Goal: Task Accomplishment & Management: Manage account settings

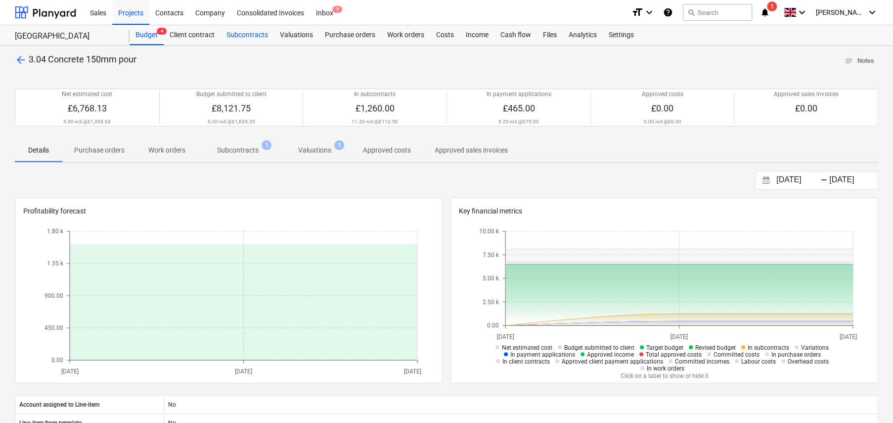
click at [247, 34] on div "Subcontracts" at bounding box center [247, 35] width 53 height 20
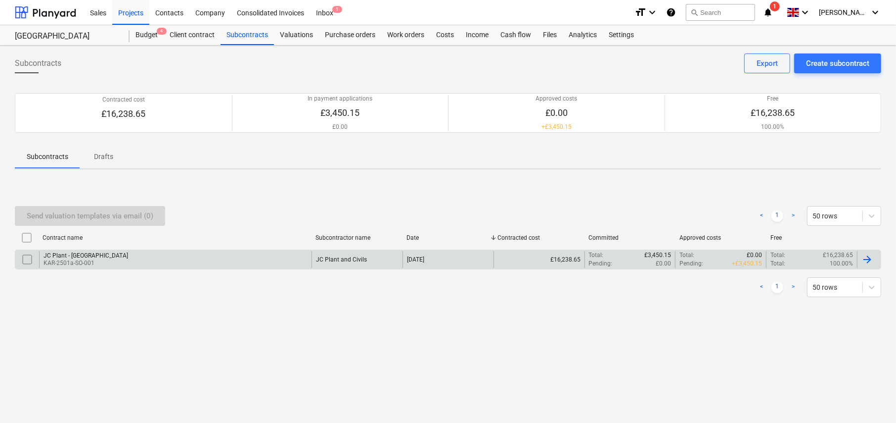
click at [77, 259] on p "KAR-2501a-SO-001" at bounding box center [86, 263] width 85 height 8
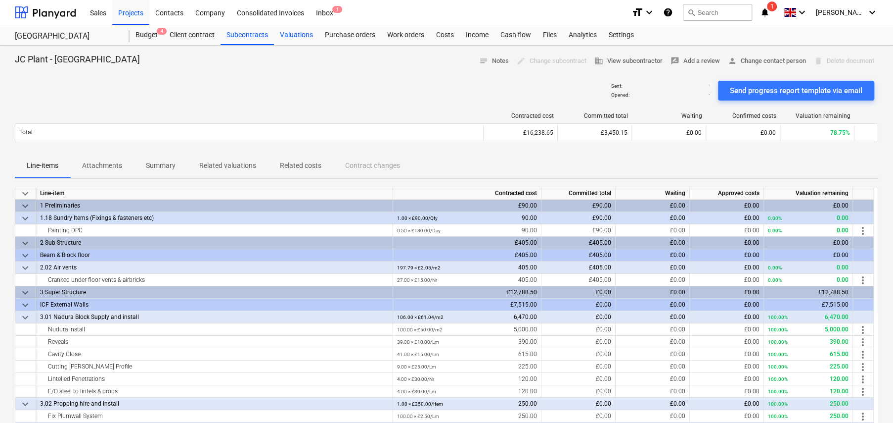
click at [297, 33] on div "Valuations" at bounding box center [296, 35] width 45 height 20
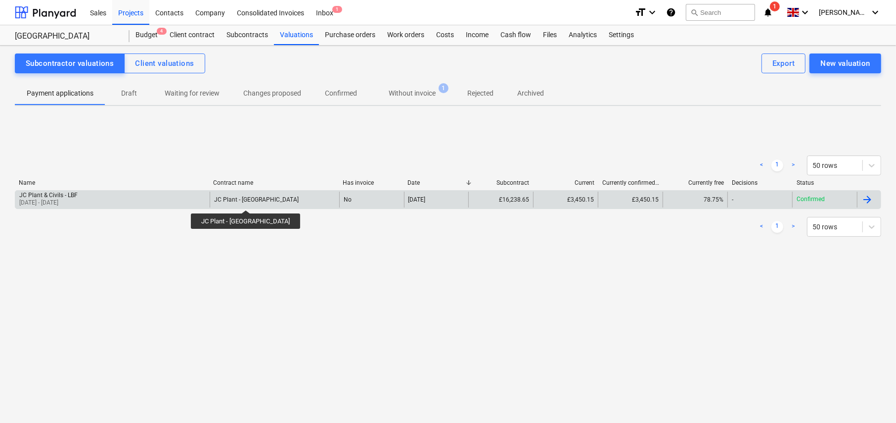
click at [238, 201] on div "JC Plant - Little Barn Field" at bounding box center [256, 199] width 85 height 7
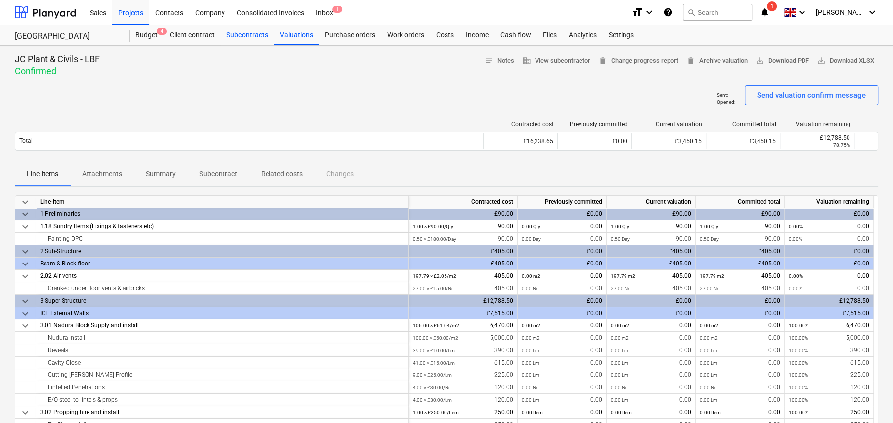
click at [247, 37] on div "Subcontracts" at bounding box center [247, 35] width 53 height 20
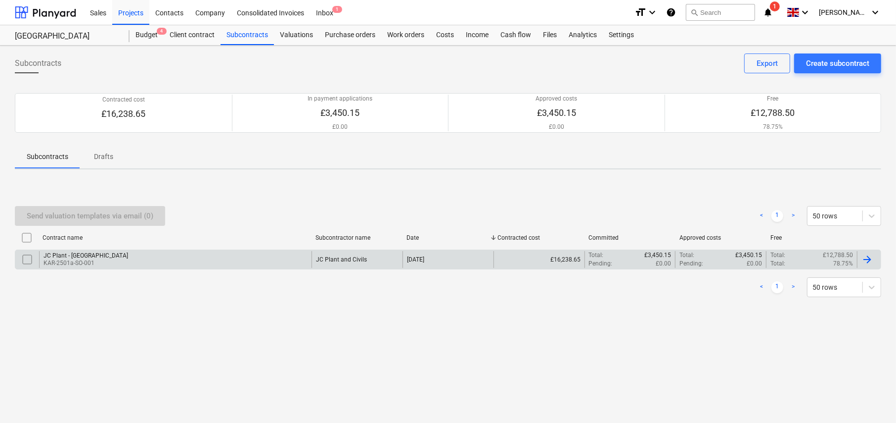
click at [458, 257] on div "01 Oct 2025" at bounding box center [448, 259] width 91 height 17
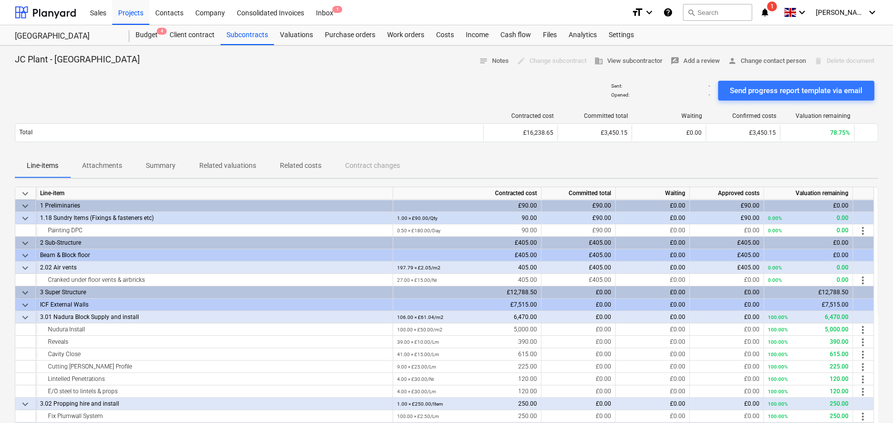
click at [517, 62] on div "edit Change subcontract" at bounding box center [552, 60] width 78 height 15
click at [297, 41] on div "Valuations" at bounding box center [296, 35] width 45 height 20
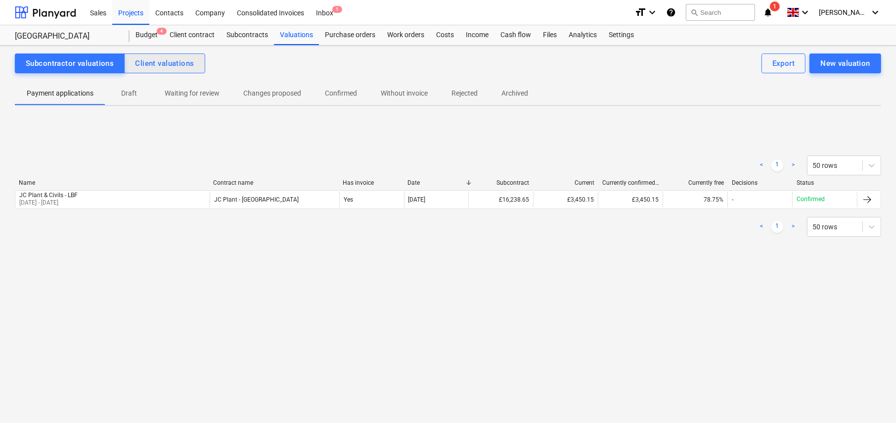
click at [164, 68] on div "Client valuations" at bounding box center [164, 63] width 59 height 13
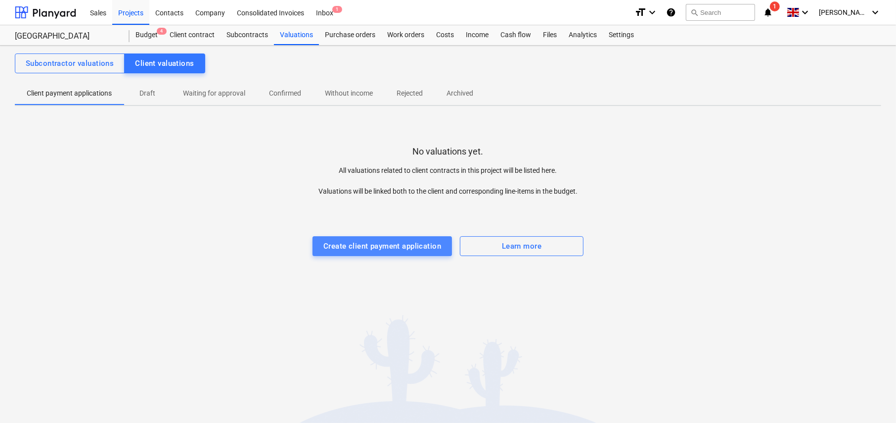
click at [370, 248] on div "Create client payment application" at bounding box center [383, 245] width 118 height 13
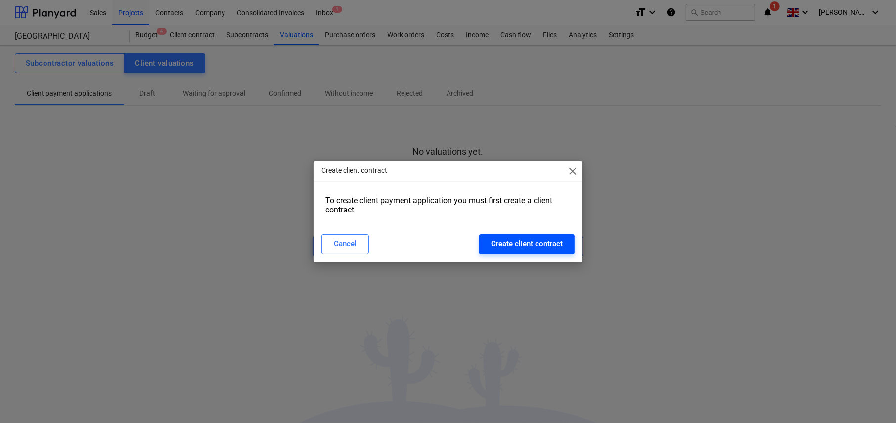
click at [547, 245] on div "Create client contract" at bounding box center [527, 243] width 72 height 13
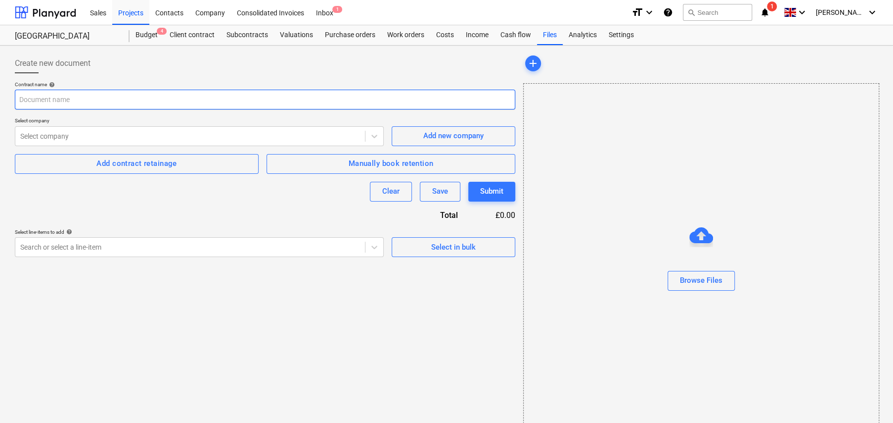
click at [125, 97] on input "text" at bounding box center [265, 100] width 501 height 20
click at [135, 103] on input "LBF - Val 1 - 03Oct25" at bounding box center [265, 100] width 501 height 20
type input "LBF - Val 1 - 03Oct25"
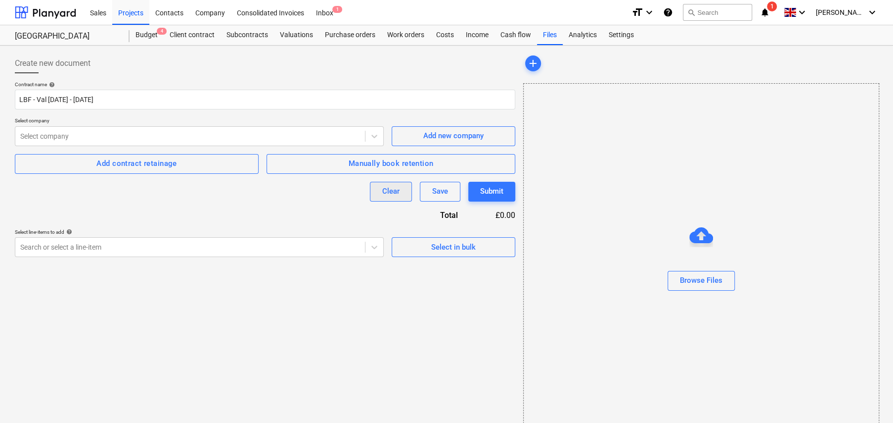
click at [402, 186] on button "Clear" at bounding box center [391, 192] width 42 height 20
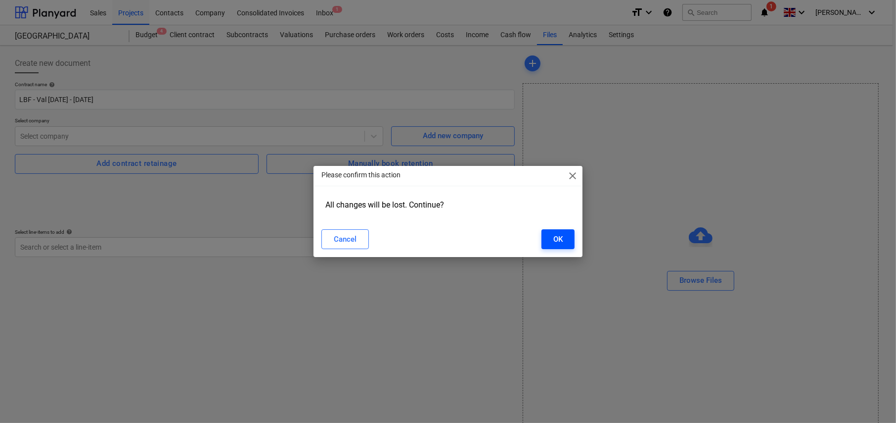
click at [549, 238] on button "OK" at bounding box center [558, 239] width 33 height 20
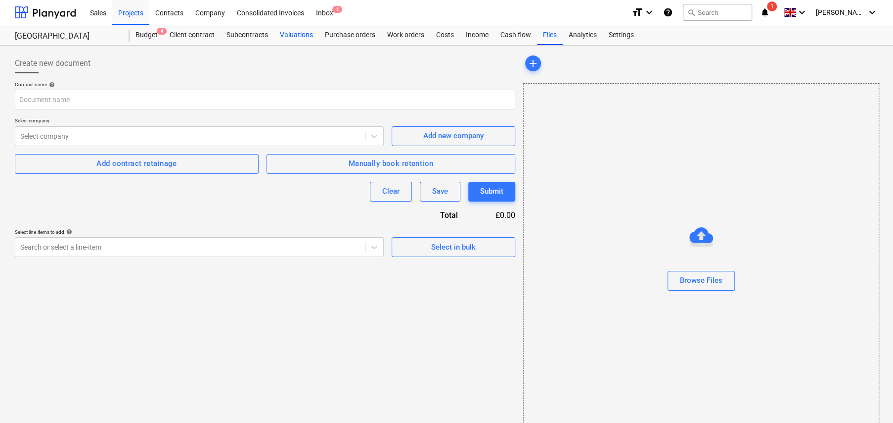
click at [304, 36] on div "Valuations" at bounding box center [296, 35] width 45 height 20
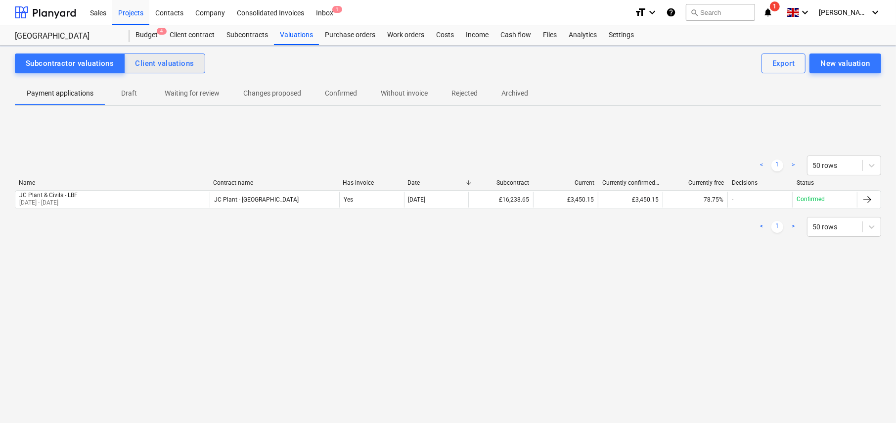
click at [178, 65] on div "Client valuations" at bounding box center [164, 63] width 59 height 13
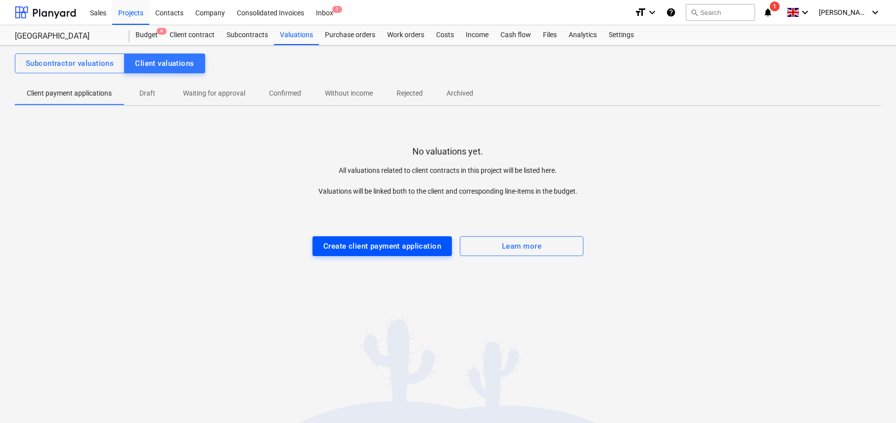
click at [413, 247] on div "Create client payment application" at bounding box center [383, 245] width 118 height 13
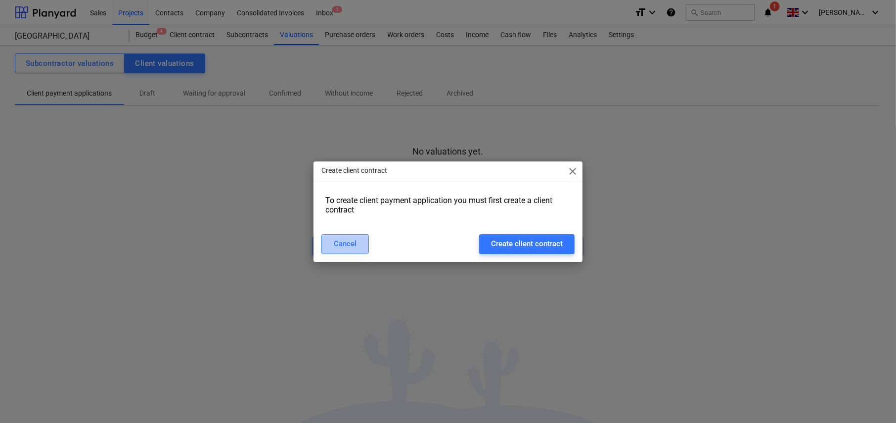
click at [348, 247] on div "Cancel" at bounding box center [345, 243] width 23 height 13
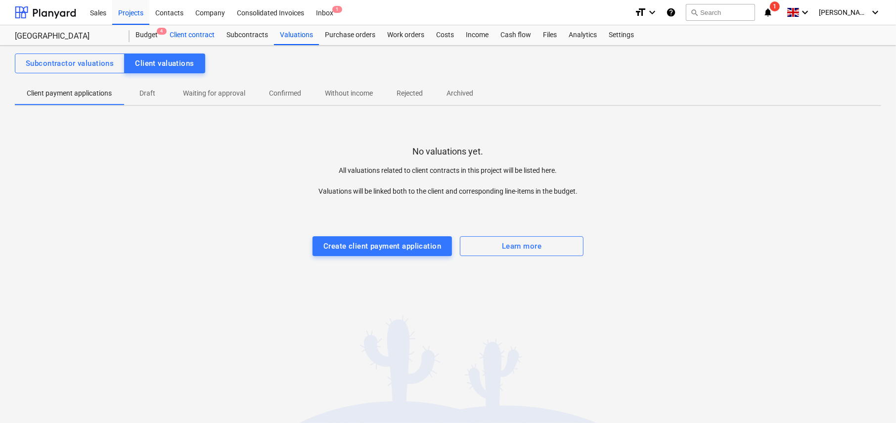
drag, startPoint x: 201, startPoint y: 34, endPoint x: 210, endPoint y: 40, distance: 10.7
click at [201, 35] on div "Client contract" at bounding box center [192, 35] width 57 height 20
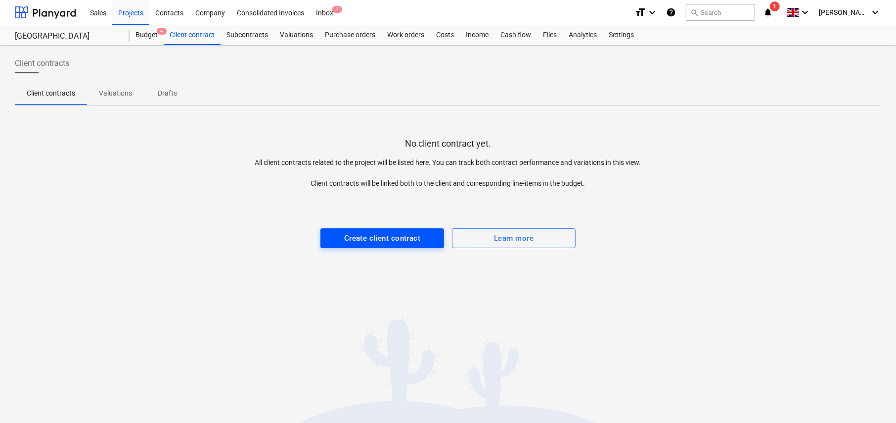
click at [387, 242] on div "Create client contract" at bounding box center [382, 238] width 76 height 13
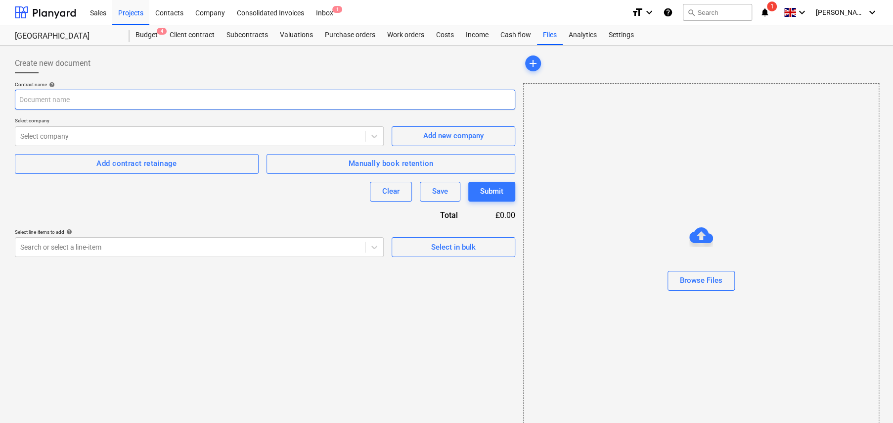
click at [110, 95] on input "text" at bounding box center [265, 100] width 501 height 20
type input "Little Barn Field"
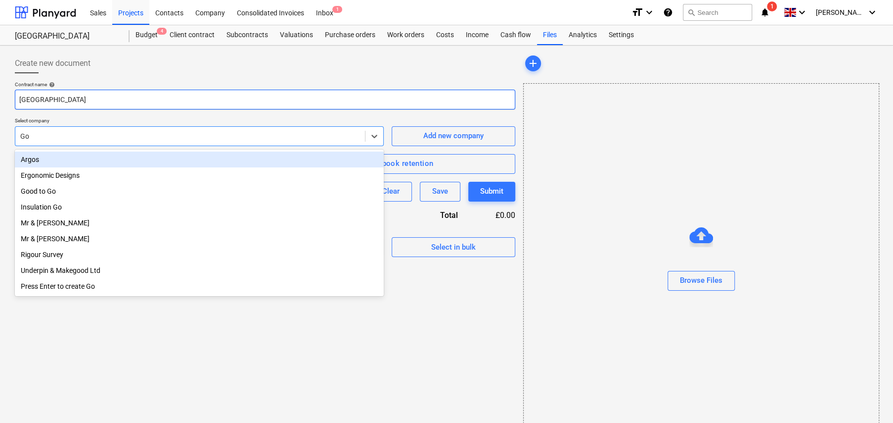
type input "Gor"
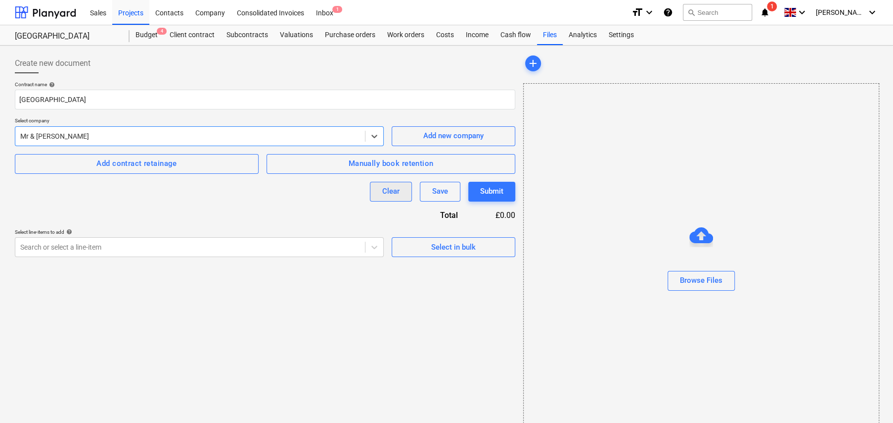
click at [396, 191] on div "Clear" at bounding box center [390, 191] width 17 height 13
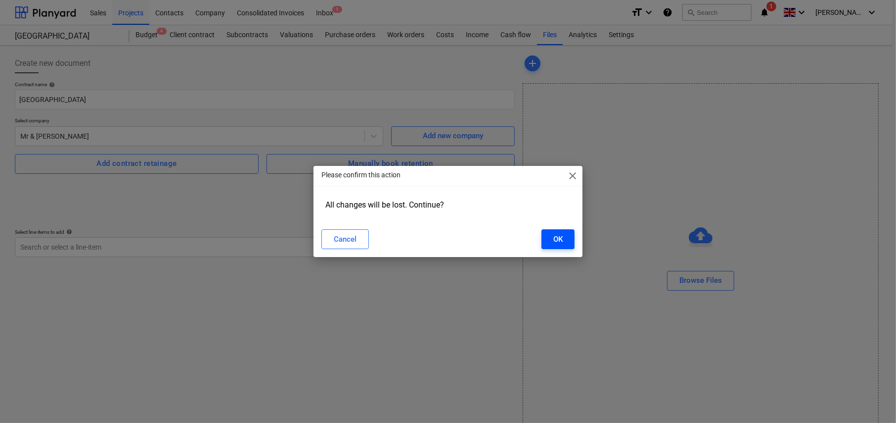
click at [555, 236] on div "OK" at bounding box center [558, 239] width 9 height 13
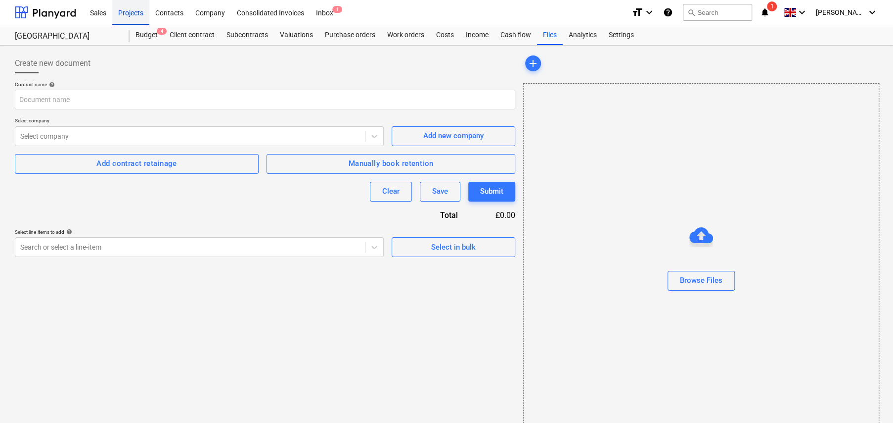
click at [132, 14] on div "Projects" at bounding box center [130, 12] width 37 height 25
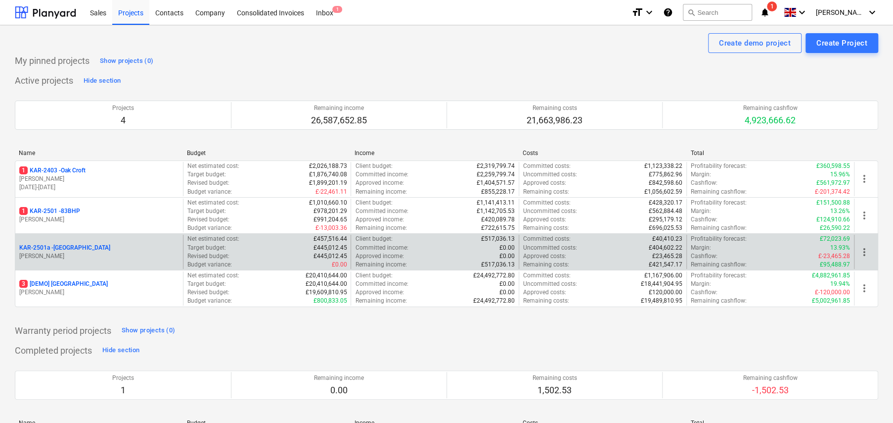
click at [84, 251] on p "KAR-2501a - Little Barn Field" at bounding box center [64, 247] width 91 height 8
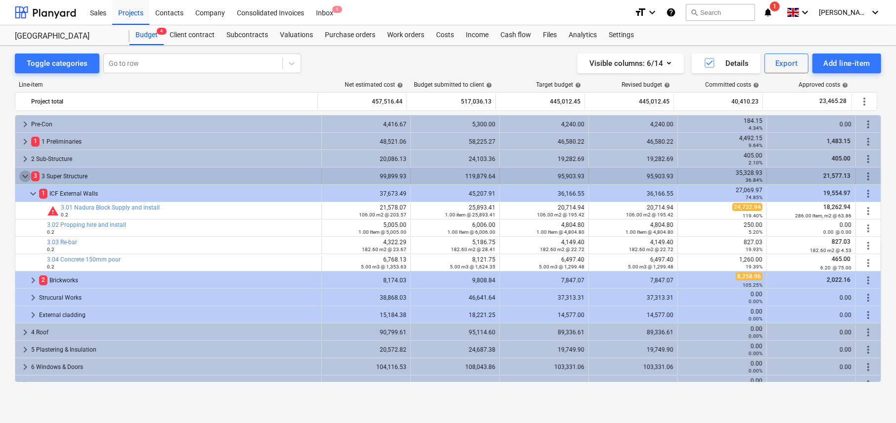
click at [24, 175] on span "keyboard_arrow_down" at bounding box center [25, 176] width 12 height 12
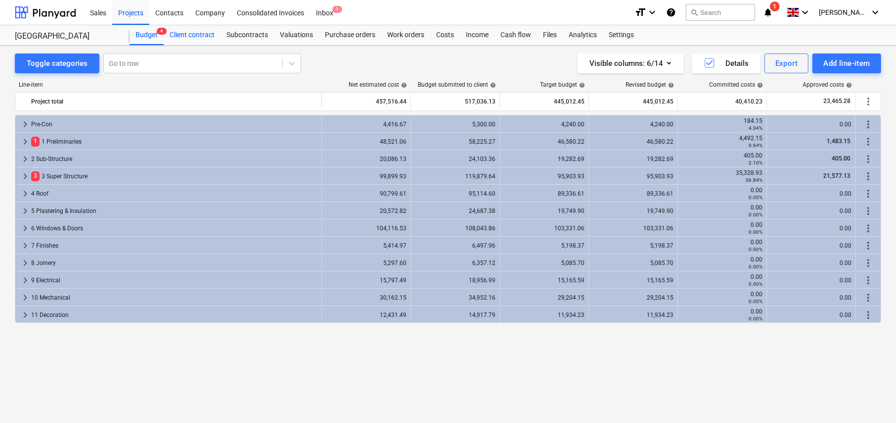
click at [194, 36] on div "Client contract" at bounding box center [192, 35] width 57 height 20
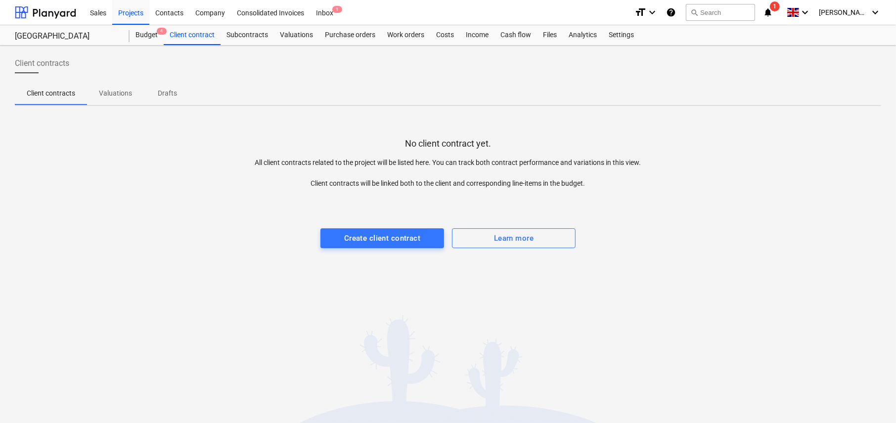
click at [114, 93] on p "Valuations" at bounding box center [115, 93] width 33 height 10
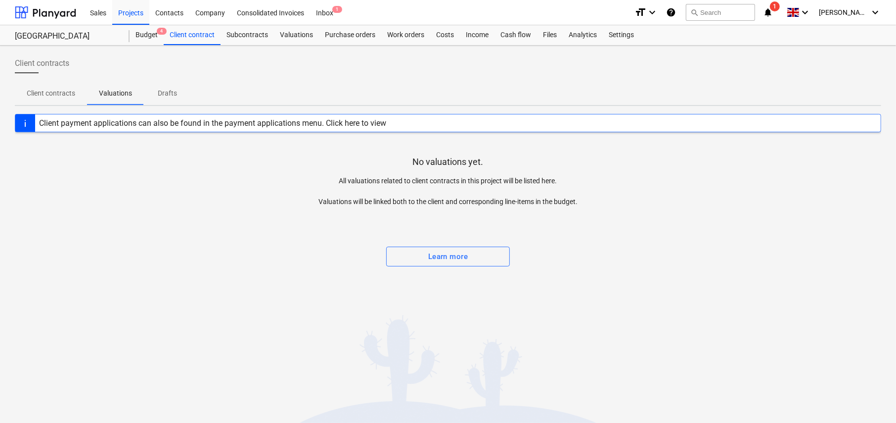
click at [171, 93] on p "Drafts" at bounding box center [168, 93] width 24 height 10
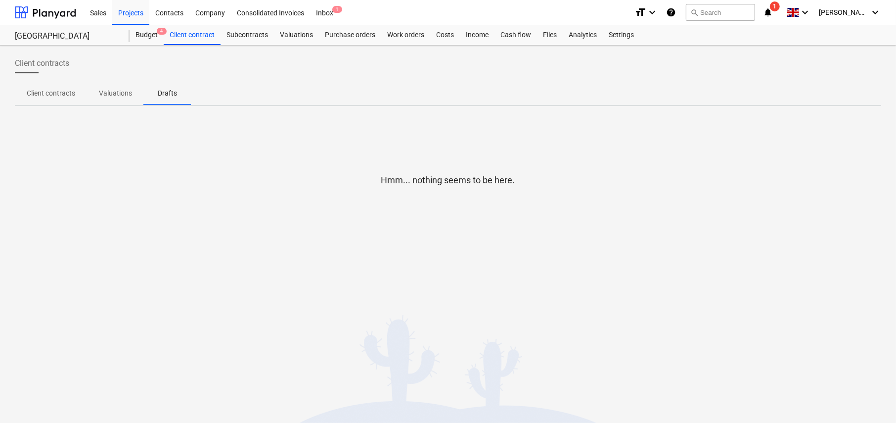
click at [123, 95] on p "Valuations" at bounding box center [115, 93] width 33 height 10
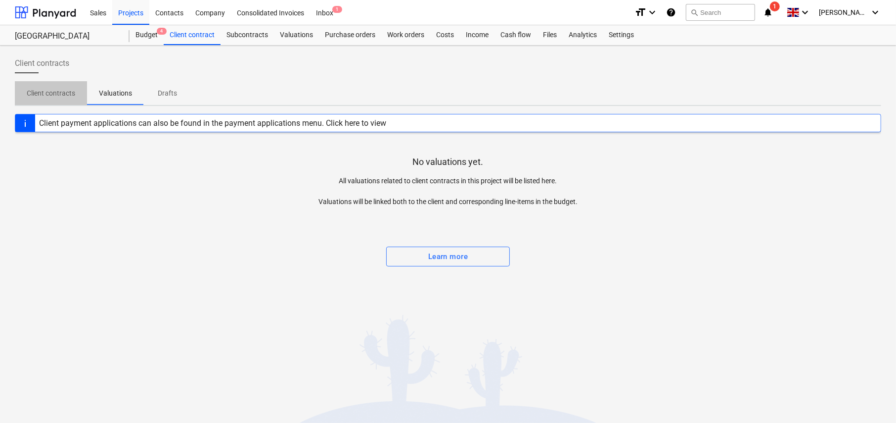
click at [49, 95] on p "Client contracts" at bounding box center [51, 93] width 48 height 10
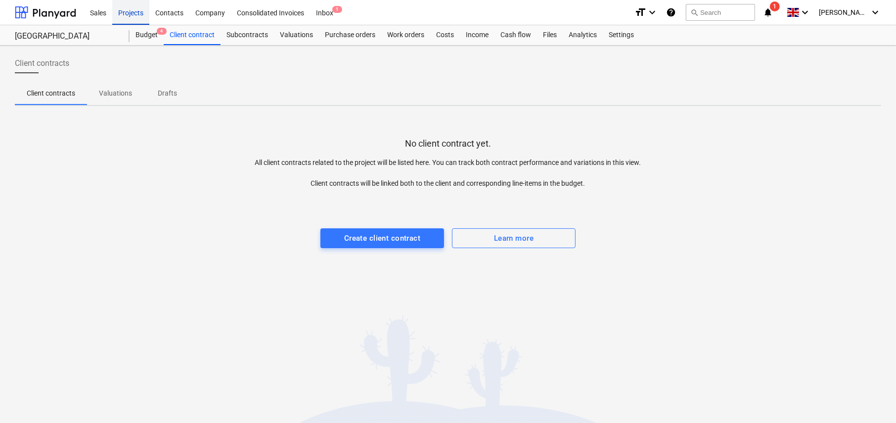
click at [131, 14] on div "Projects" at bounding box center [130, 12] width 37 height 25
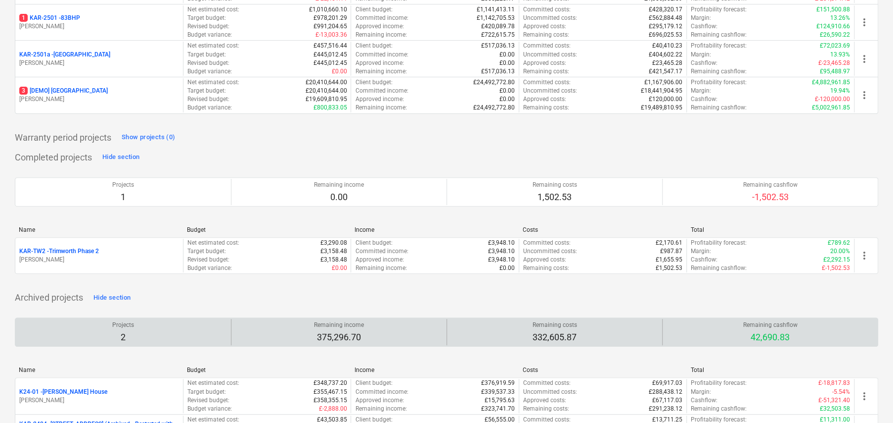
scroll to position [198, 0]
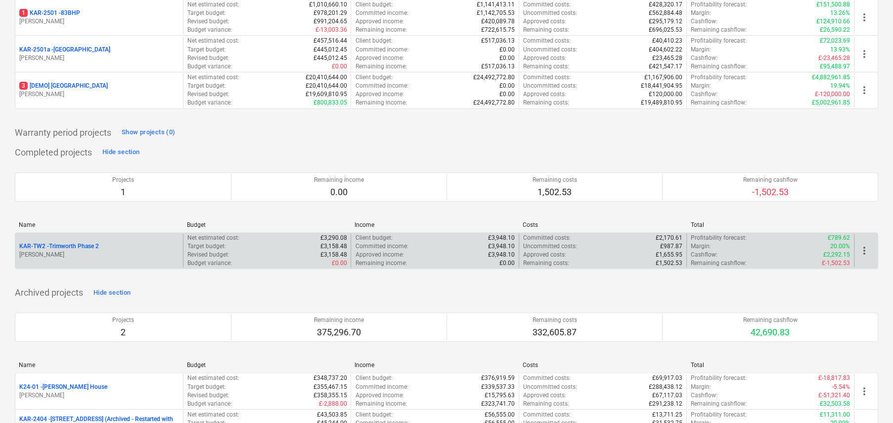
click at [87, 245] on p "KAR-TW2 - Trimworth Phase 2" at bounding box center [59, 246] width 80 height 8
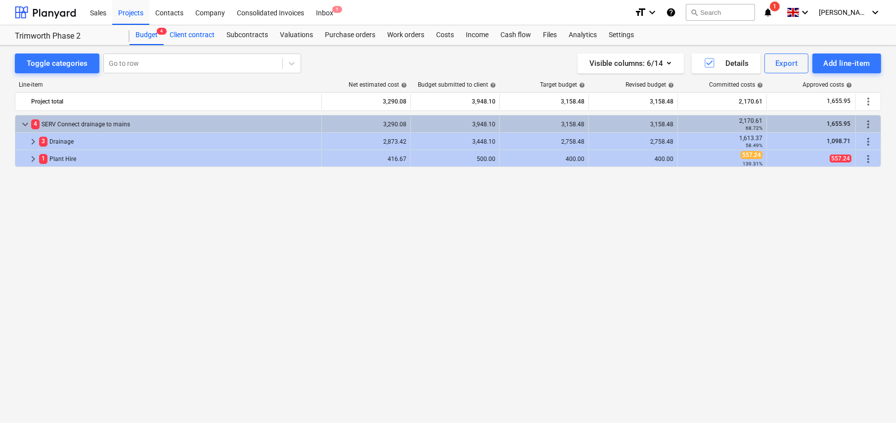
click at [202, 36] on div "Client contract" at bounding box center [192, 35] width 57 height 20
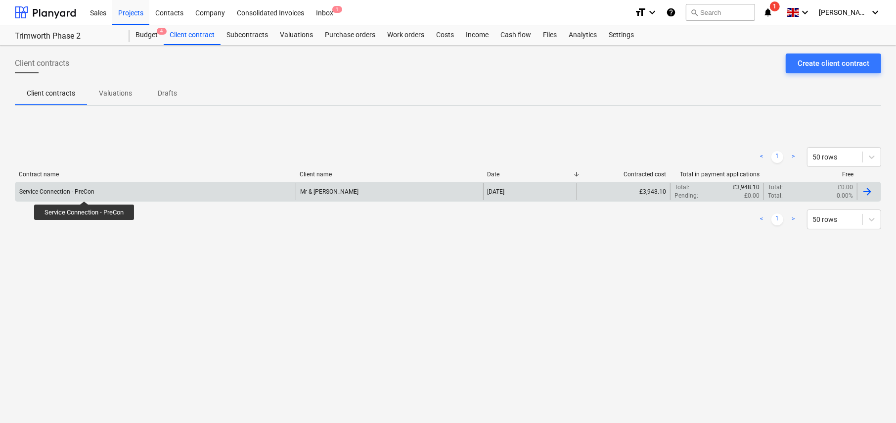
click at [84, 192] on div "Service Connection - PreCon" at bounding box center [56, 191] width 75 height 7
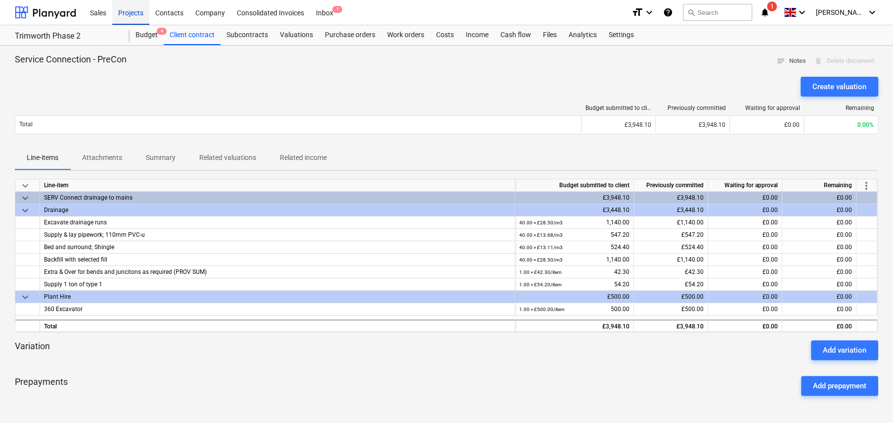
click at [131, 13] on div "Projects" at bounding box center [130, 12] width 37 height 25
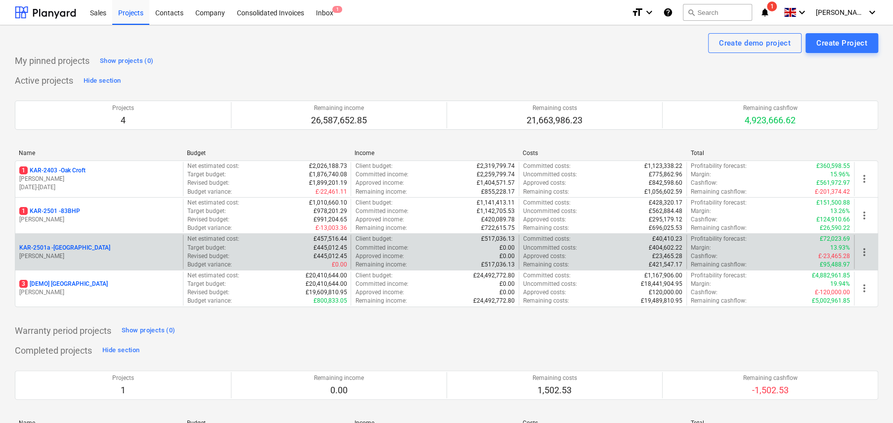
click at [82, 248] on p "KAR-2501a - Little Barn Field" at bounding box center [64, 247] width 91 height 8
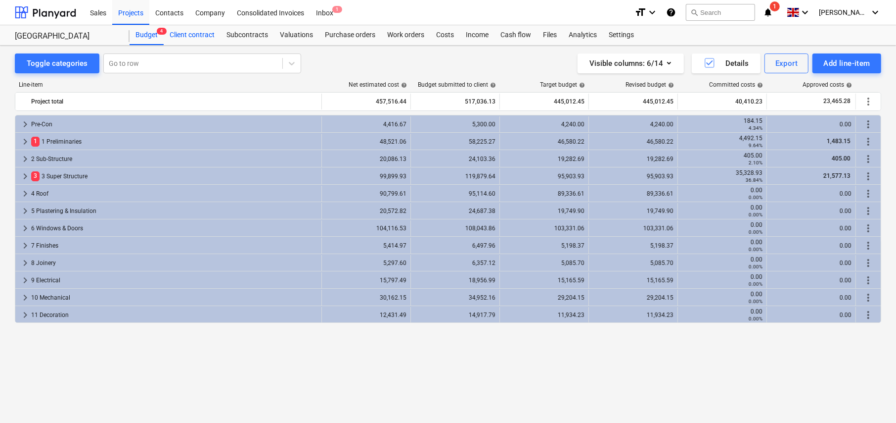
click at [188, 37] on div "Client contract" at bounding box center [192, 35] width 57 height 20
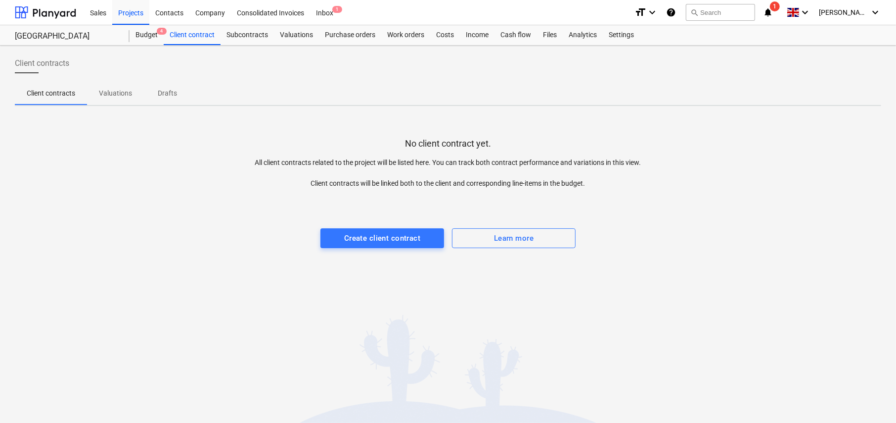
click at [113, 91] on p "Valuations" at bounding box center [115, 93] width 33 height 10
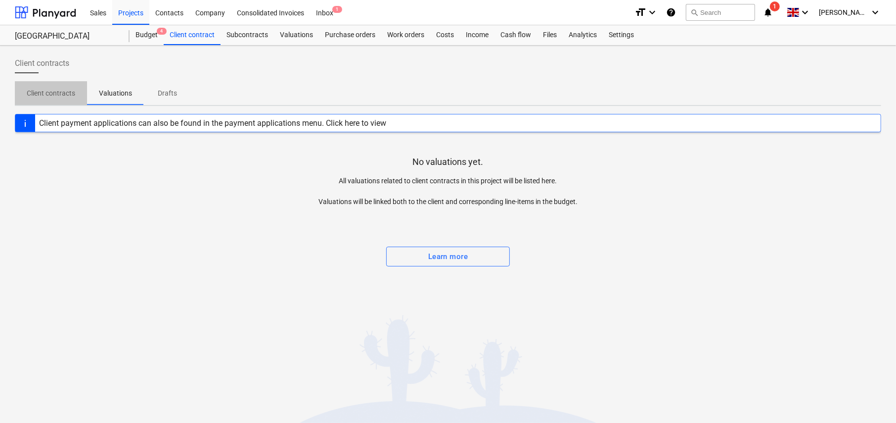
click at [48, 95] on p "Client contracts" at bounding box center [51, 93] width 48 height 10
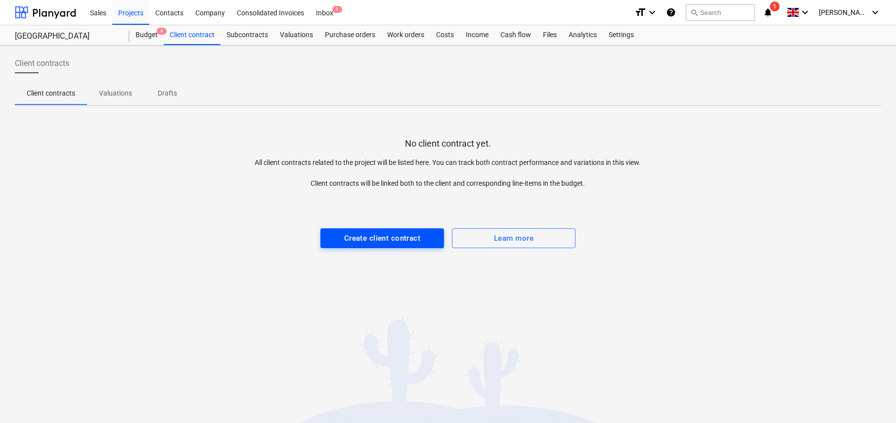
click at [377, 234] on div "Create client contract" at bounding box center [382, 238] width 76 height 13
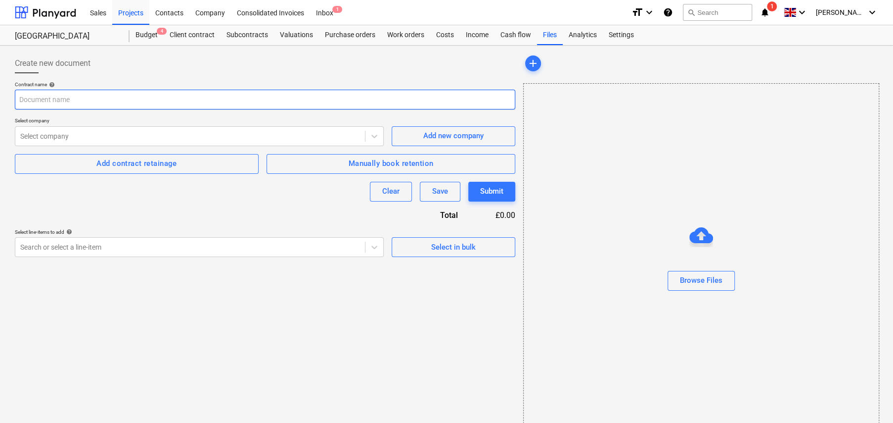
click at [210, 94] on input "text" at bounding box center [265, 100] width 501 height 20
type input "Little Barn Field - KAR2502"
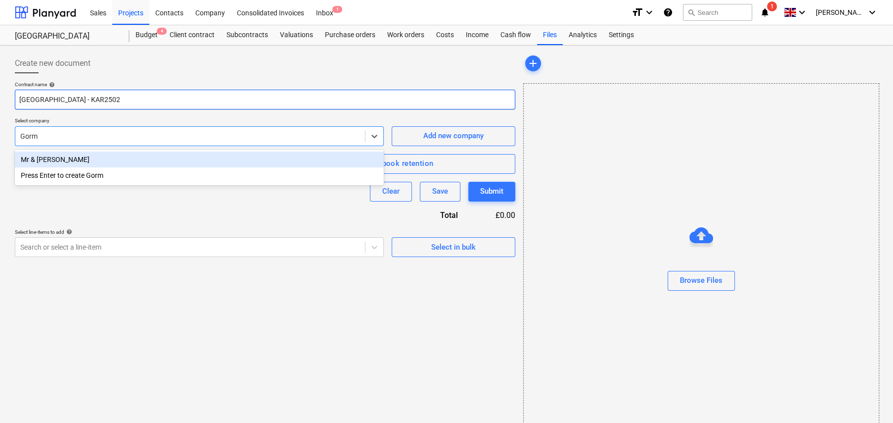
type input "Gorma"
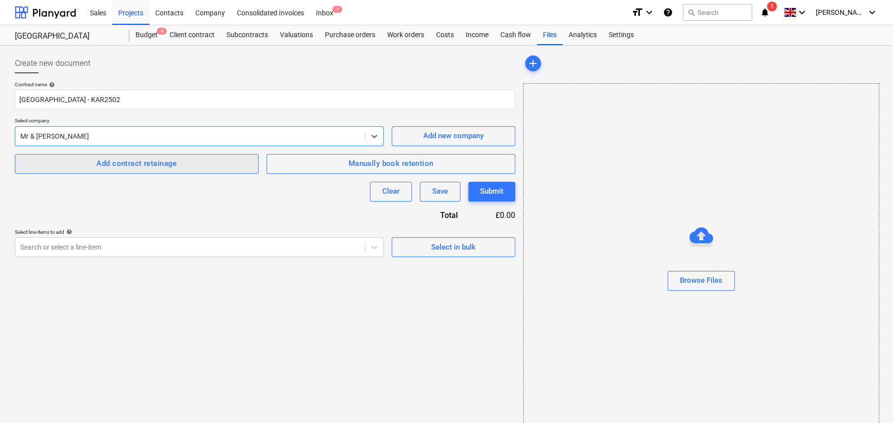
click at [124, 168] on div "Add contract retainage" at bounding box center [136, 163] width 80 height 13
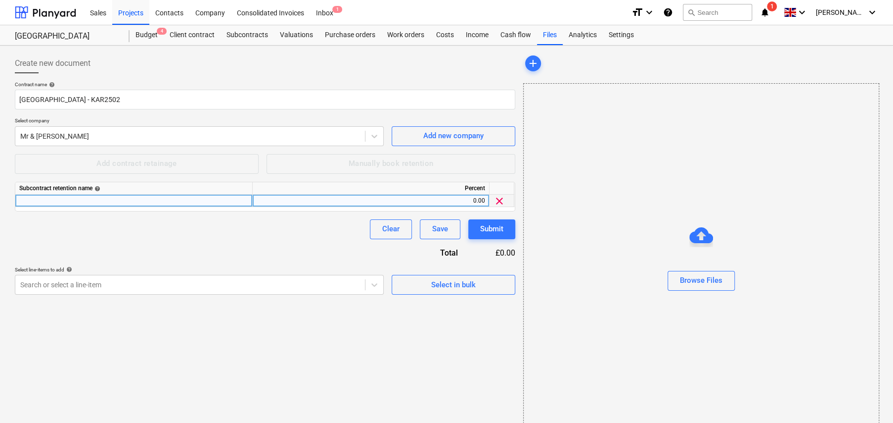
click at [136, 197] on div at bounding box center [133, 200] width 237 height 12
type input "Standard Retention"
click at [452, 286] on div "Select in bulk" at bounding box center [453, 284] width 45 height 13
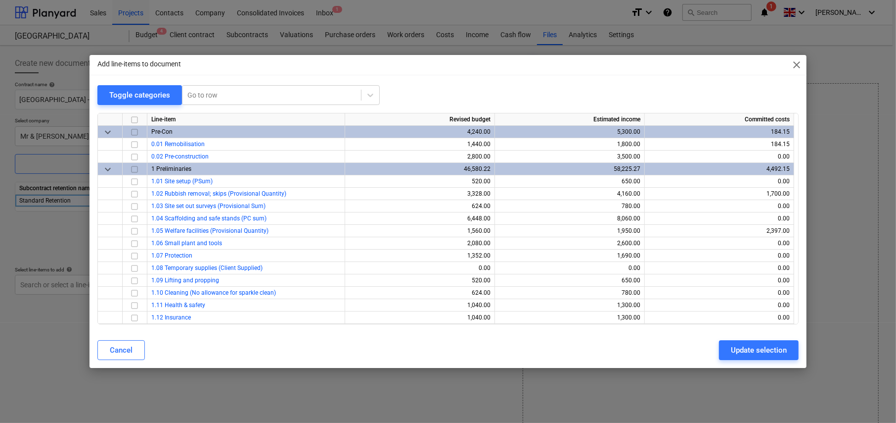
click at [135, 119] on input "checkbox" at bounding box center [135, 120] width 12 height 12
checkbox input "true"
click at [772, 351] on div "Update selection" at bounding box center [759, 349] width 56 height 13
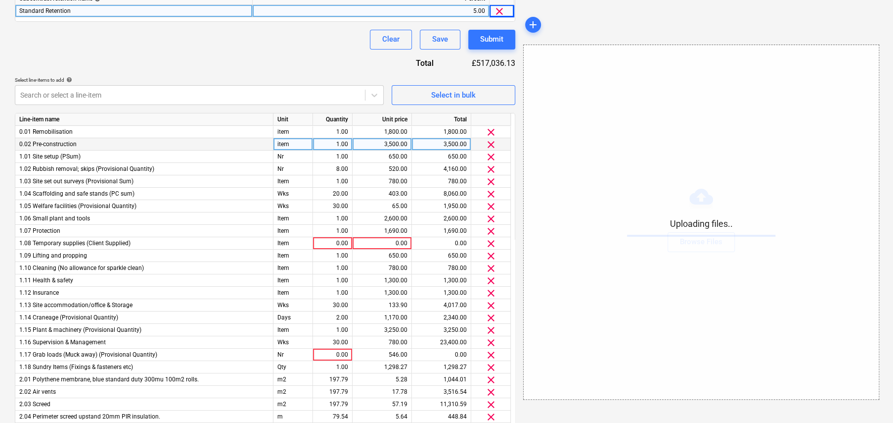
scroll to position [198, 0]
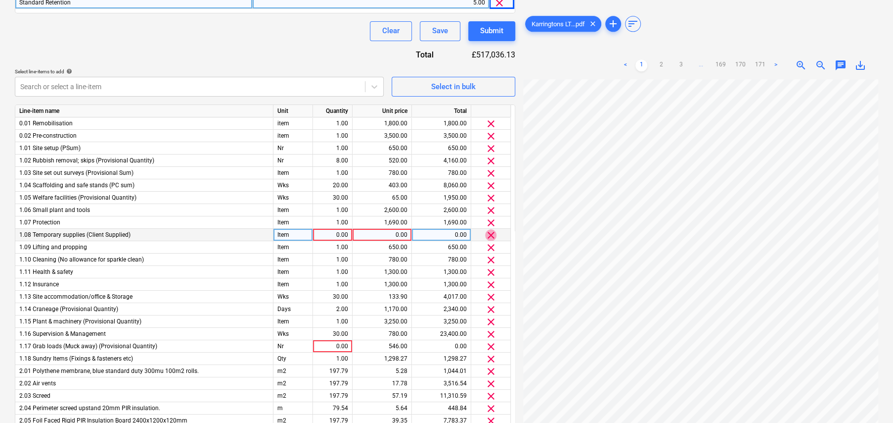
click at [491, 233] on span "clear" at bounding box center [491, 235] width 12 height 12
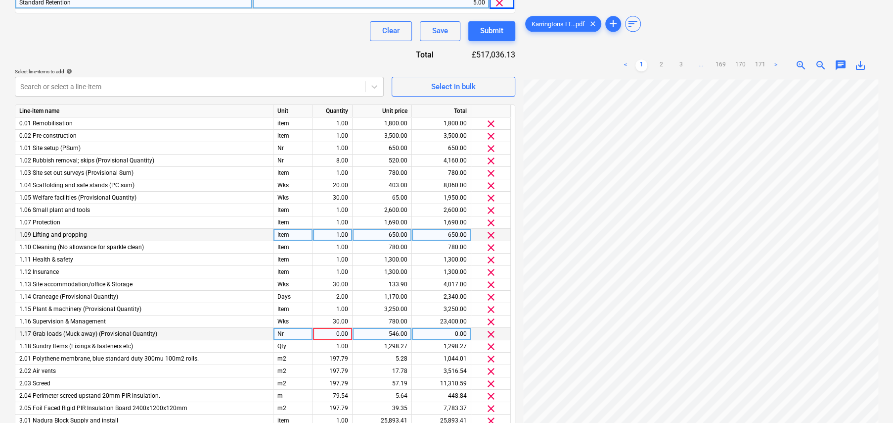
click at [490, 332] on span "clear" at bounding box center [491, 334] width 12 height 12
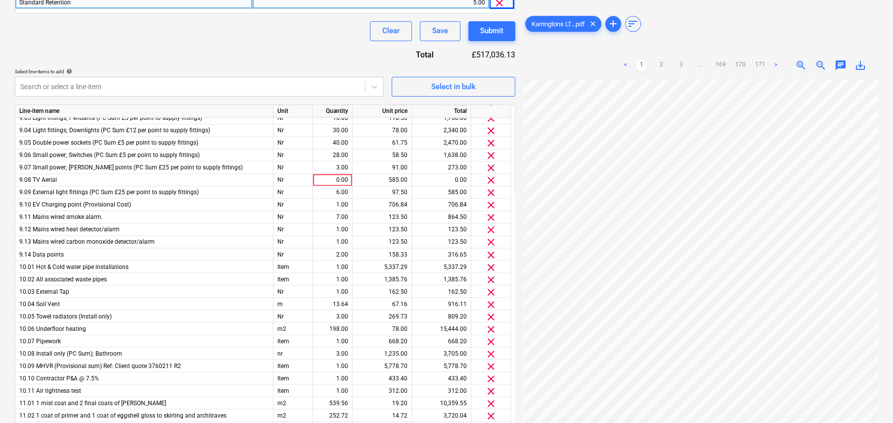
scroll to position [1171, 0]
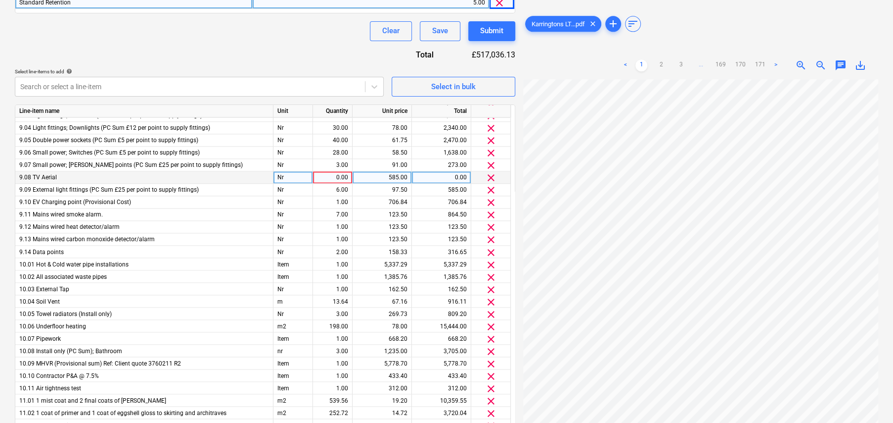
click at [492, 175] on span "clear" at bounding box center [491, 178] width 12 height 12
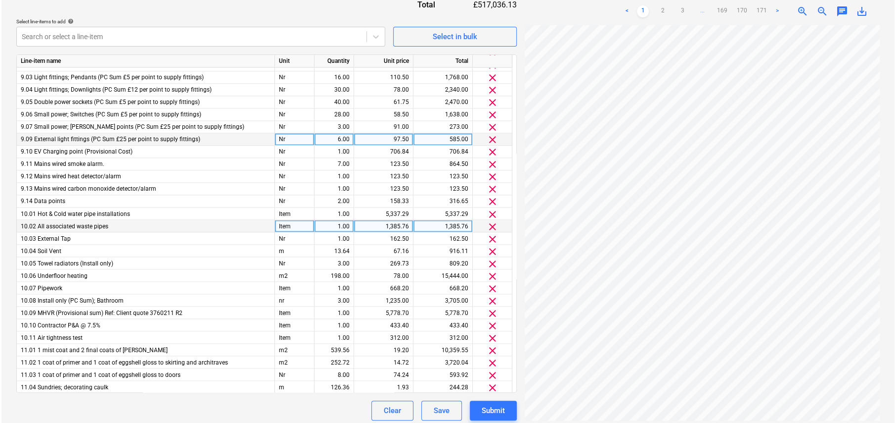
scroll to position [253, 0]
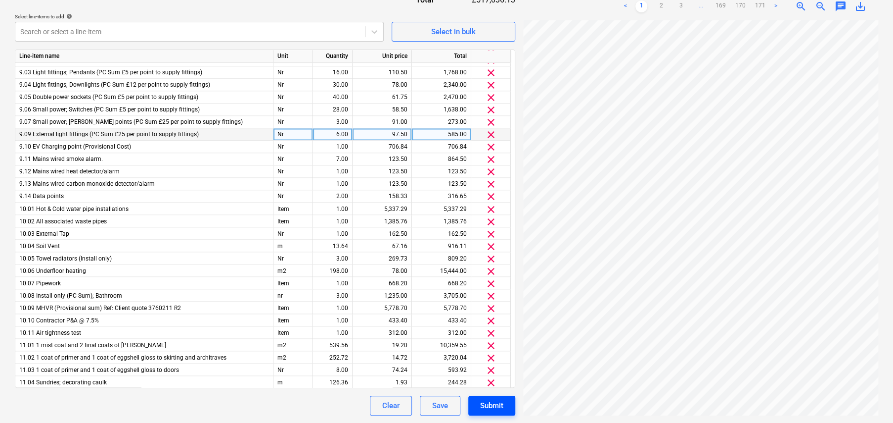
click at [499, 408] on div "Submit" at bounding box center [491, 405] width 23 height 13
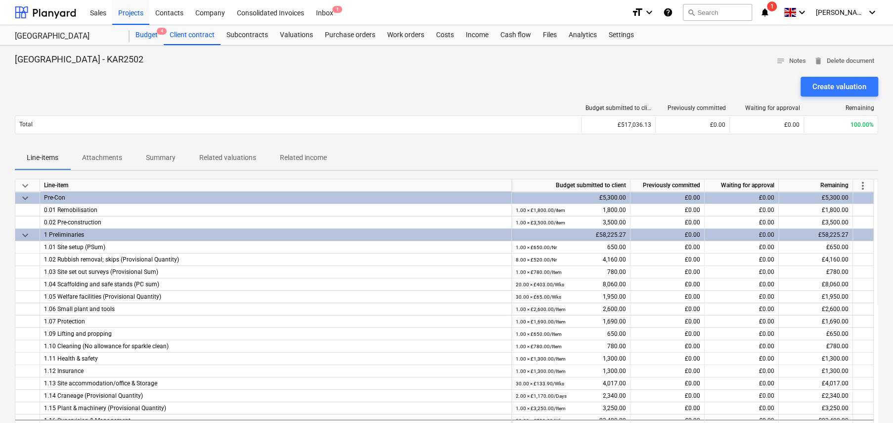
click at [149, 35] on div "Budget 4" at bounding box center [147, 35] width 34 height 20
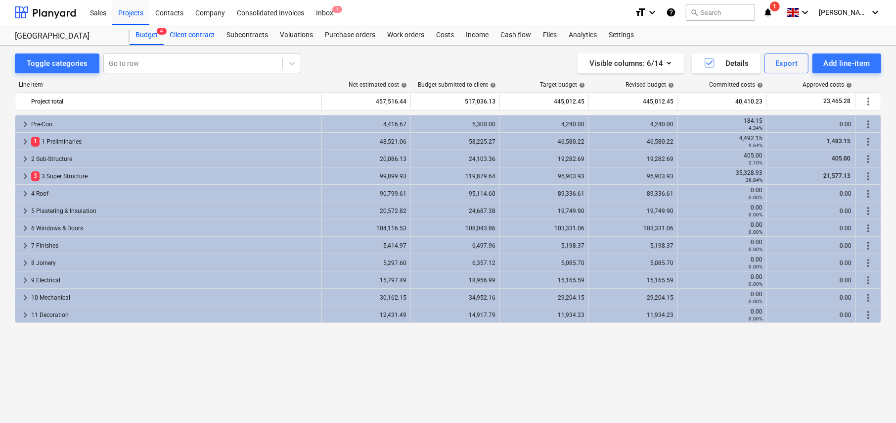
click at [195, 36] on div "Client contract" at bounding box center [192, 35] width 57 height 20
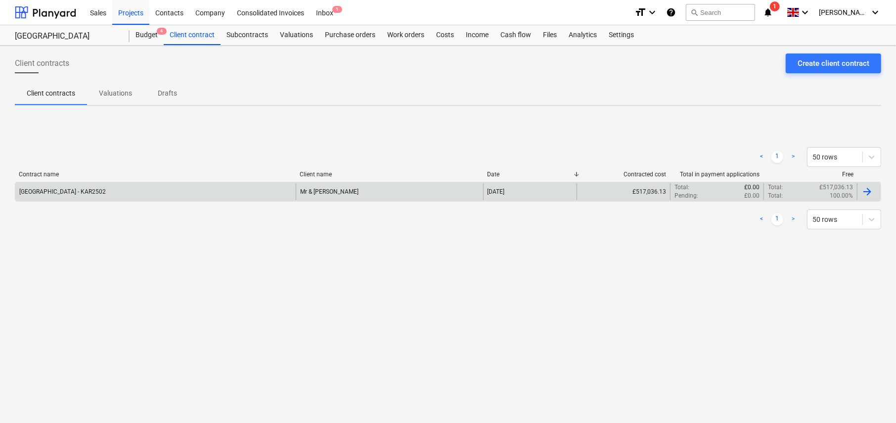
click at [69, 195] on div "Little Barn Field - KAR2502" at bounding box center [155, 191] width 281 height 17
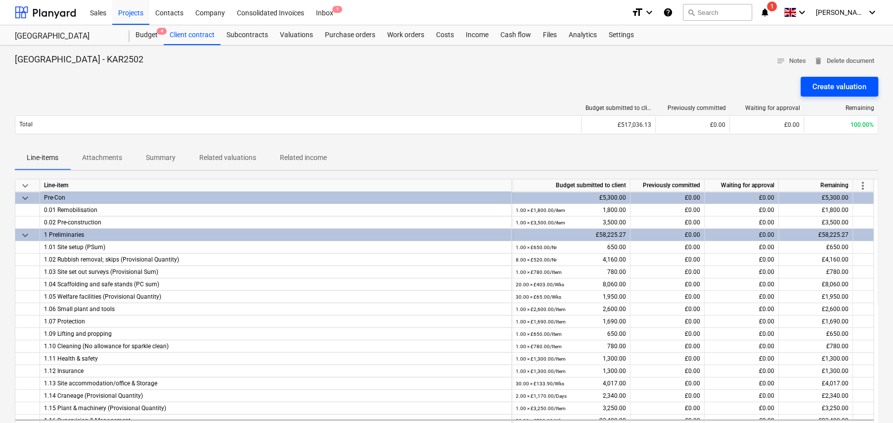
click at [830, 84] on div "Create valuation" at bounding box center [840, 86] width 54 height 13
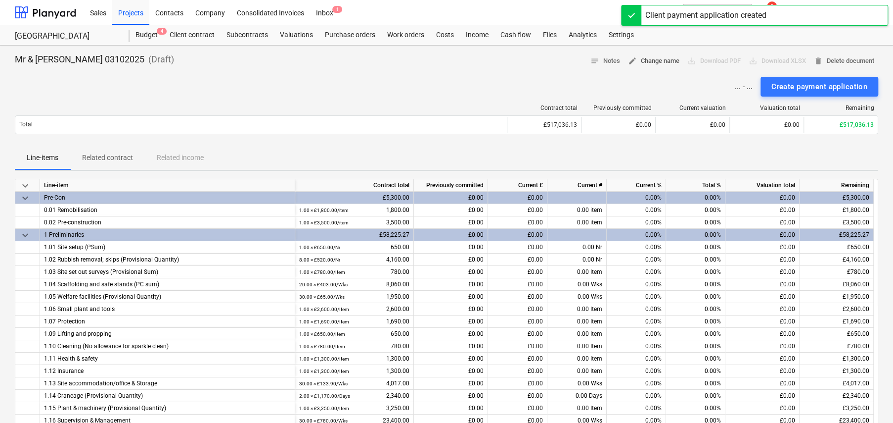
click at [649, 65] on span "edit Change name" at bounding box center [653, 60] width 51 height 11
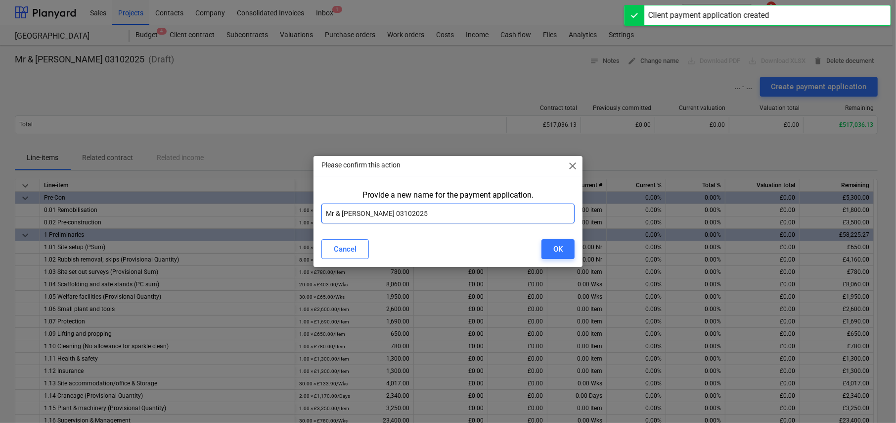
click at [435, 217] on input "Mr & Mrs Gorman 03102025" at bounding box center [448, 213] width 253 height 20
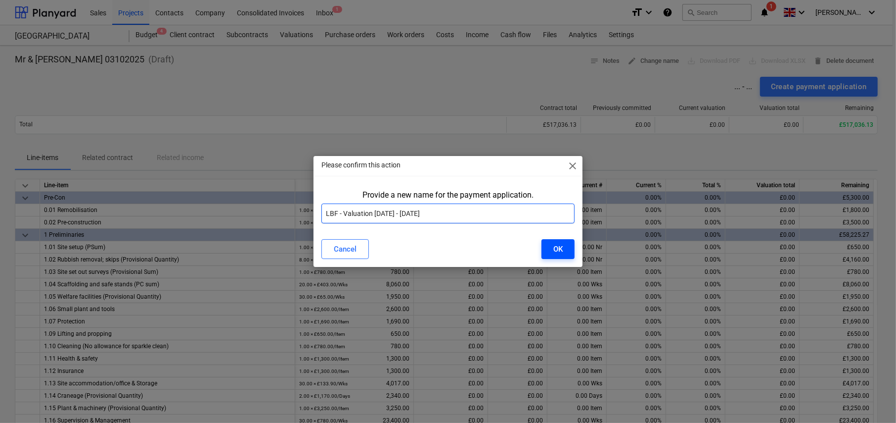
type input "LBF - Valuation 1 - 03Oct25"
click at [562, 248] on div "OK" at bounding box center [558, 248] width 9 height 13
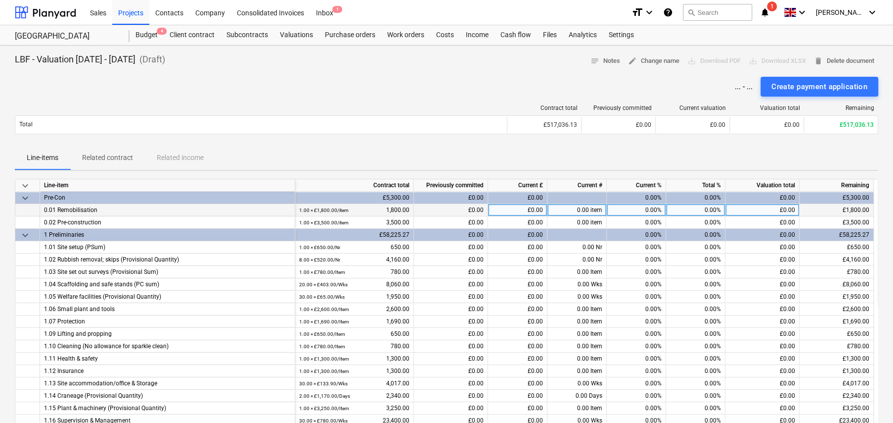
click at [710, 209] on div "0.00%" at bounding box center [695, 210] width 59 height 12
type input "100"
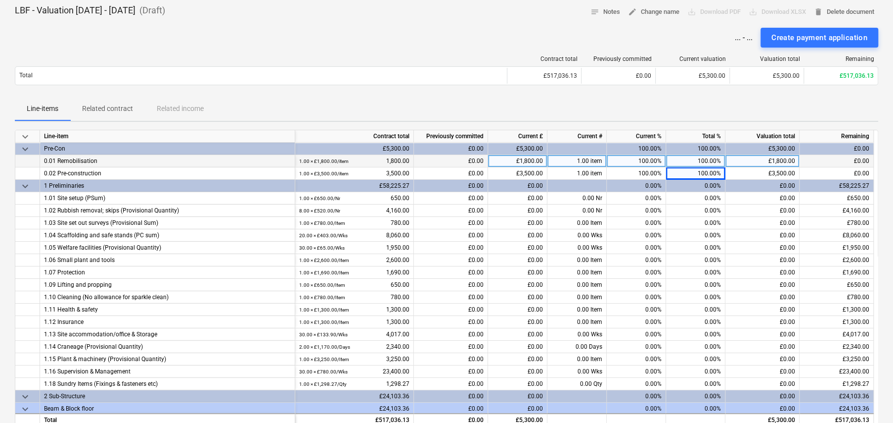
scroll to position [49, 0]
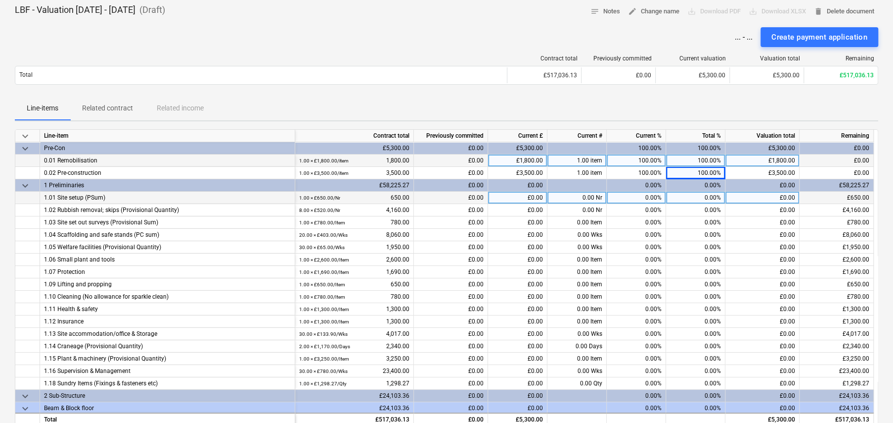
click at [711, 195] on div "0.00%" at bounding box center [695, 197] width 59 height 12
type input "100"
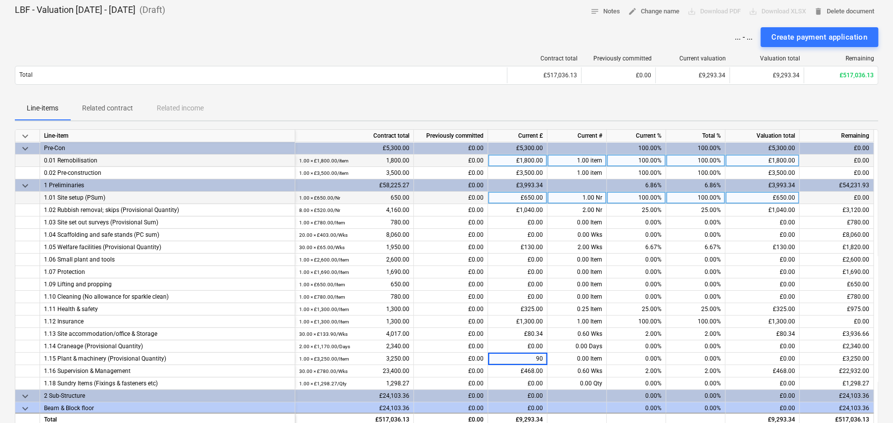
type input "900"
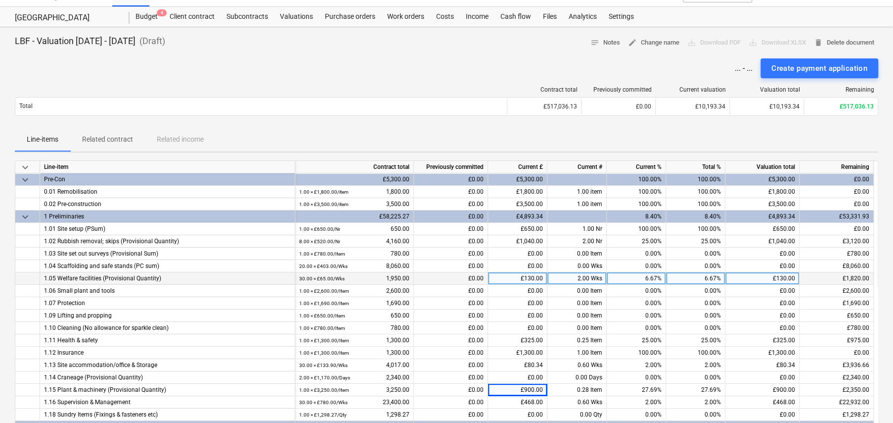
scroll to position [0, 0]
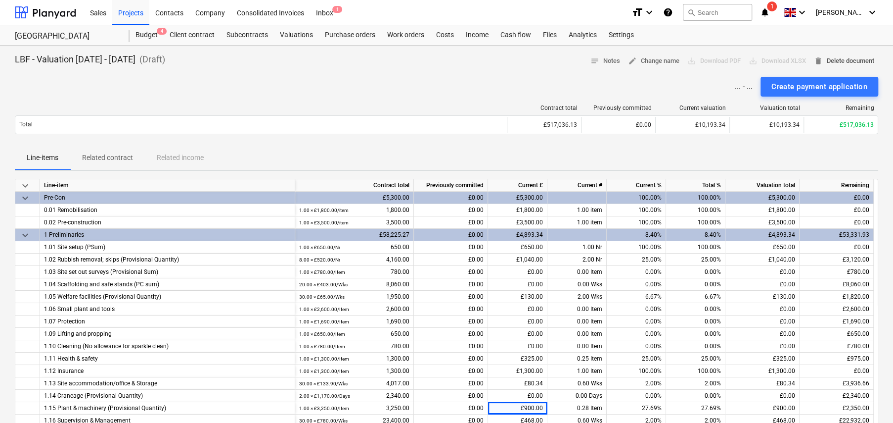
click at [839, 61] on span "delete Delete document" at bounding box center [844, 60] width 60 height 11
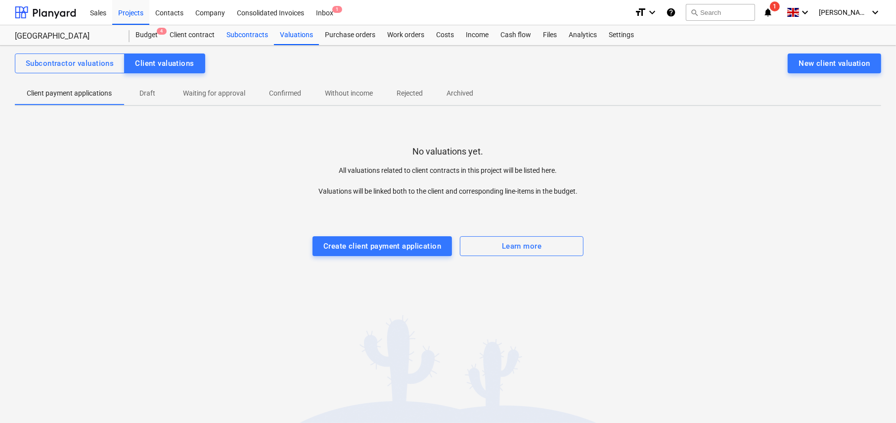
click at [245, 34] on div "Subcontracts" at bounding box center [247, 35] width 53 height 20
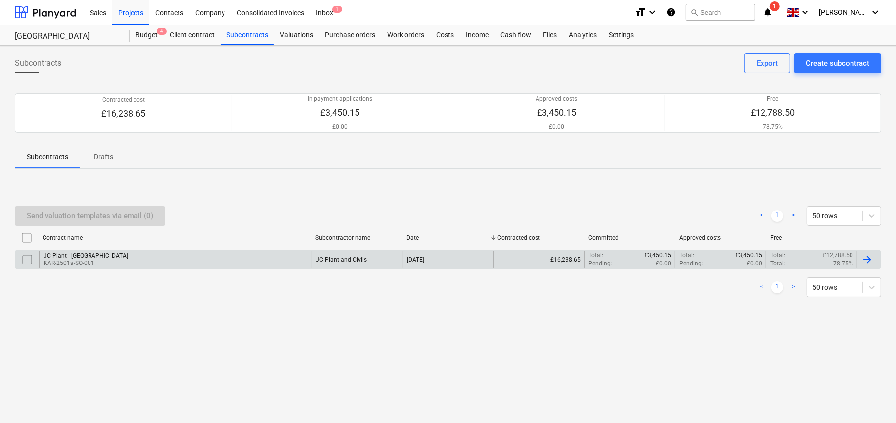
click at [86, 257] on div "JC Plant - Little Barn Field" at bounding box center [86, 255] width 85 height 7
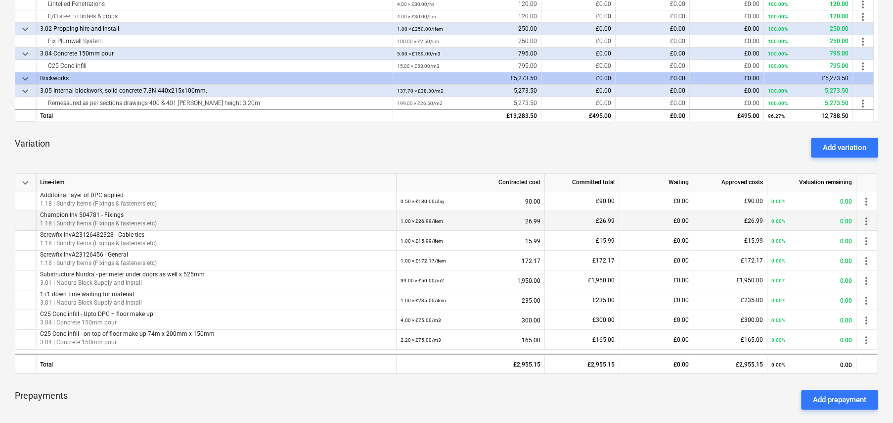
scroll to position [396, 0]
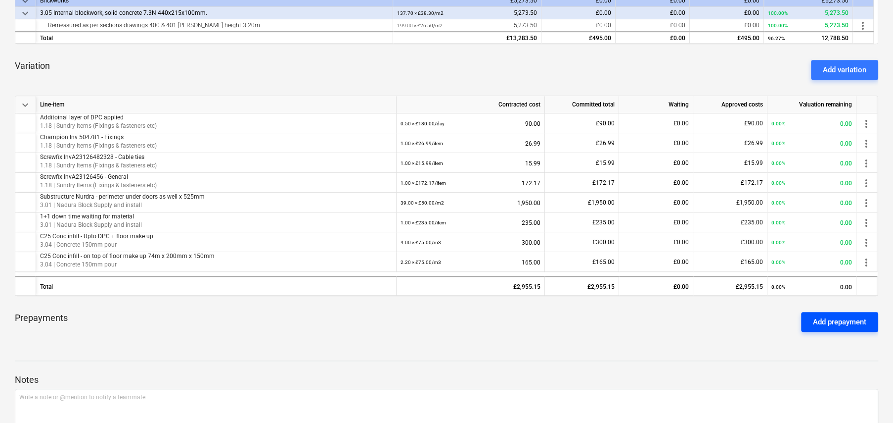
click at [839, 322] on div "Add prepayment" at bounding box center [839, 321] width 53 height 13
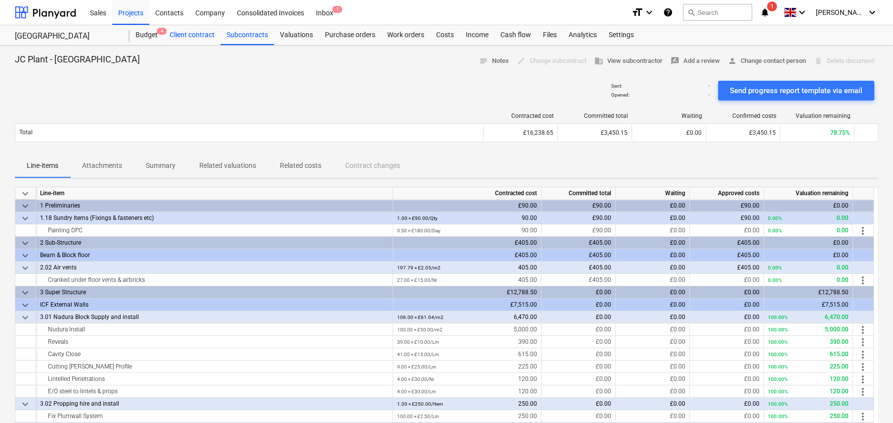
click at [196, 32] on div "Client contract" at bounding box center [192, 35] width 57 height 20
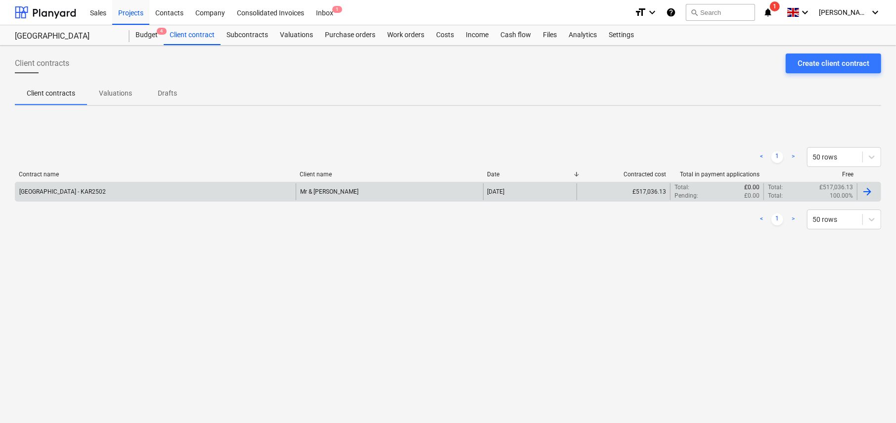
click at [382, 197] on div "Mr & Mrs Gorman" at bounding box center [389, 191] width 187 height 17
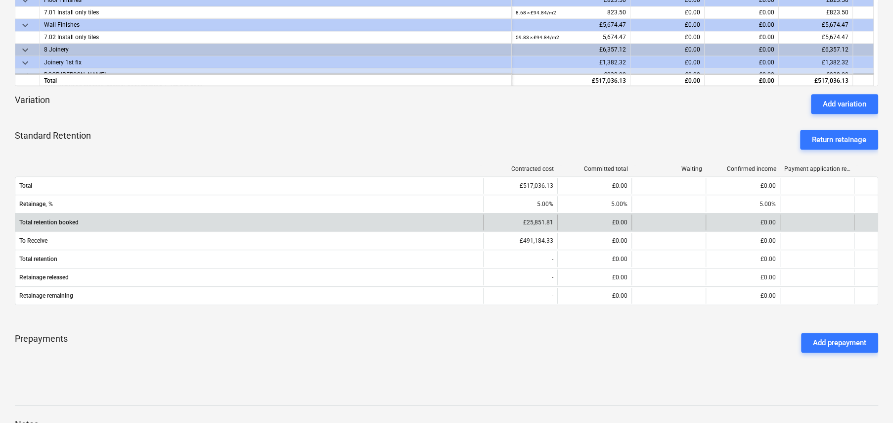
scroll to position [346, 0]
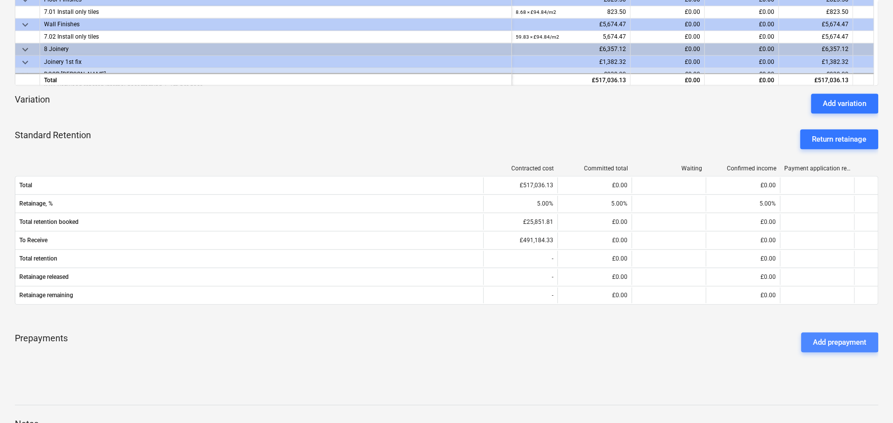
click at [828, 344] on div "Add prepayment" at bounding box center [839, 341] width 53 height 13
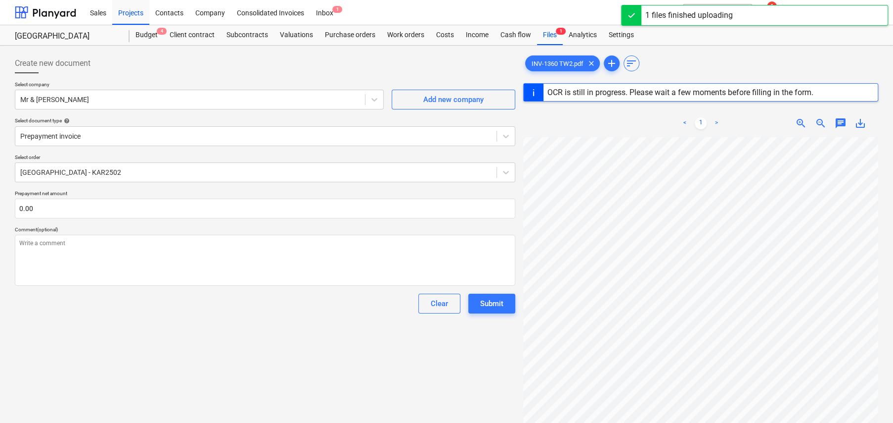
type textarea "x"
click at [707, 126] on div "< 1 > zoom_in zoom_out chat 0 save_alt" at bounding box center [700, 320] width 355 height 423
click at [65, 207] on input "text" at bounding box center [265, 208] width 501 height 20
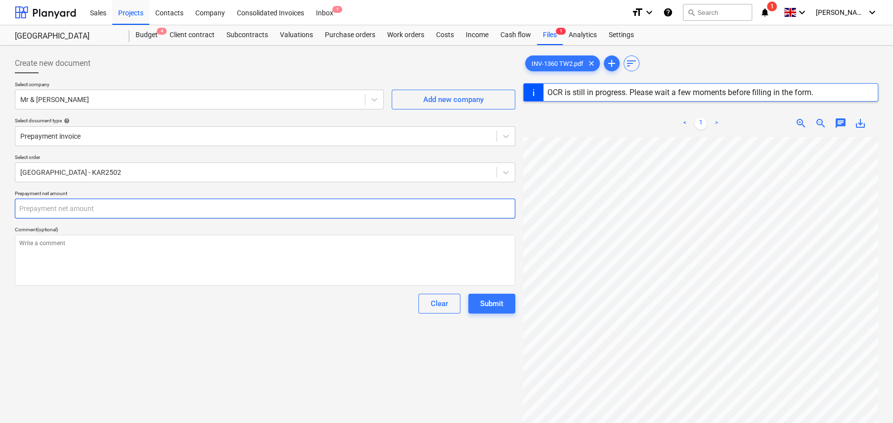
type textarea "x"
type input "5"
type textarea "x"
type input "51"
type textarea "x"
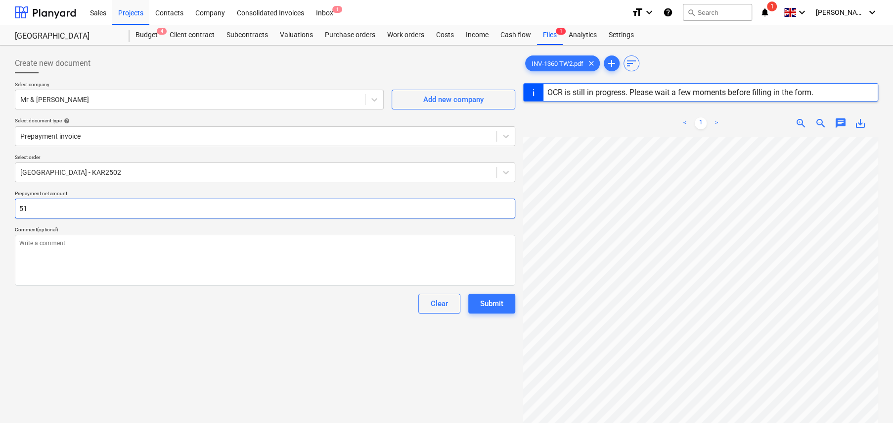
type input "517"
type textarea "x"
type input "5170"
type textarea "x"
type input "51703"
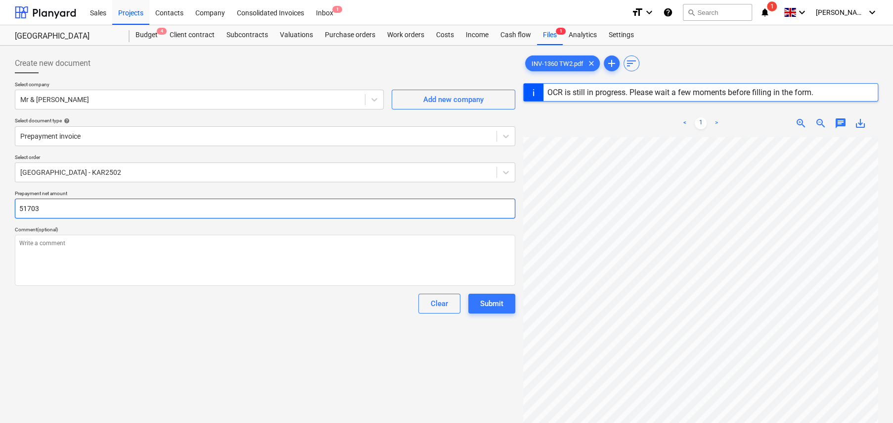
type textarea "x"
type input "51703."
type textarea "x"
type input "51703.6"
type textarea "x"
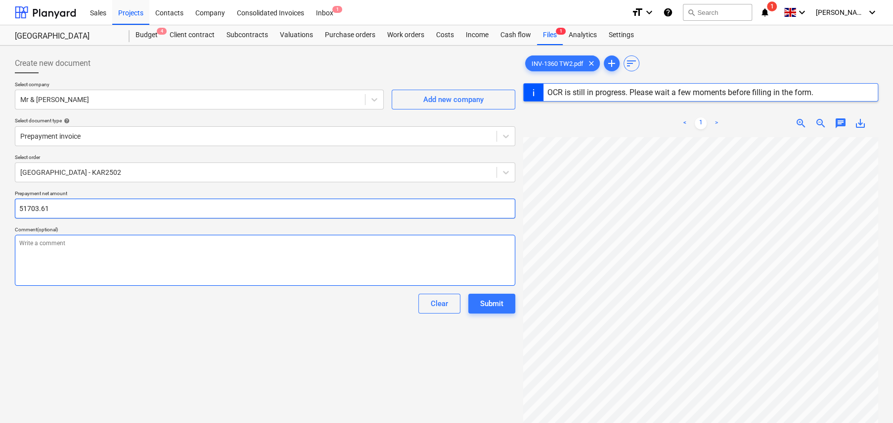
type input "51703.61"
type textarea "x"
type input "51,703.61"
click at [104, 250] on textarea at bounding box center [265, 260] width 501 height 51
type textarea "x"
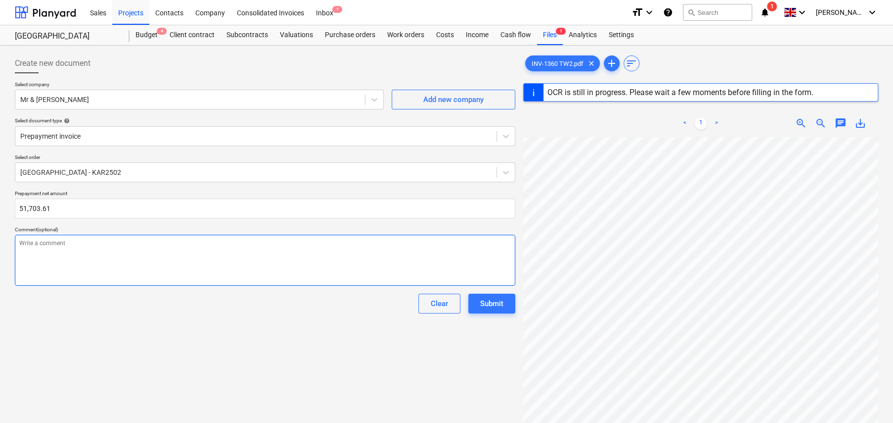
type textarea "D"
type textarea "x"
type textarea "De"
type textarea "x"
type textarea "Dep"
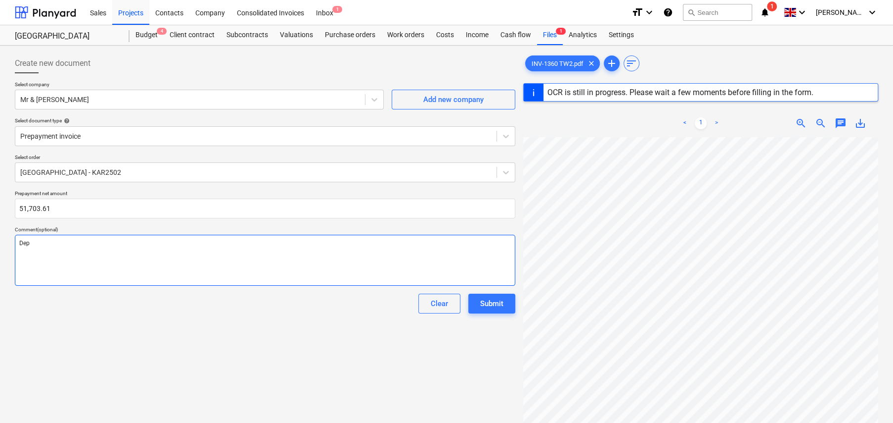
type textarea "x"
type textarea "Depo"
type textarea "x"
type textarea "Depos"
type textarea "x"
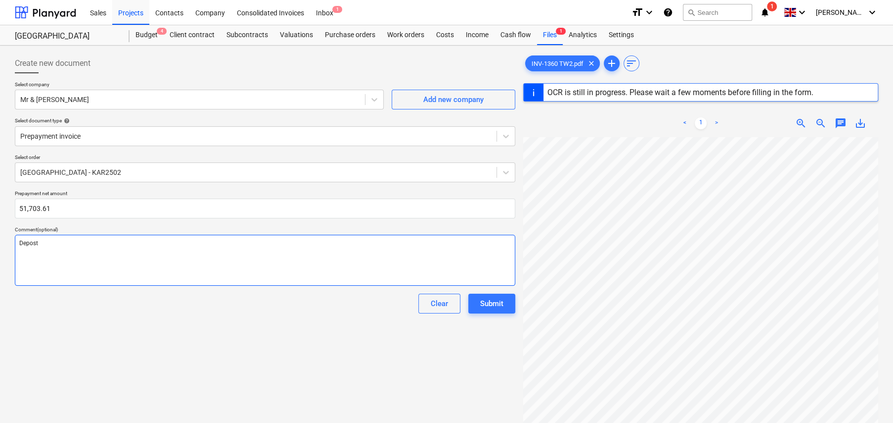
type textarea "Deposti"
type textarea "x"
type textarea "Depost"
type textarea "x"
type textarea "Depos"
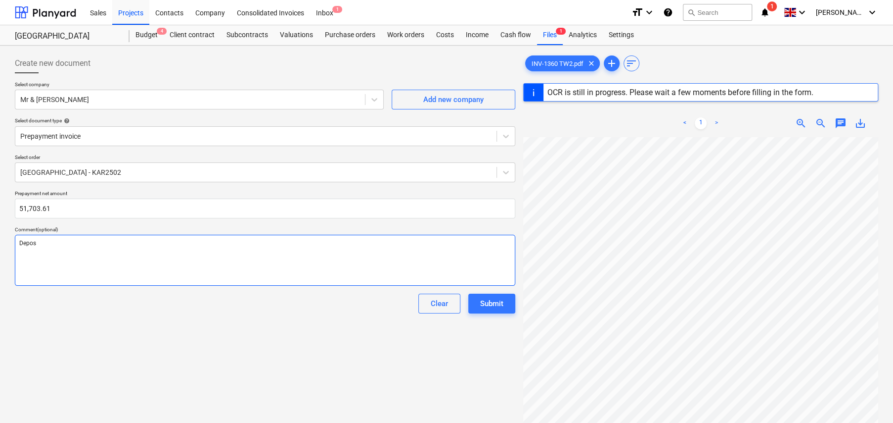
type textarea "x"
type textarea "Deposi"
type textarea "x"
type textarea "Deposit"
type textarea "x"
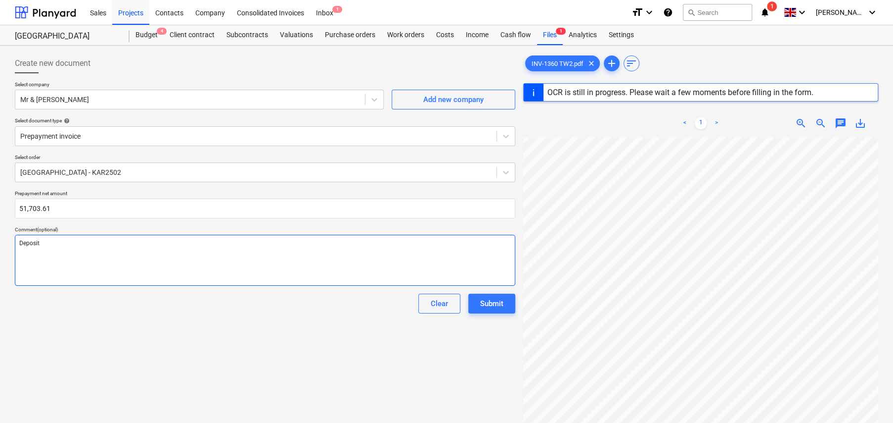
type textarea "Deposit"
type textarea "x"
type textarea "Deposit i"
type textarea "x"
type textarea "Deposit in"
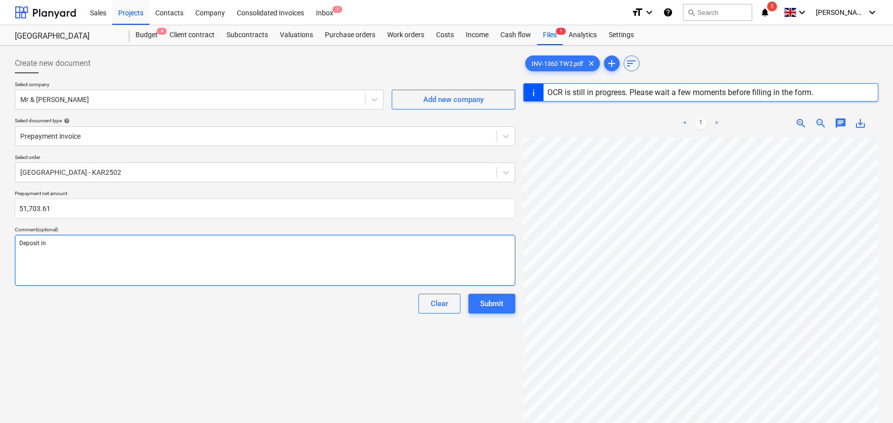
type textarea "x"
type textarea "Deposit inv"
type textarea "x"
type textarea "Deposit invo"
type textarea "x"
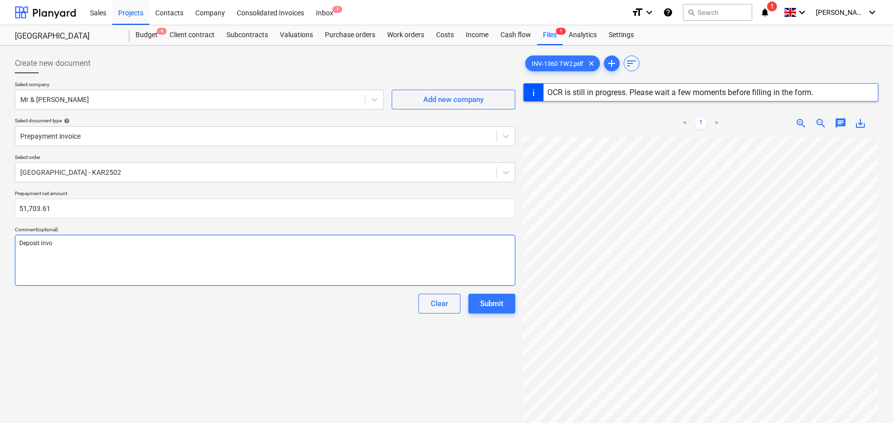
type textarea "Deposit invoi"
type textarea "x"
type textarea "Deposit invoic"
type textarea "x"
type textarea "Deposit invoice"
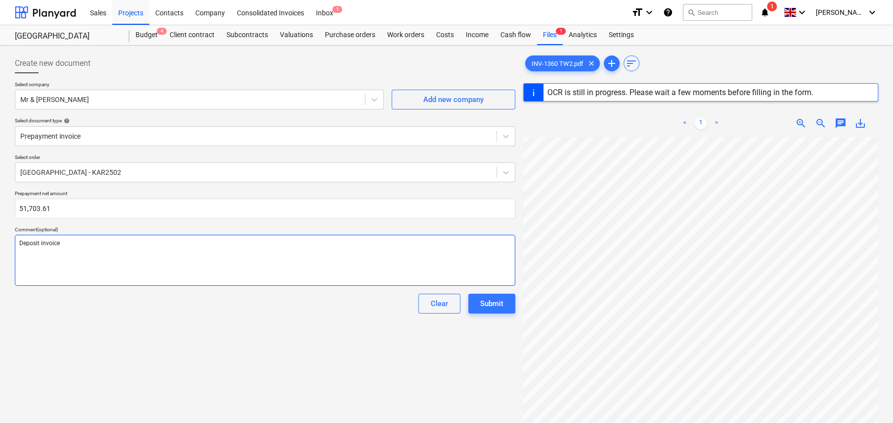
type textarea "x"
type textarea "Deposit invoice"
type textarea "x"
type textarea "Deposit invoice p"
type textarea "x"
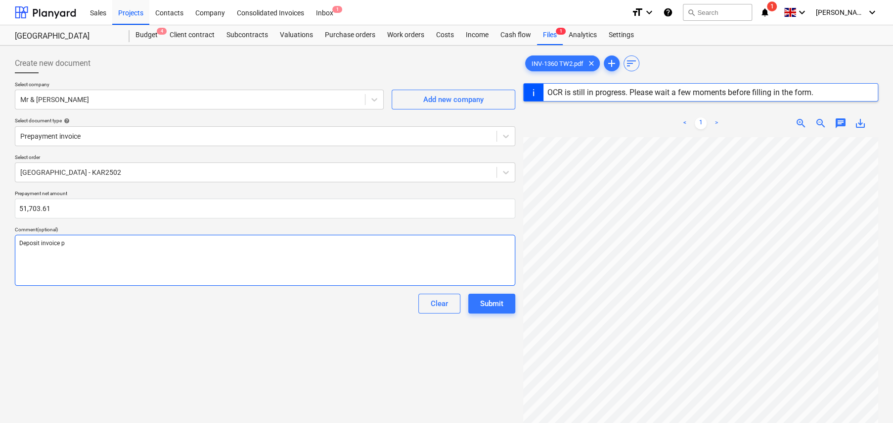
type textarea "Deposit invoice pa"
type textarea "x"
type textarea "Deposit invoice pai"
type textarea "x"
type textarea "Deposit invoice paid"
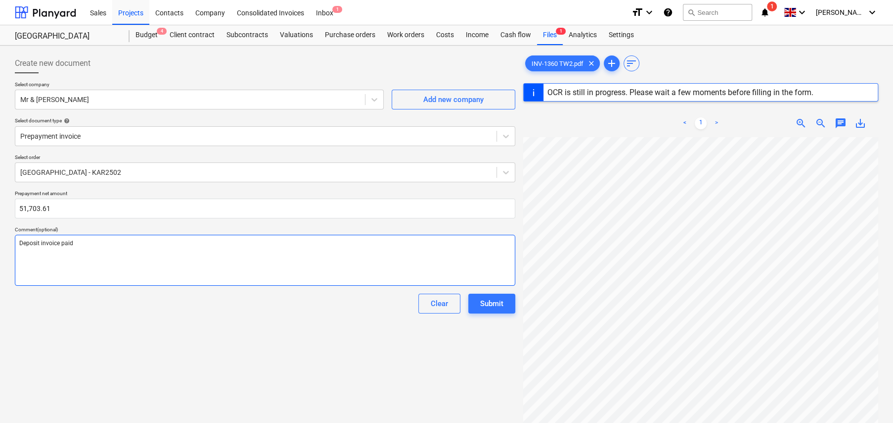
type textarea "x"
type textarea "Deposit invoice paid"
type textarea "x"
type textarea "Deposit invoice paid t"
type textarea "x"
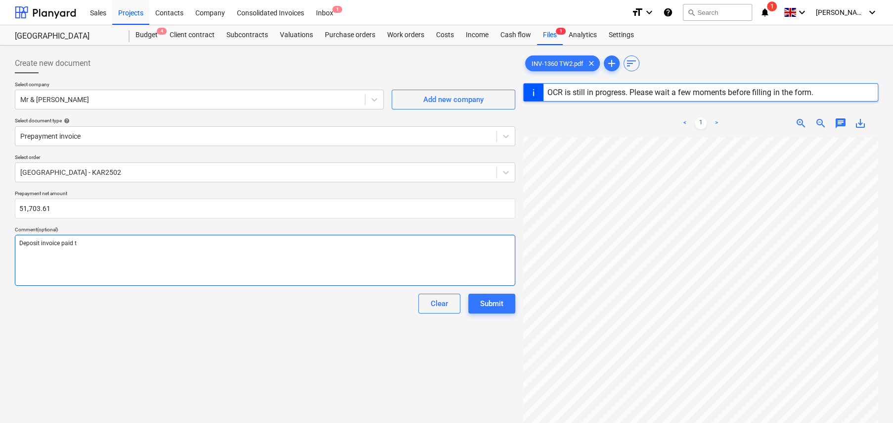
type textarea "Deposit invoice paid to"
type textarea "x"
type textarea "Deposit invoice paid to"
type textarea "x"
type textarea "Deposit invoice paid to s"
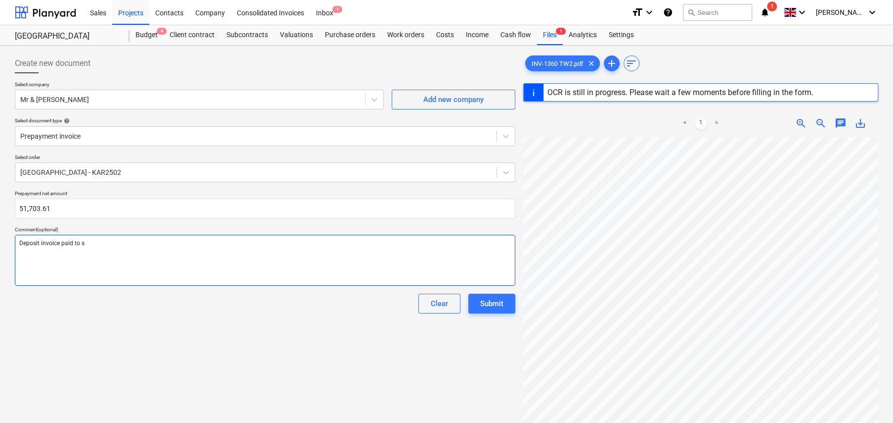
type textarea "x"
type textarea "Deposit invoice paid to se"
type textarea "x"
type textarea "Deposit invoice paid to sec"
type textarea "x"
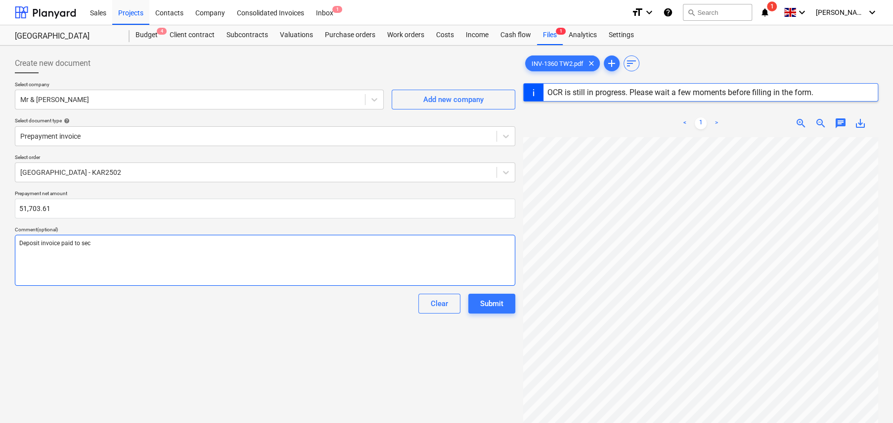
type textarea "Deposit invoice paid to secu"
type textarea "x"
type textarea "Deposit invoice paid to secur"
type textarea "x"
type textarea "Deposit invoice paid to secure"
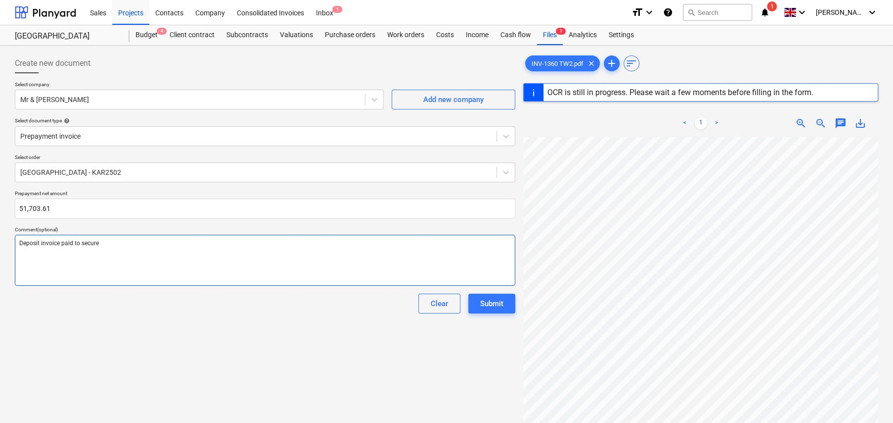
type textarea "x"
type textarea "Deposit invoice paid to secure"
type textarea "x"
type textarea "Deposit invoice paid to secure t"
type textarea "x"
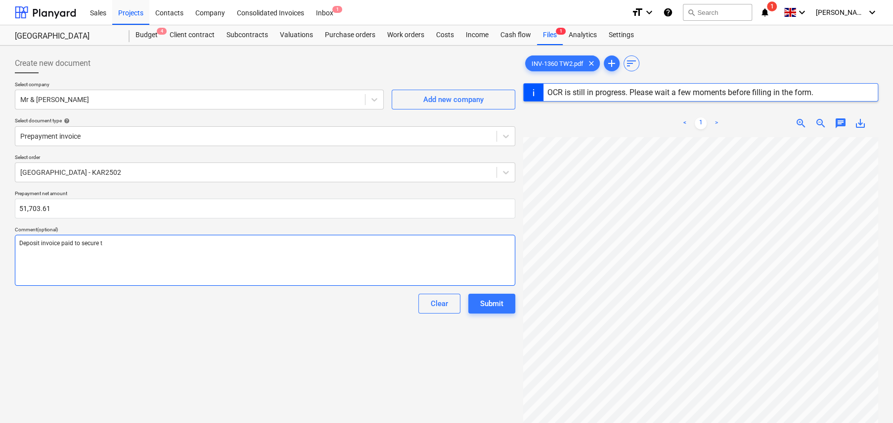
type textarea "Deposit invoice paid to secure th"
type textarea "x"
type textarea "Deposit invoice paid to secure the"
type textarea "x"
type textarea "Deposit invoice paid to secure the"
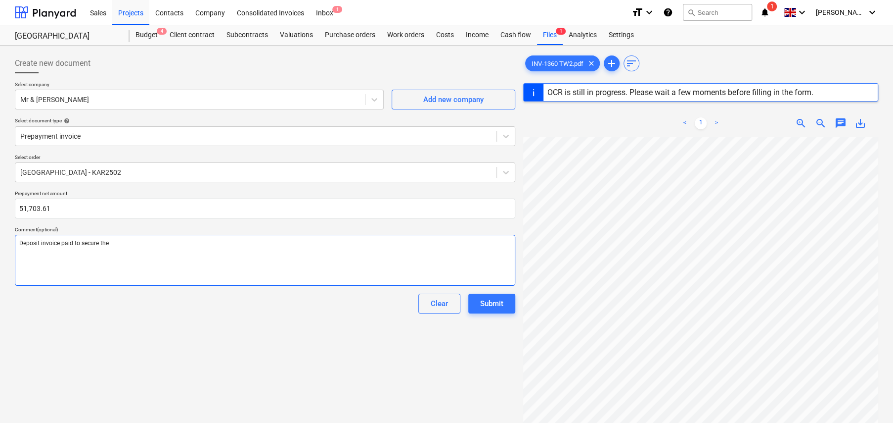
type textarea "x"
type textarea "Deposit invoice paid to secure the w"
type textarea "x"
type textarea "Deposit invoice paid to secure the wo"
type textarea "x"
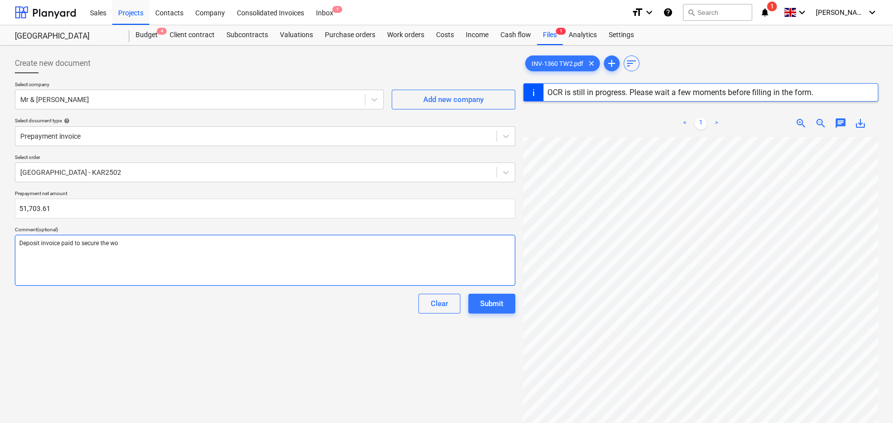
type textarea "Deposit invoice paid to secure the wor"
type textarea "x"
type textarea "Deposit invoice paid to secure the work"
type textarea "x"
type textarea "Deposit invoice paid to secure the works"
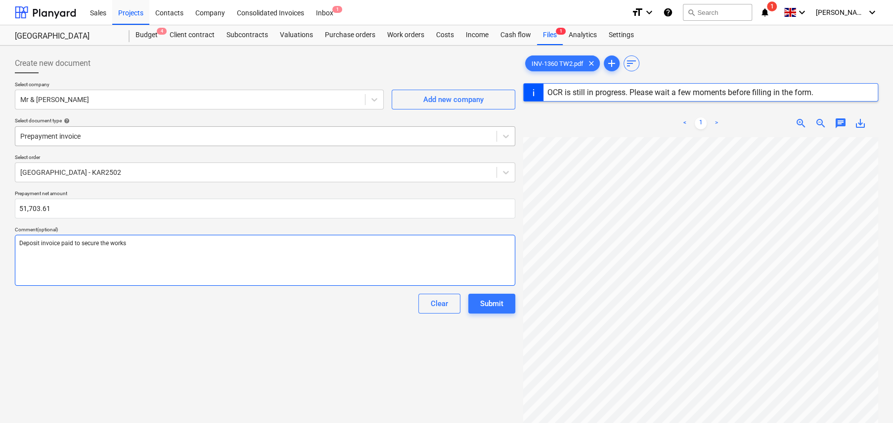
type textarea "x"
type textarea "Deposit invoice paid to secure the works"
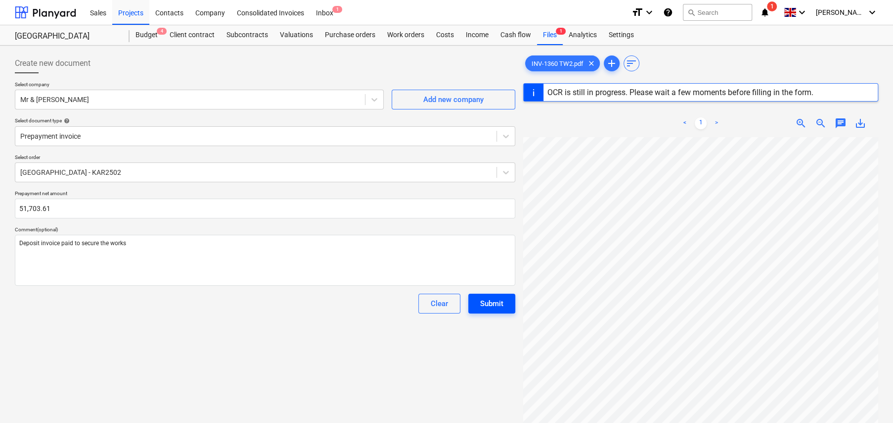
click at [491, 303] on div "Submit" at bounding box center [491, 303] width 23 height 13
type textarea "x"
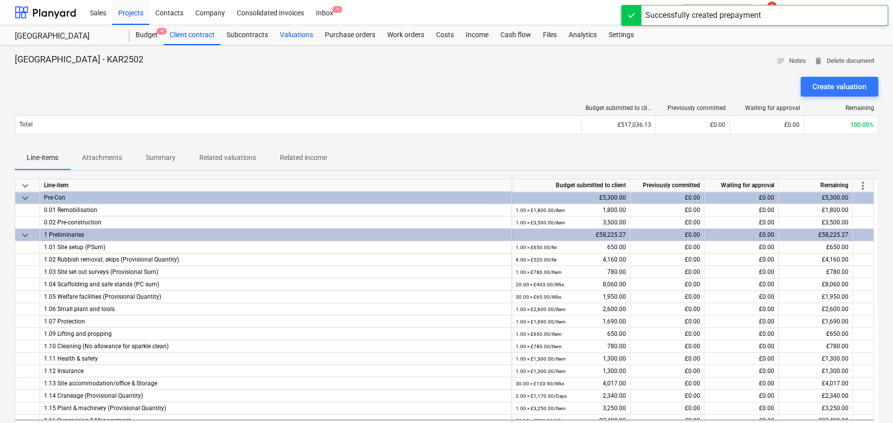
click at [306, 37] on div "Valuations" at bounding box center [296, 35] width 45 height 20
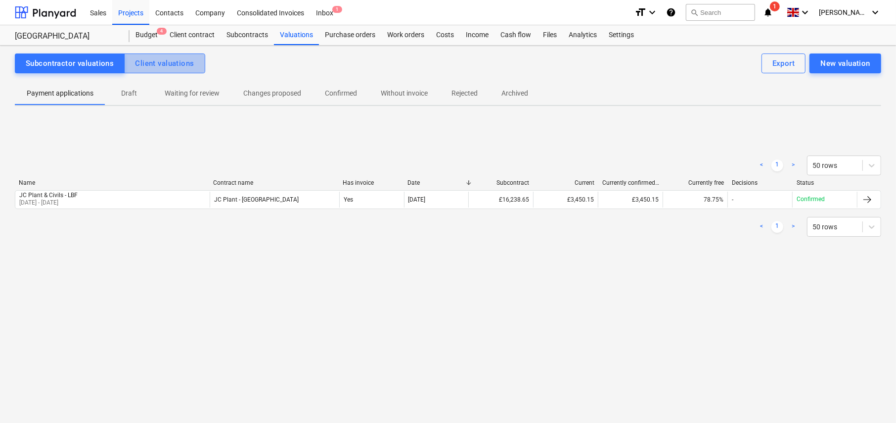
click at [184, 64] on div "Client valuations" at bounding box center [164, 63] width 59 height 13
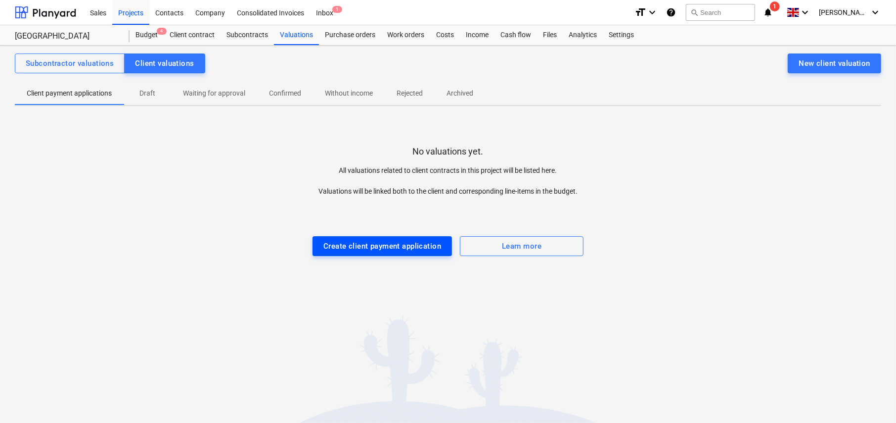
click at [363, 246] on div "Create client payment application" at bounding box center [383, 245] width 118 height 13
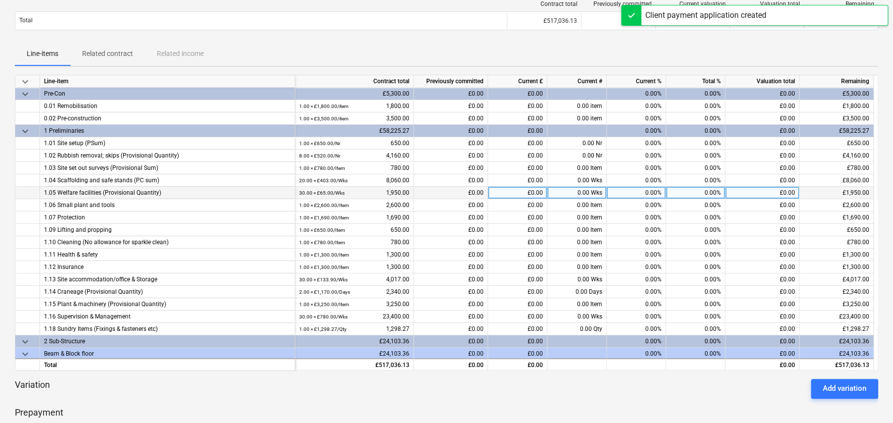
scroll to position [148, 0]
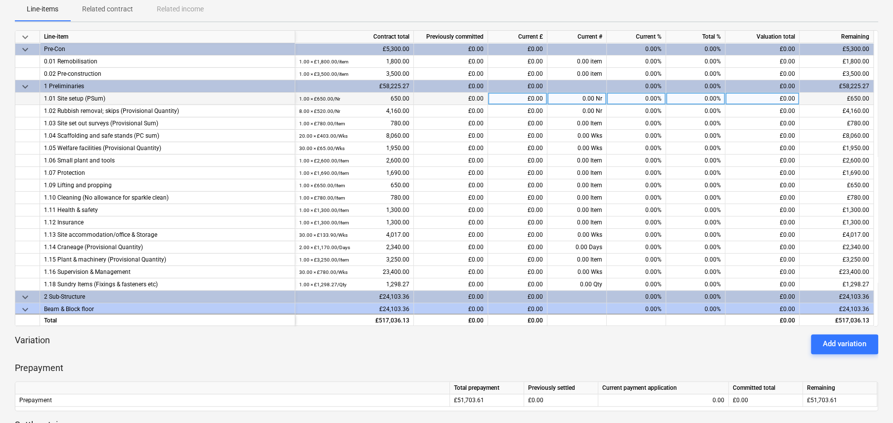
click at [590, 94] on div "0.00 Nr" at bounding box center [577, 99] width 59 height 12
type input "100"
type input "150"
type input "25"
type input "100"
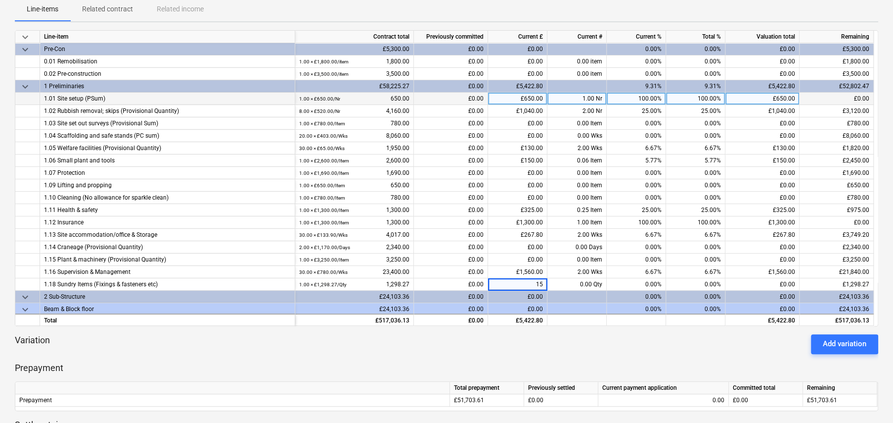
type input "150"
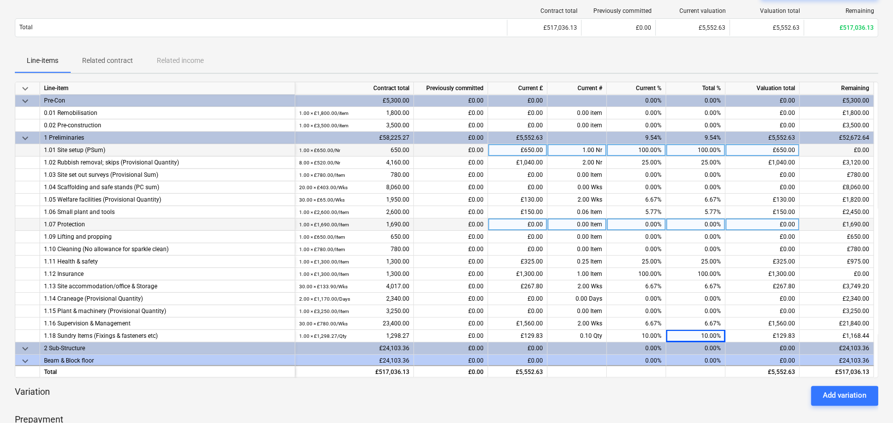
scroll to position [0, 0]
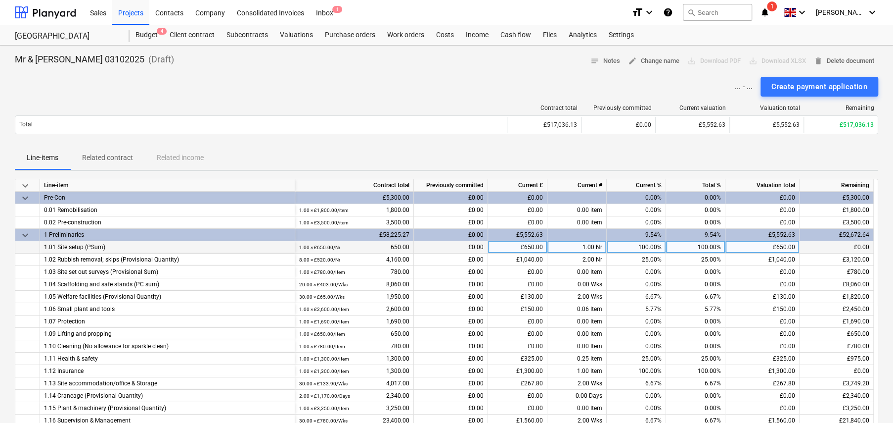
click at [23, 183] on span "keyboard_arrow_down" at bounding box center [25, 186] width 12 height 12
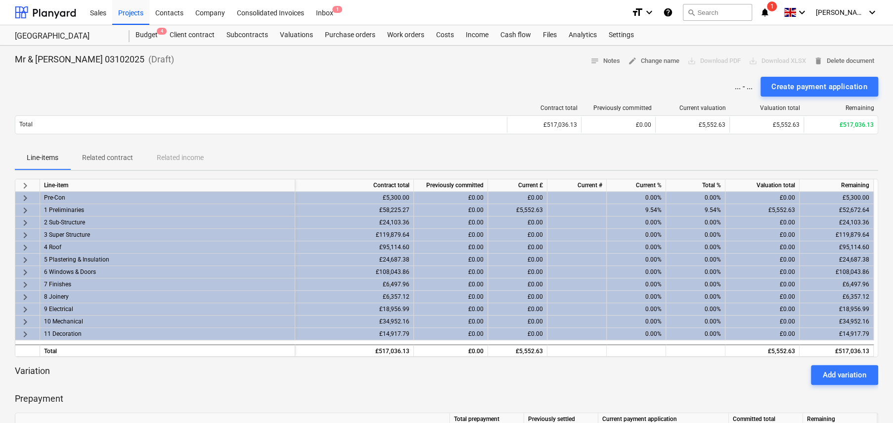
click at [25, 196] on span "keyboard_arrow_right" at bounding box center [25, 198] width 12 height 12
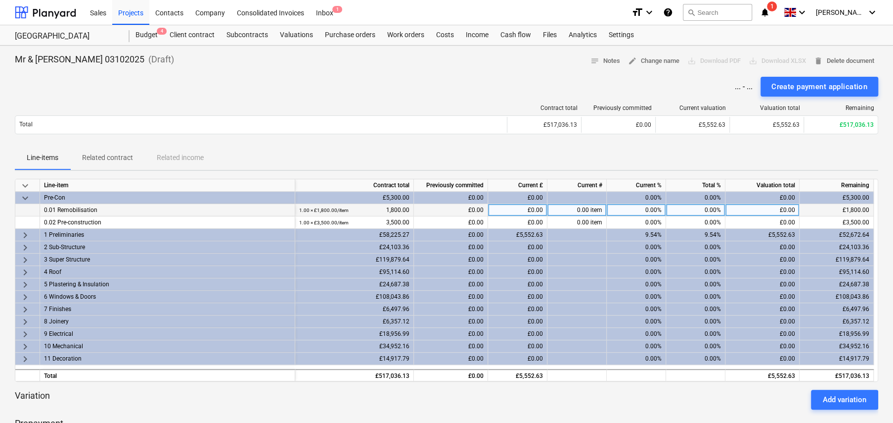
click at [704, 209] on div "0.00%" at bounding box center [695, 210] width 59 height 12
type input "100"
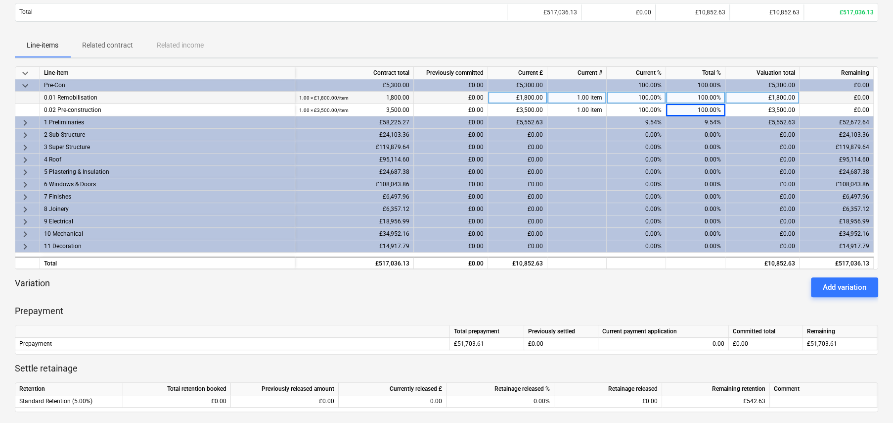
scroll to position [97, 0]
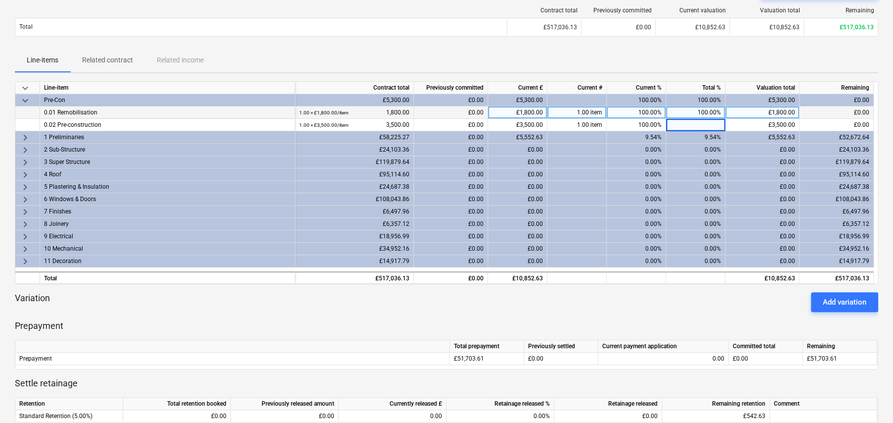
click at [24, 146] on span "keyboard_arrow_right" at bounding box center [25, 150] width 12 height 12
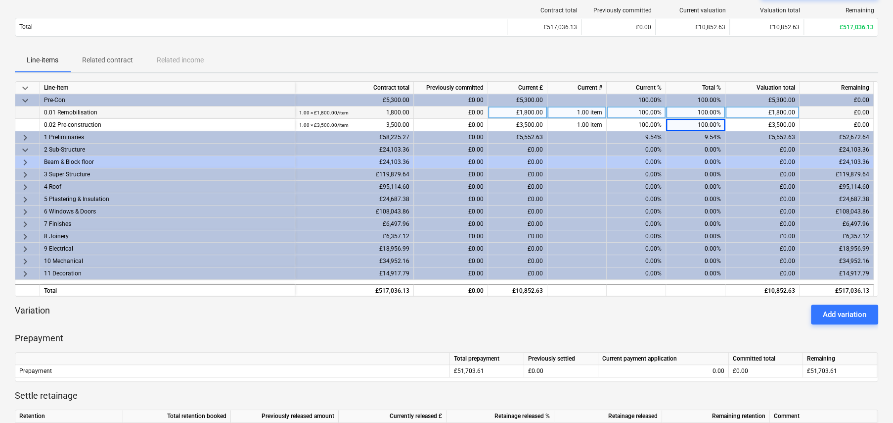
click at [26, 161] on span "keyboard_arrow_right" at bounding box center [25, 162] width 12 height 12
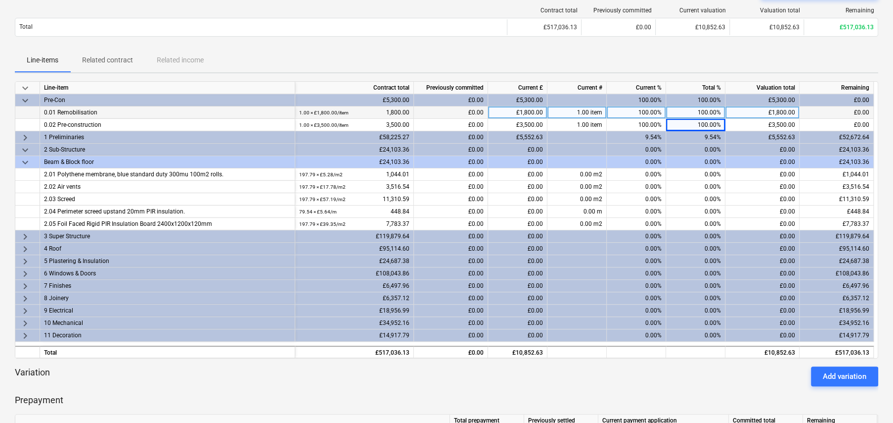
click at [23, 236] on span "keyboard_arrow_right" at bounding box center [25, 237] width 12 height 12
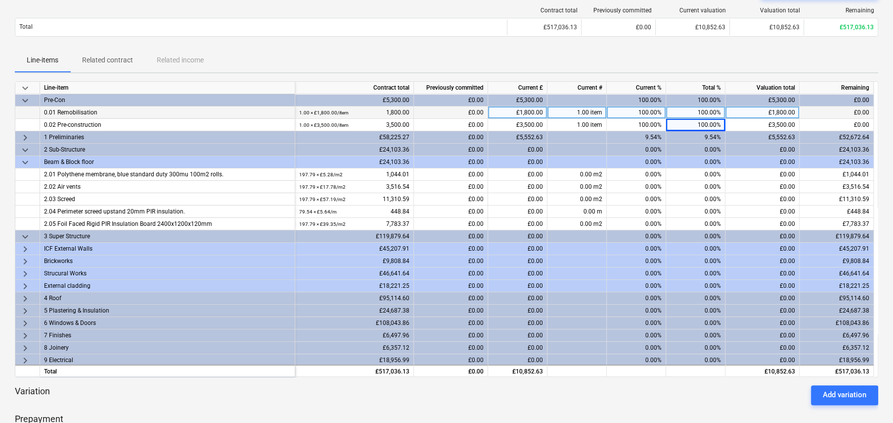
click at [25, 246] on span "keyboard_arrow_right" at bounding box center [25, 249] width 12 height 12
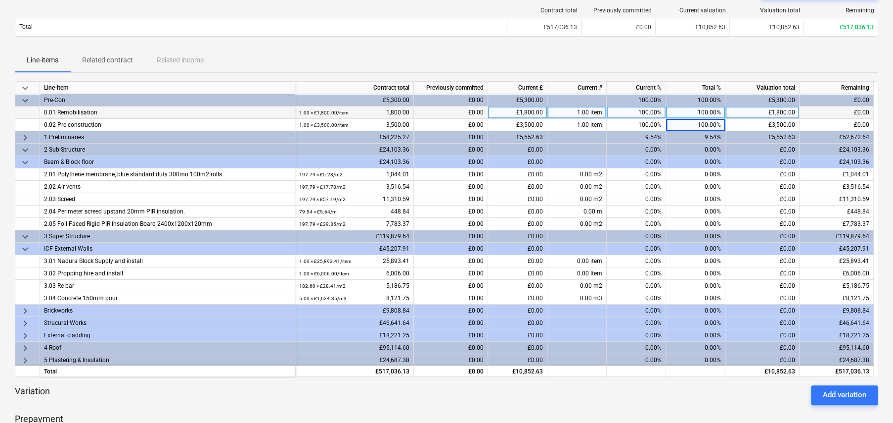
click at [27, 311] on span "keyboard_arrow_right" at bounding box center [25, 311] width 12 height 12
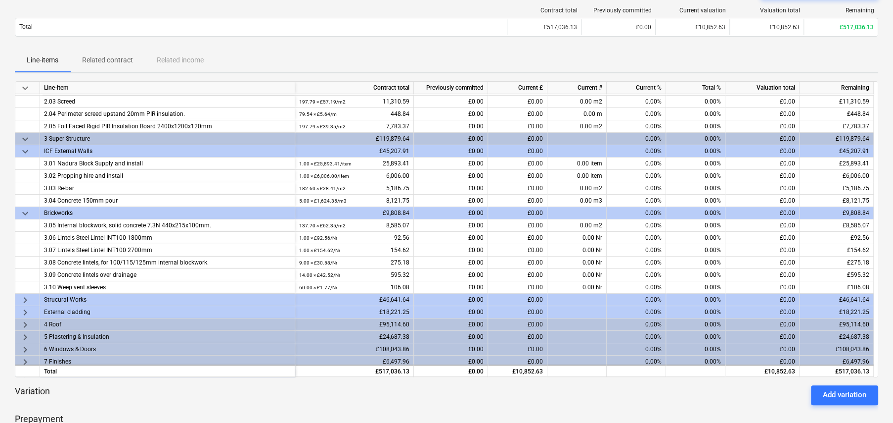
scroll to position [99, 0]
click at [25, 297] on span "keyboard_arrow_right" at bounding box center [25, 298] width 12 height 12
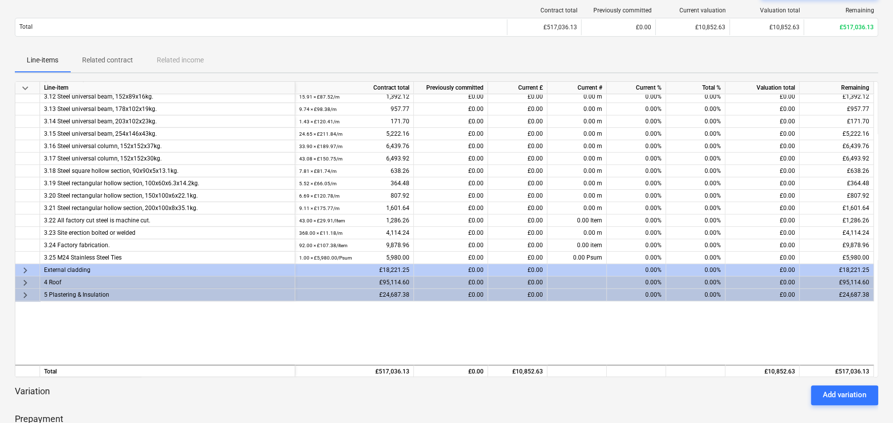
scroll to position [335, 0]
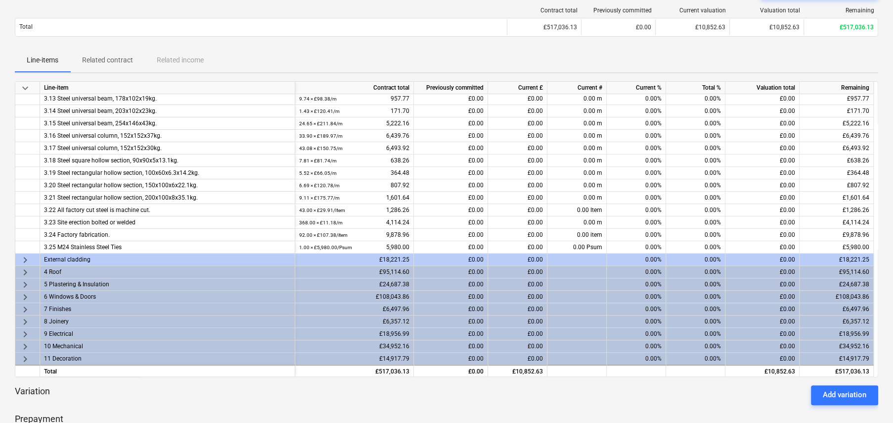
click at [26, 255] on span "keyboard_arrow_right" at bounding box center [25, 260] width 12 height 12
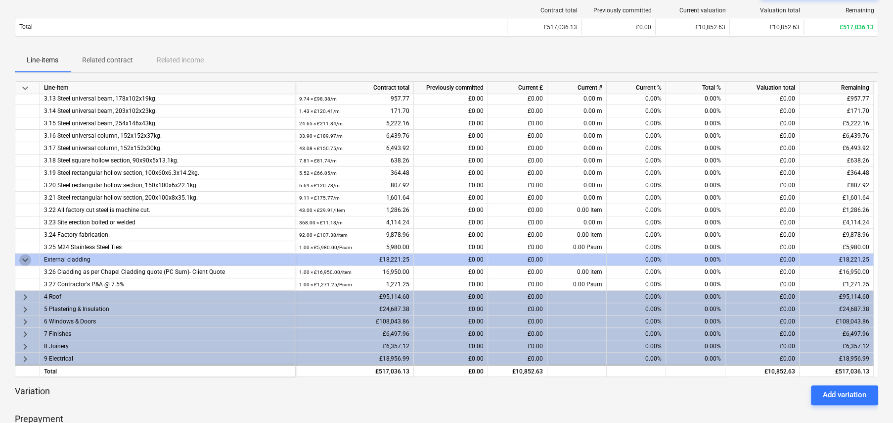
click at [25, 257] on span "keyboard_arrow_down" at bounding box center [25, 260] width 12 height 12
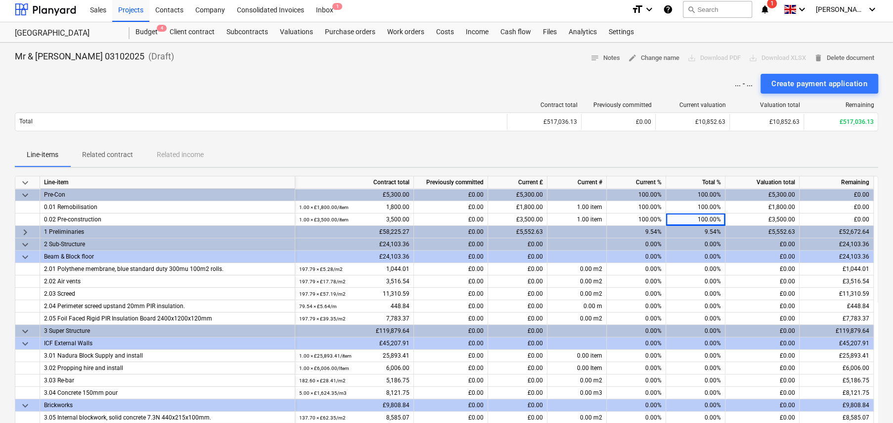
scroll to position [0, 0]
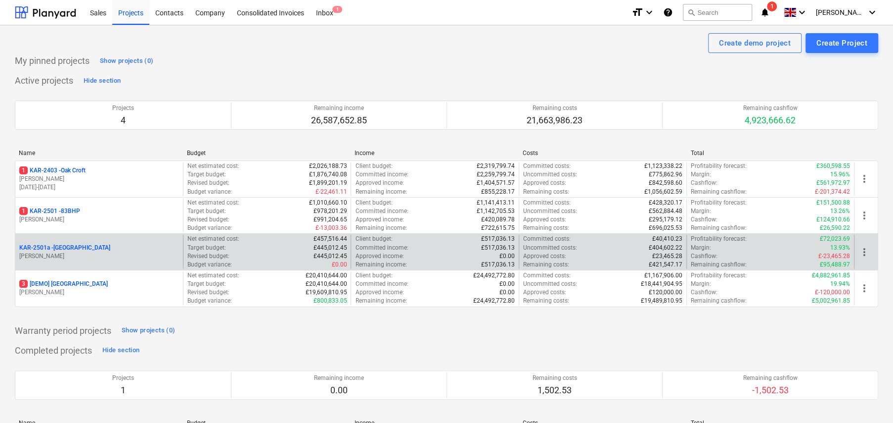
click at [81, 247] on p "KAR-2501a - [GEOGRAPHIC_DATA]" at bounding box center [64, 247] width 91 height 8
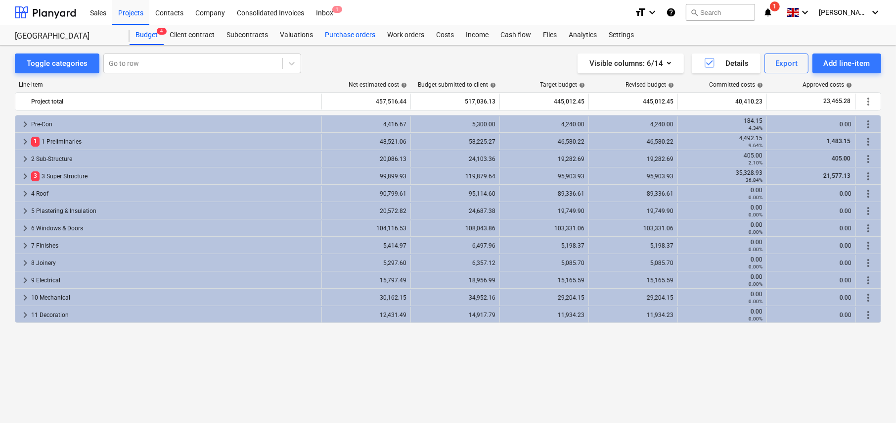
click at [346, 35] on div "Purchase orders" at bounding box center [350, 35] width 62 height 20
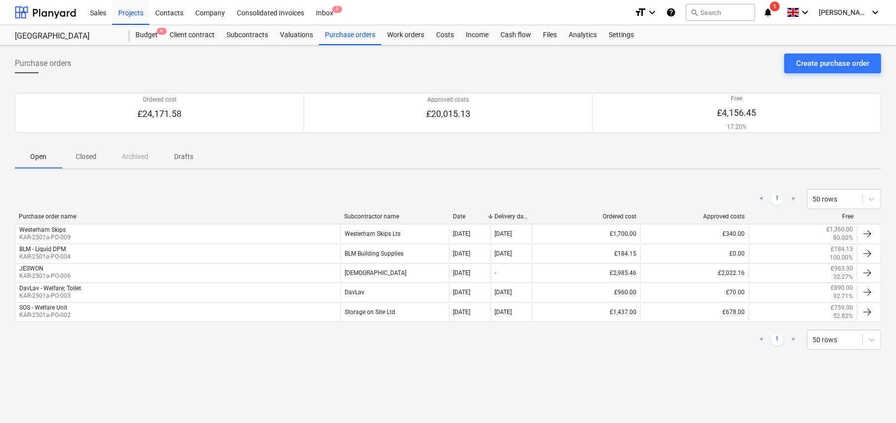
click at [188, 158] on p "Drafts" at bounding box center [184, 156] width 24 height 10
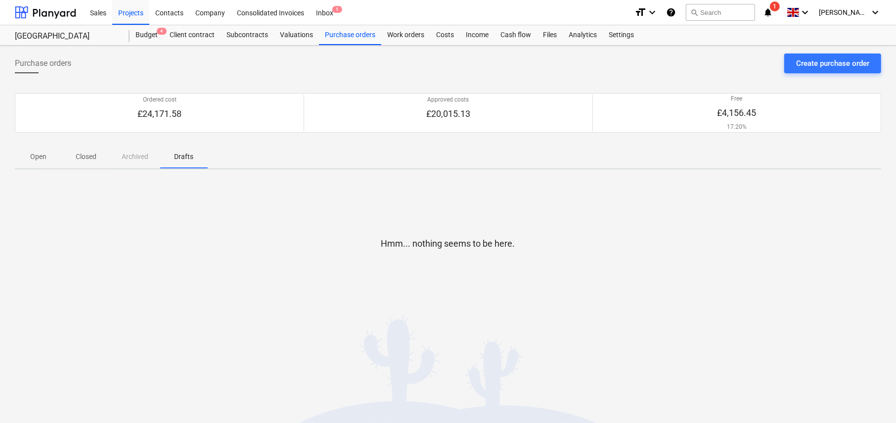
click at [38, 157] on p "Open" at bounding box center [39, 156] width 24 height 10
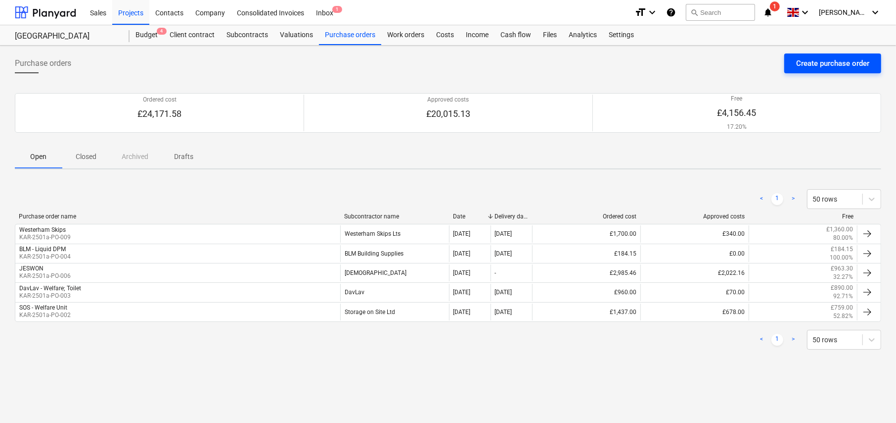
click at [817, 66] on div "Create purchase order" at bounding box center [833, 63] width 73 height 13
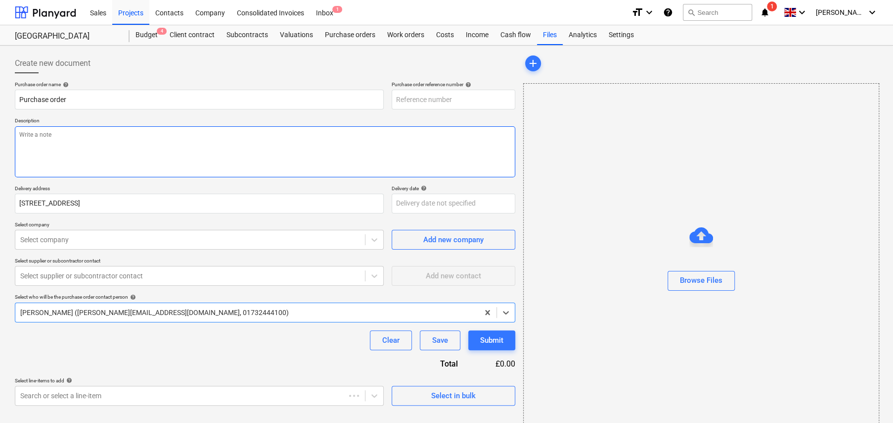
type textarea "x"
type input "KAR-2501a-PO-013"
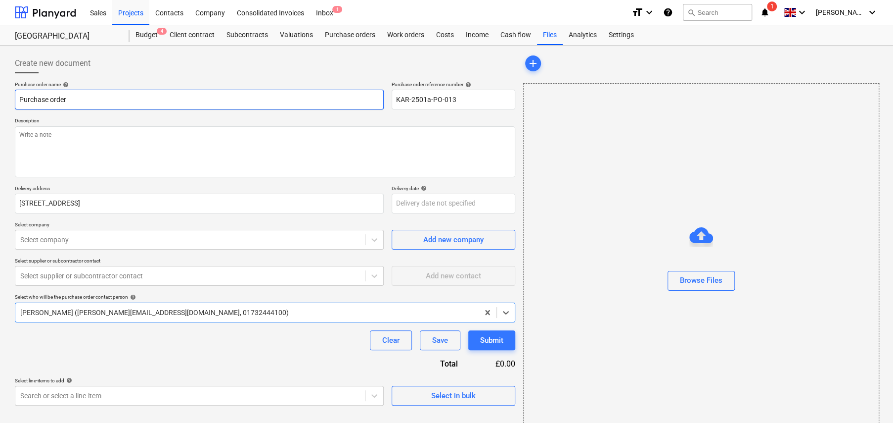
click at [88, 96] on input "Purchase order" at bounding box center [199, 100] width 369 height 20
type textarea "x"
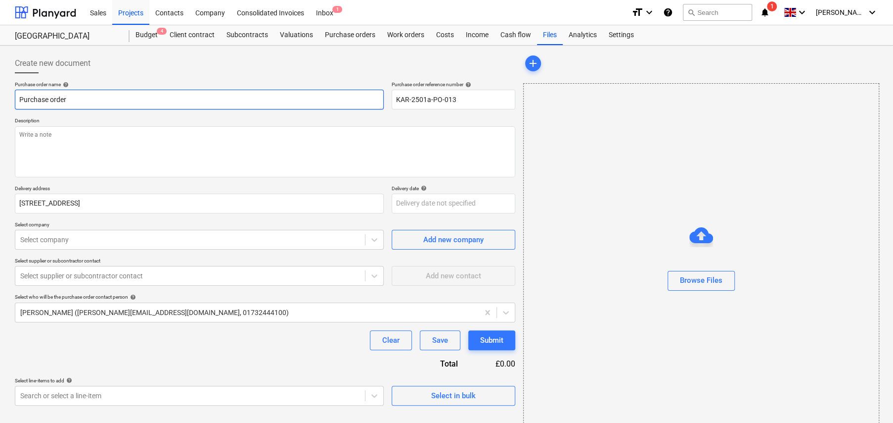
type input "E"
type textarea "x"
type input "Em"
type textarea "x"
type input "Ema"
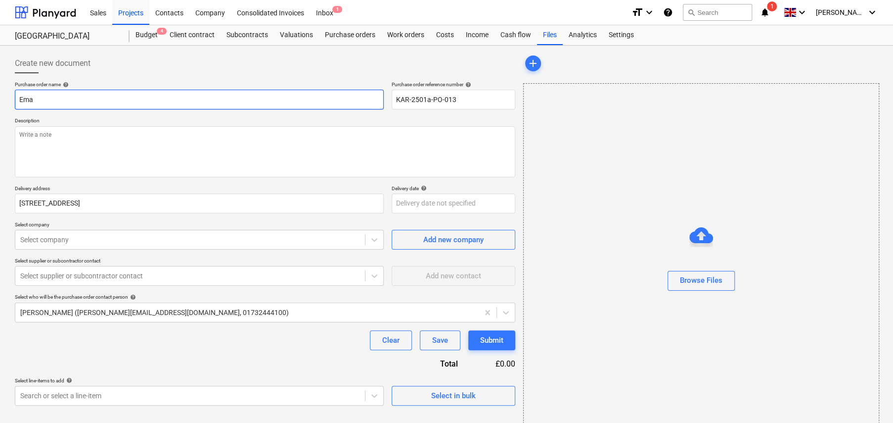
type textarea "x"
type input "Em"
type textarea "x"
type input "Emb"
type textarea "x"
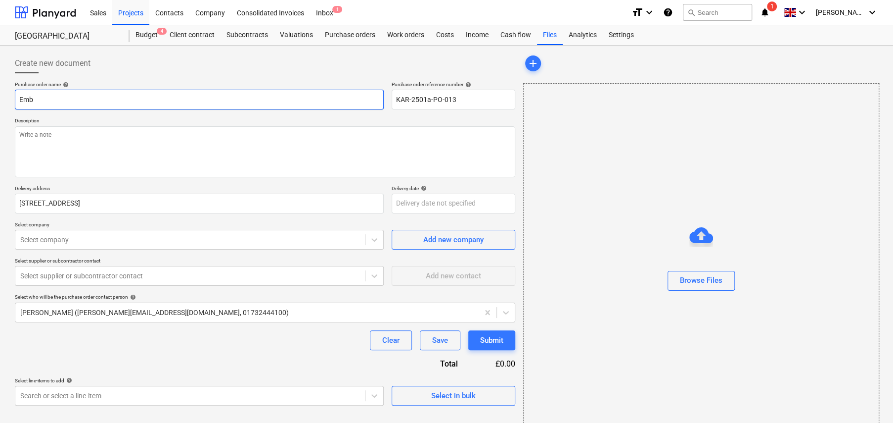
type input "Emba"
type textarea "x"
type input "Embas"
type textarea "x"
type input "Embass"
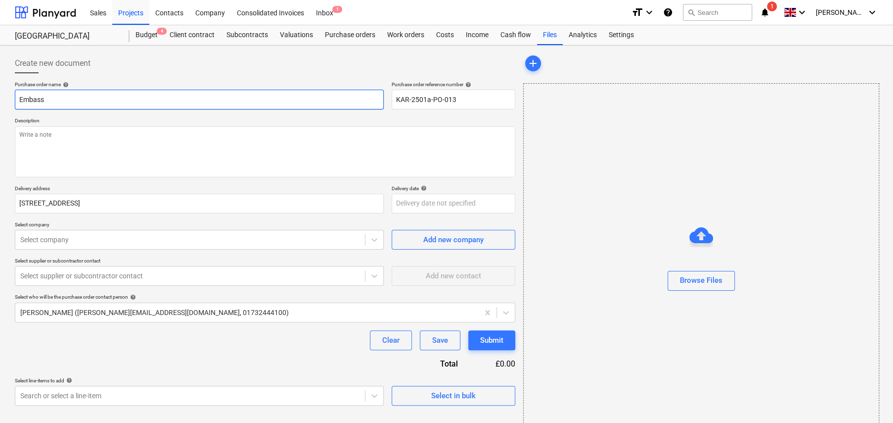
type textarea "x"
type input "Embassy"
type textarea "x"
type input "Embassy"
type textarea "x"
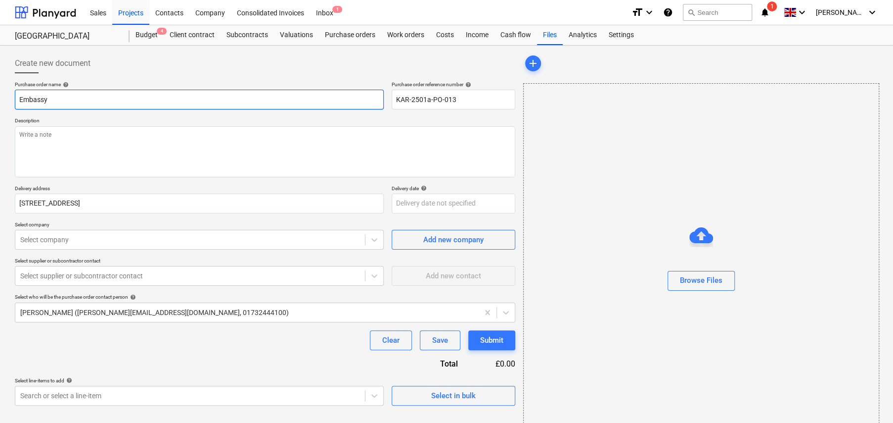
type input "Embassy C"
type textarea "x"
type input "Embassy Co"
type textarea "x"
type input "Embassy Con"
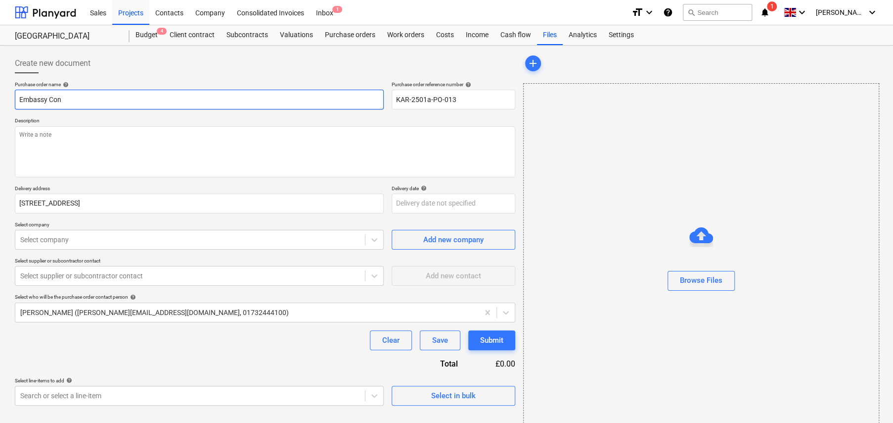
type textarea "x"
type input "Embassy Conc"
type textarea "x"
type input "Embassy Con"
type textarea "x"
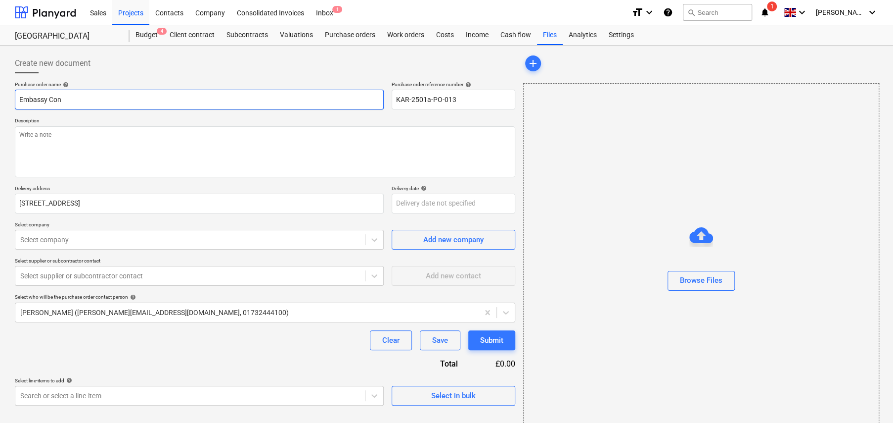
type input "Embassy Co"
type textarea "x"
type input "Embassy C"
type textarea "x"
type input "Embassy"
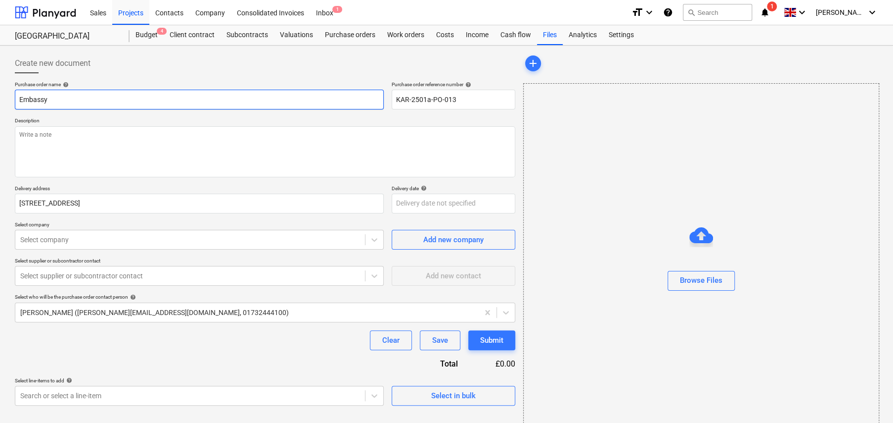
type textarea "x"
type input "Embassy P"
type textarea "x"
type input "Embassy Pu"
type textarea "x"
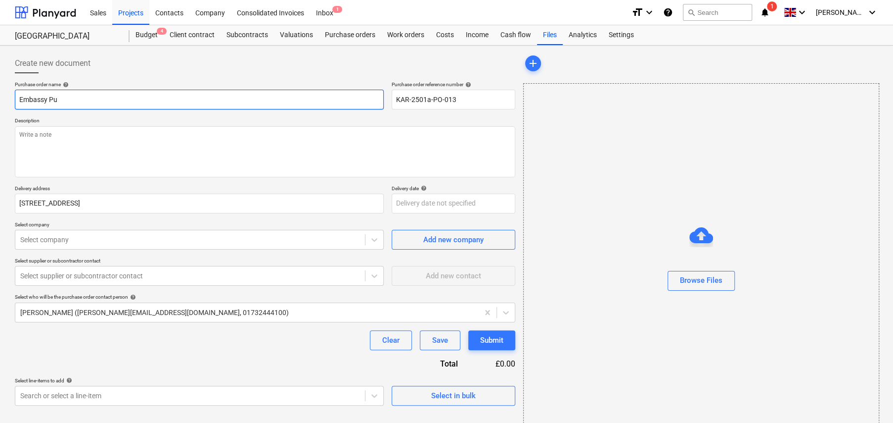
type input "Embassy Pum"
type textarea "x"
type input "Embassy Pump"
type textarea "x"
type input "Embassy Pumps"
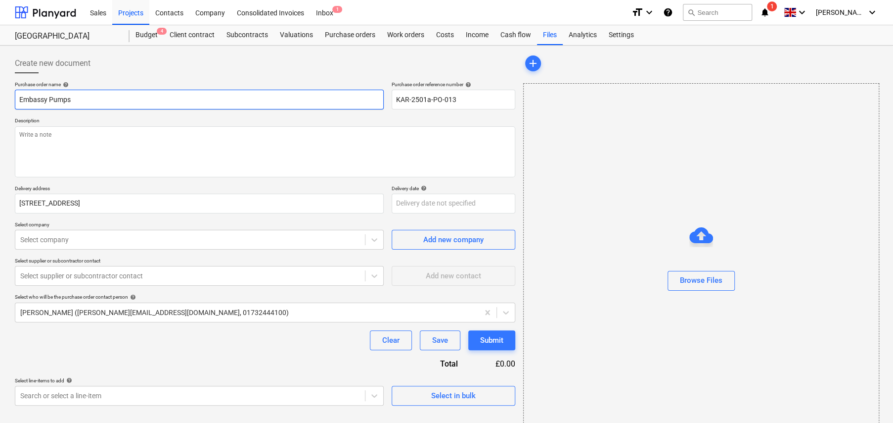
type textarea "x"
type input "Embassy Pumps"
type textarea "x"
type input "Embassy Pumps -"
type textarea "x"
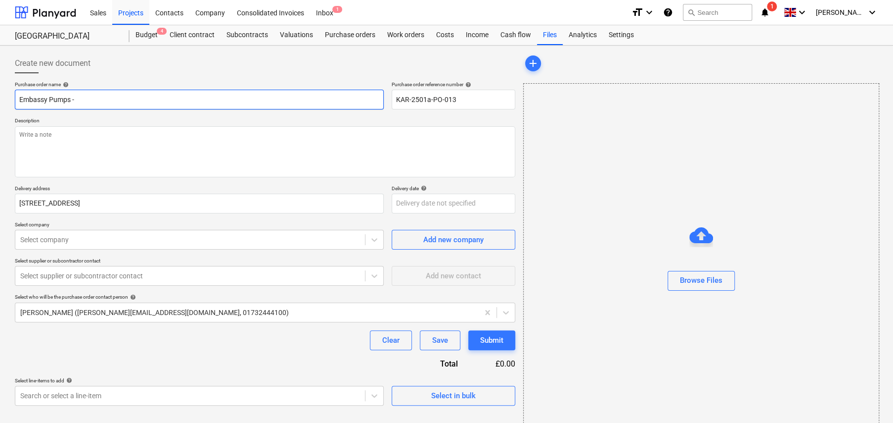
type input "Embassy Pumps -"
type textarea "x"
type input "Embassy Pumps - I"
type textarea "x"
type input "Embassy Pumps - IC"
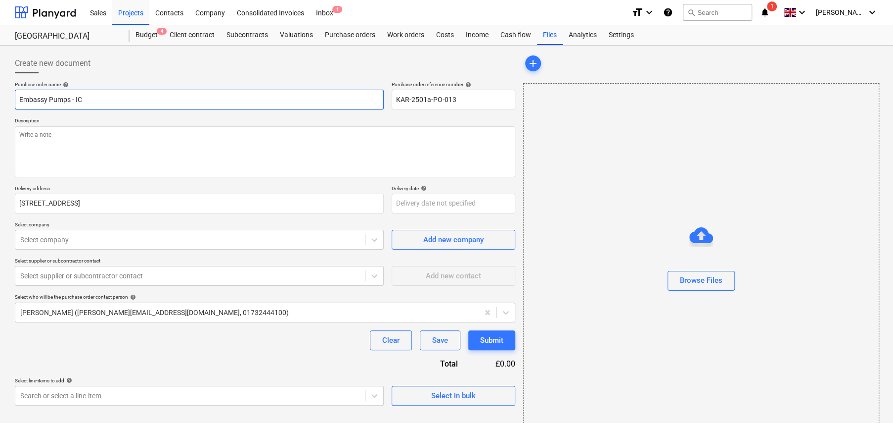
type textarea "x"
type input "Embassy Pumps - ICF"
type textarea "x"
type input "Embassy Pumps - ICF"
type textarea "x"
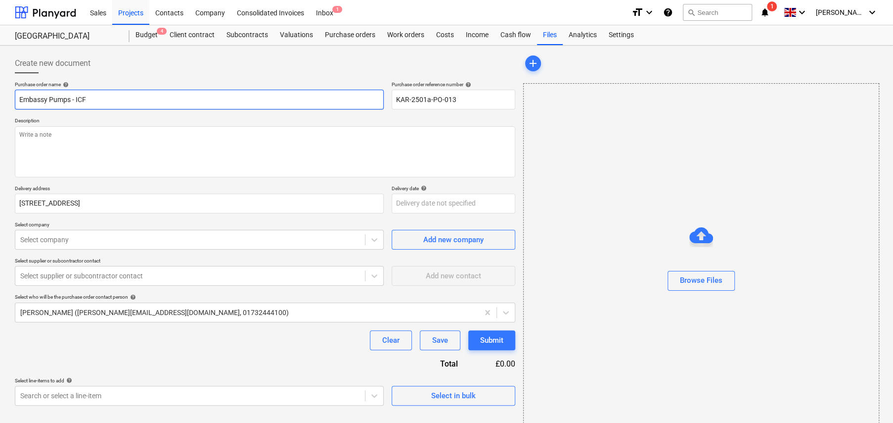
type input "Embassy Pumps - ICF P"
type textarea "x"
type input "Embassy Pumps - ICF PO"
type textarea "x"
type input "Embassy Pumps - ICF POu"
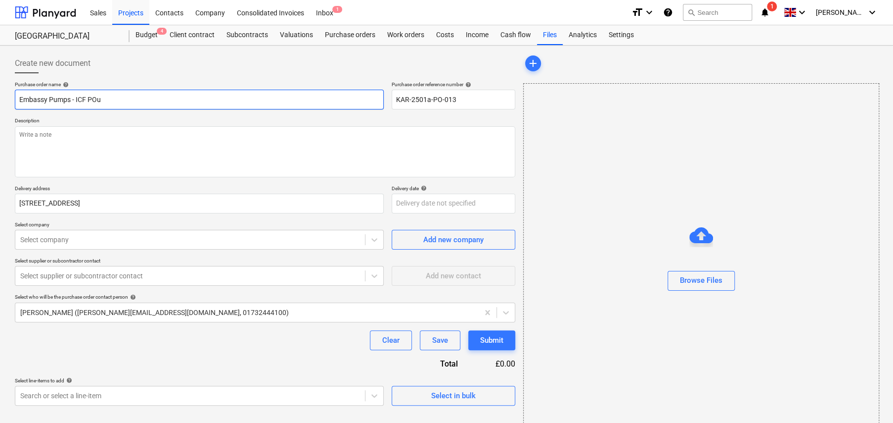
type textarea "x"
type input "Embassy Pumps - ICF POur"
type textarea "x"
type input "Embassy Pumps - ICF POu"
type textarea "x"
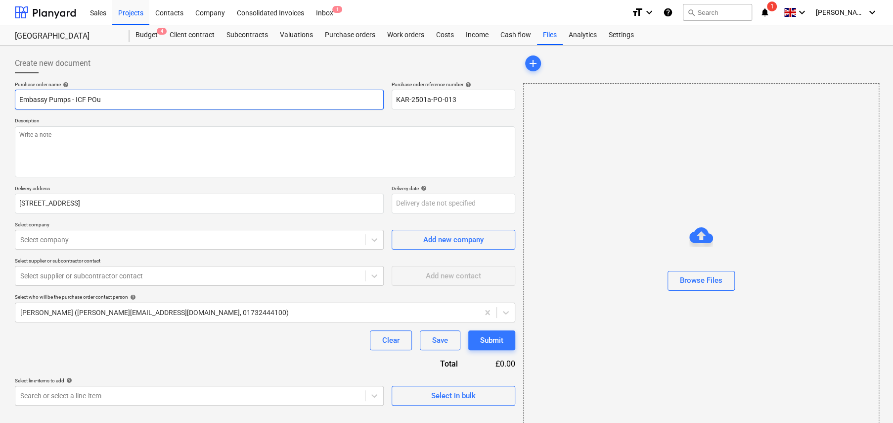
type input "Embassy Pumps - ICF PO"
type textarea "x"
type input "Embassy Pumps - ICF P"
type textarea "x"
type input "Embassy Pumps - ICF"
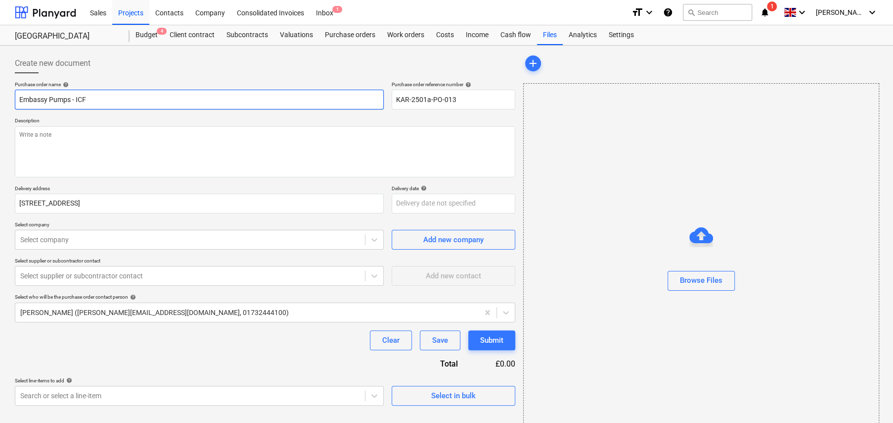
type textarea "x"
type input "Embassy Pumps - ICF"
type textarea "x"
type input "Embassy Pumps - IC"
type textarea "x"
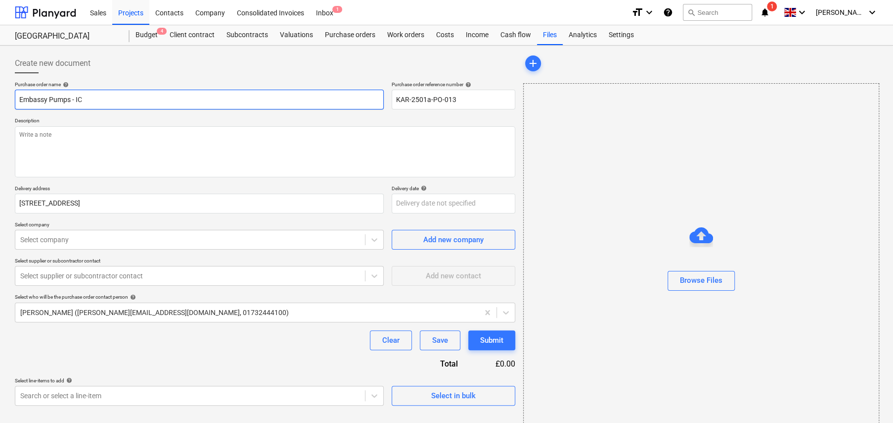
type input "Embassy Pumps - I"
type textarea "x"
type input "Embassy Pumps -"
type textarea "x"
type input "Embassy Pumps - B"
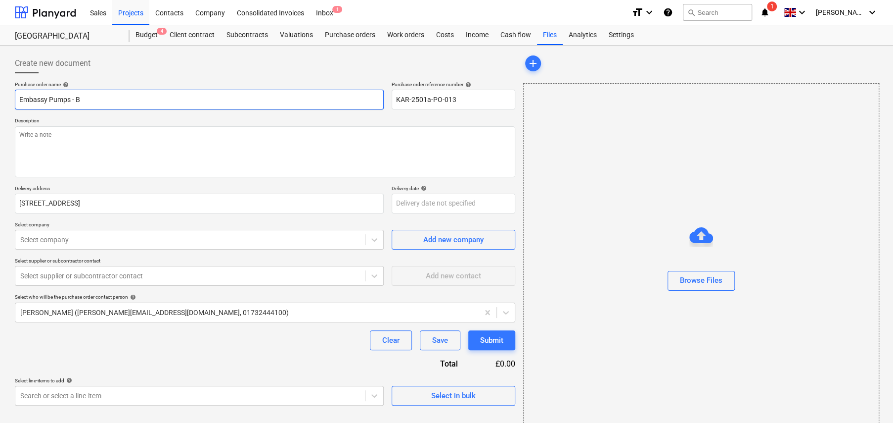
type textarea "x"
type input "Embassy Pumps - Bo"
type textarea "x"
type input "Embassy Pumps - Boo"
type textarea "x"
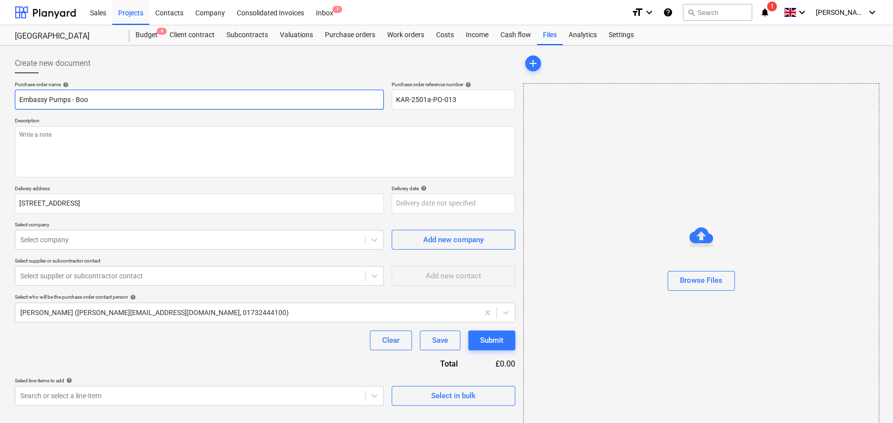
type input "Embassy Pumps - Boom"
type textarea "x"
type input "Embassy Pumps - Boom"
type textarea "x"
type input "Embassy Pumps - Boom p"
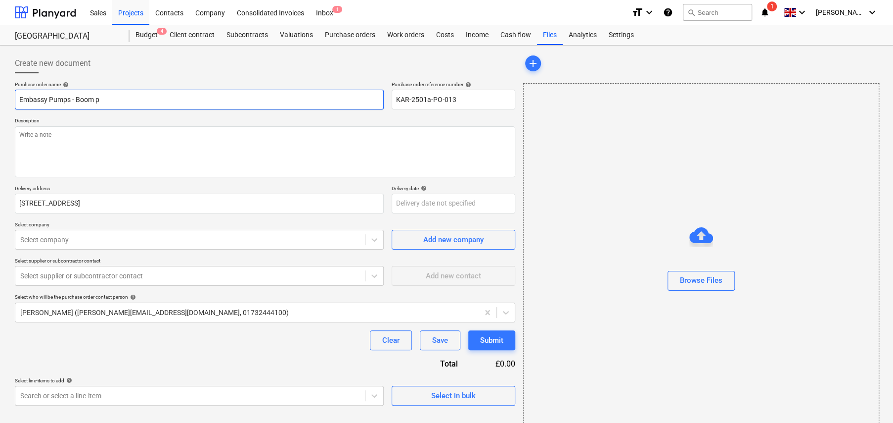
type textarea "x"
type input "Embassy Pumps - Boom pu"
type textarea "x"
type input "Embassy Pumps - Boom pum"
type textarea "x"
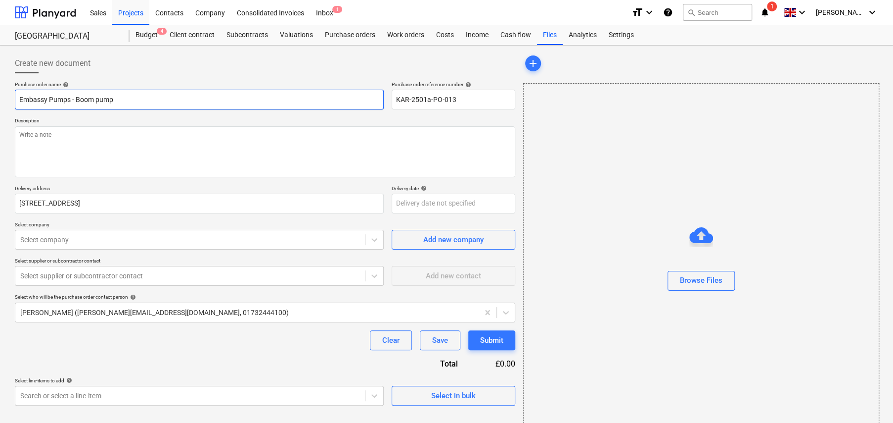
type input "Embassy Pumps - Boom pump"
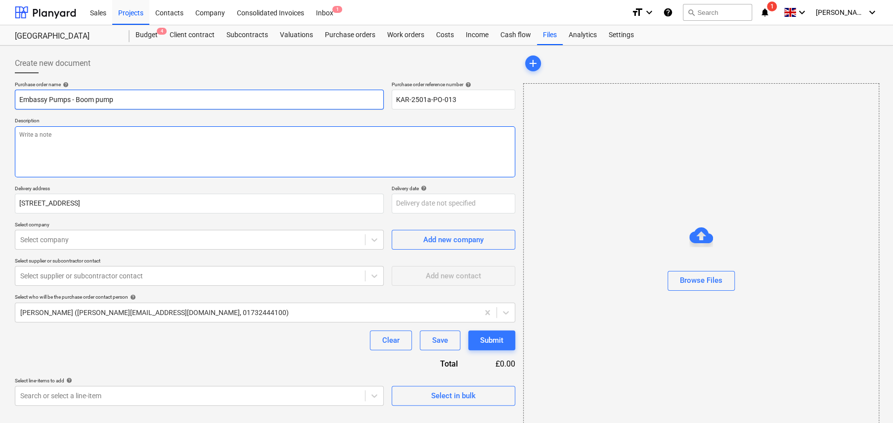
type textarea "x"
type textarea "F"
type textarea "x"
type textarea "Fo"
type textarea "x"
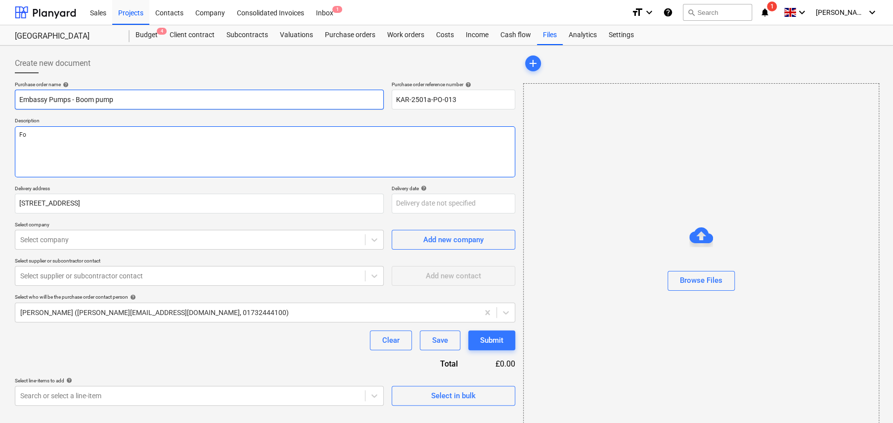
type textarea "For"
type textarea "x"
type textarea "For"
type textarea "x"
type textarea "For p"
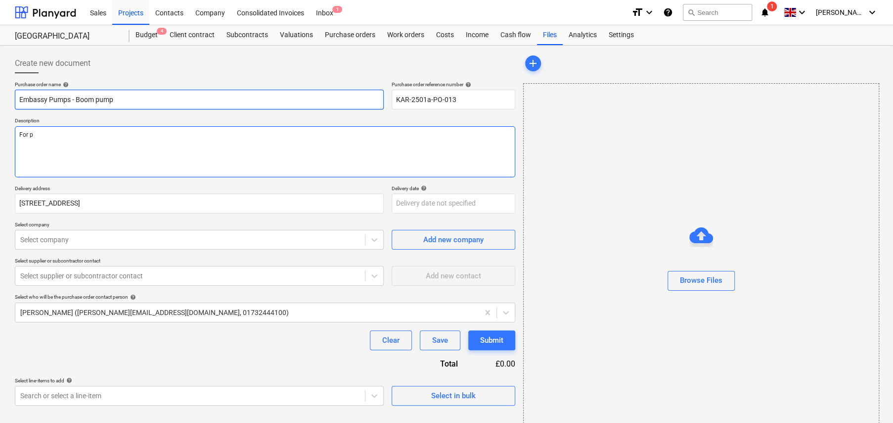
type textarea "x"
type textarea "For pu"
type textarea "x"
type textarea "For pum"
type textarea "x"
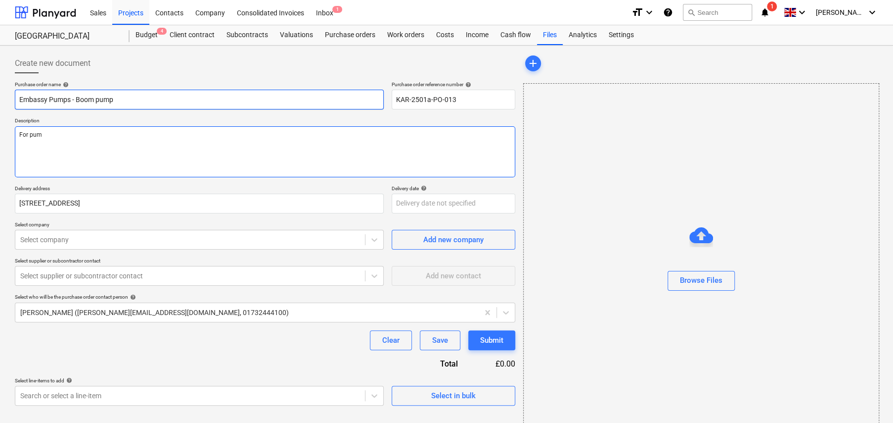
type textarea "For pump"
type textarea "x"
type textarea "For pumpi"
type textarea "x"
type textarea "For pumpin"
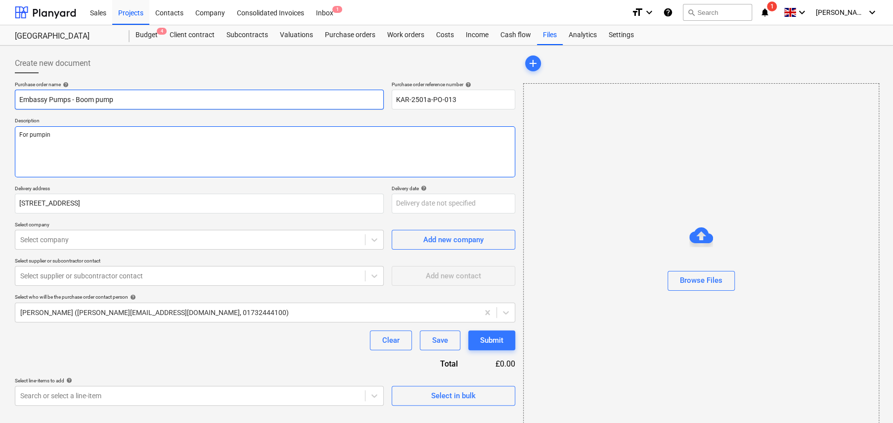
type textarea "x"
type textarea "For pumping"
type textarea "x"
type textarea "For pumping"
type textarea "x"
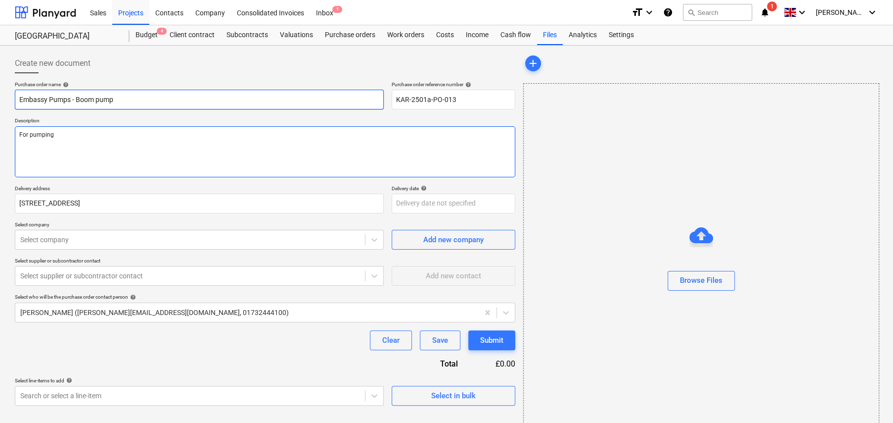
type textarea "For pumping C"
type textarea "x"
type textarea "For pumping C3"
type textarea "x"
type textarea "For pumping C35"
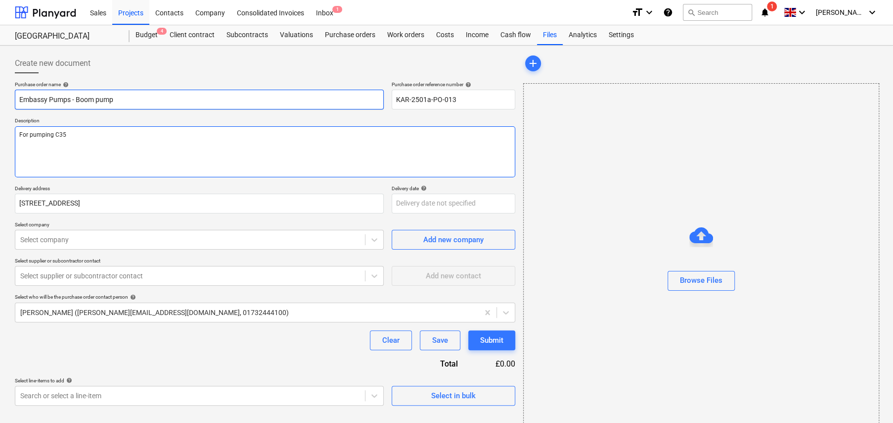
type textarea "x"
type textarea "For pumping C35"
type textarea "x"
type textarea "For pumping C35 C"
type textarea "x"
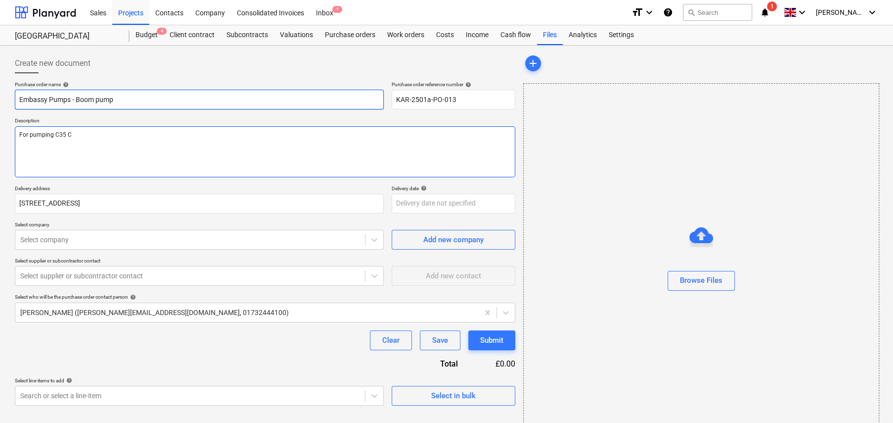
type textarea "For pumping C35 Co"
type textarea "x"
type textarea "For pumping C35 Con"
type textarea "x"
type textarea "For pumping C35 Conc"
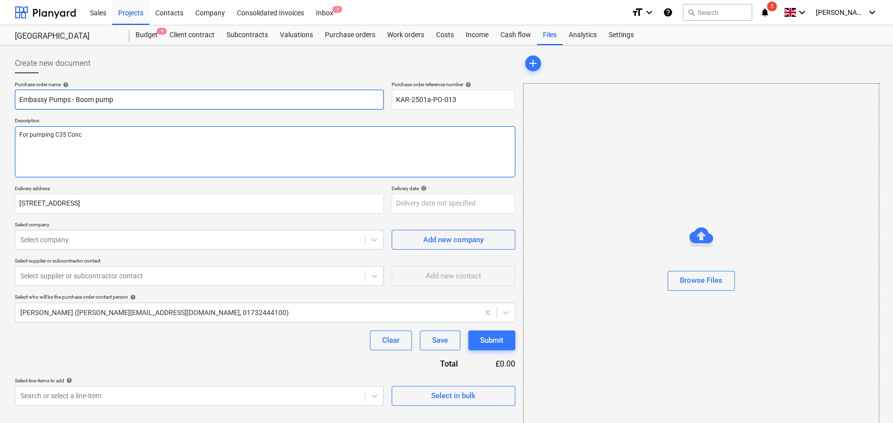
type textarea "x"
type textarea "For pumping C35 Conce"
type textarea "x"
type textarea "For pumping C35 Concer"
type textarea "x"
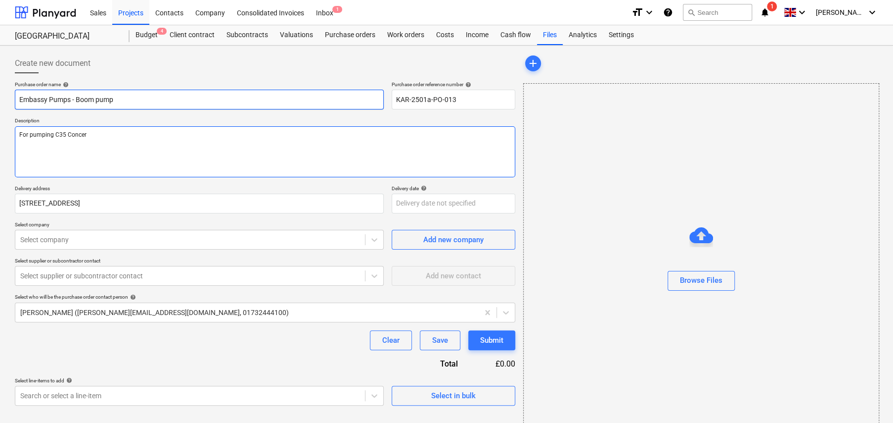
type textarea "For pumping C35 Conce"
type textarea "x"
type textarea "For pumping C35 Conc"
type textarea "x"
type textarea "For pumping C35 Concr"
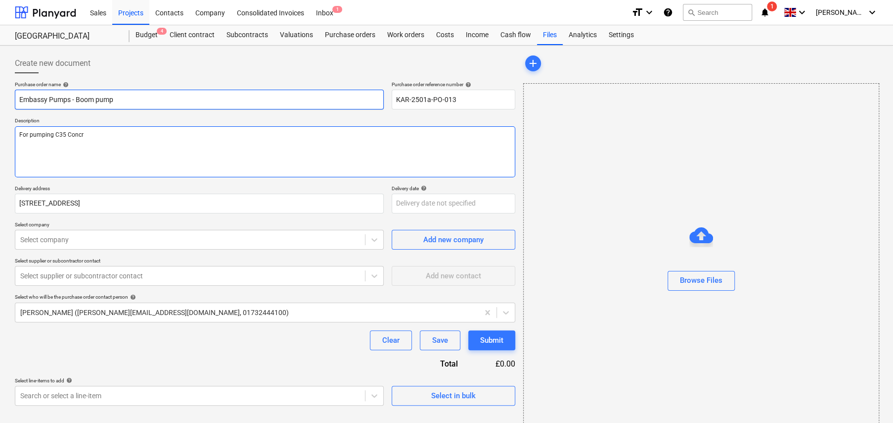
type textarea "x"
type textarea "For pumping C35 Concre"
type textarea "x"
type textarea "For pumping C35 Concret"
type textarea "x"
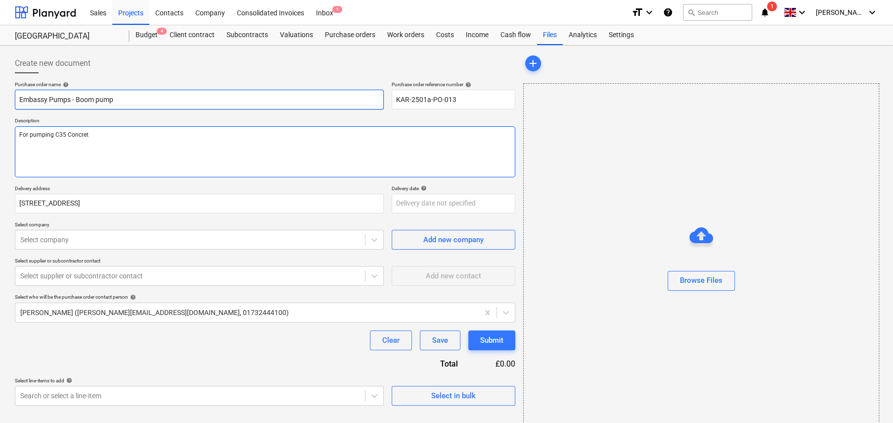
type textarea "For pumping C35 Concrete"
type textarea "x"
type textarea "For pumping C35 Concrete"
type textarea "x"
type textarea "For pumping C35 Concrete w"
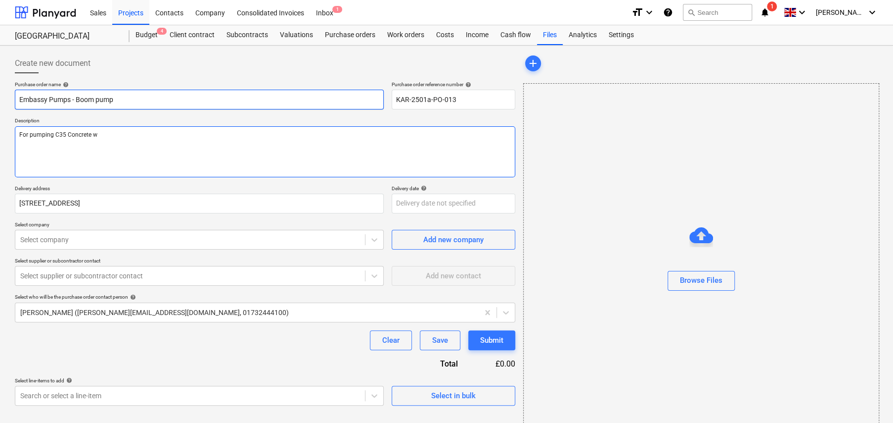
type textarea "x"
type textarea "For pumping C35 Concrete wi"
type textarea "x"
type textarea "For pumping C35 Concrete with"
type textarea "x"
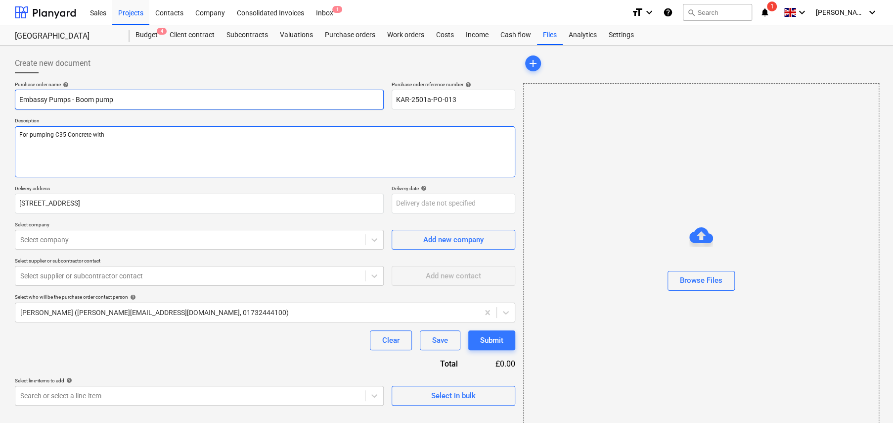
type textarea "For pumping C35 Concrete with"
type textarea "x"
type textarea "For pumping C35 Concrete with 1"
type textarea "x"
type textarea "For pumping C35 Concrete with 10"
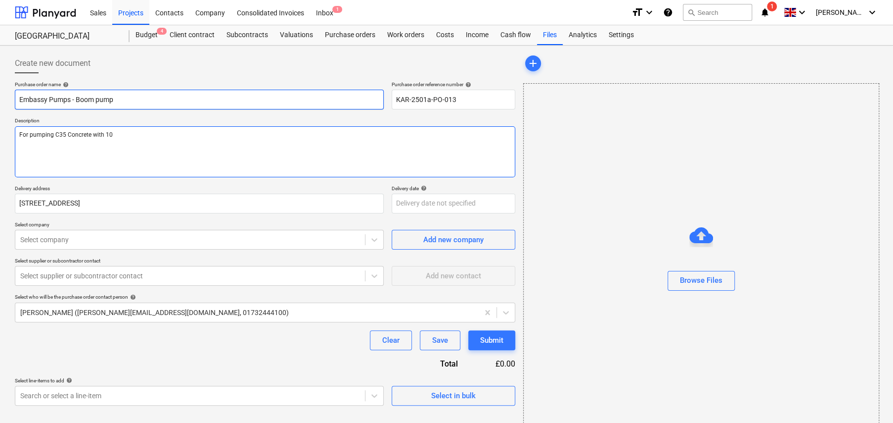
type textarea "x"
type textarea "For pumping C35 Concrete with 10m"
type textarea "x"
type textarea "For pumping C35 Concrete with 10mm"
type textarea "x"
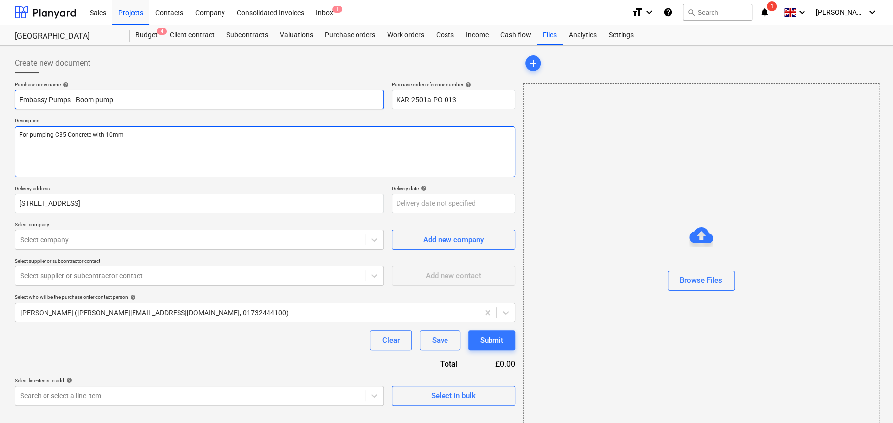
type textarea "For pumping C35 Concrete with 10mm"
type textarea "x"
type textarea "For pumping C35 Concrete with 10mm A"
type textarea "x"
type textarea "For pumping C35 Concrete with 10mm Ag"
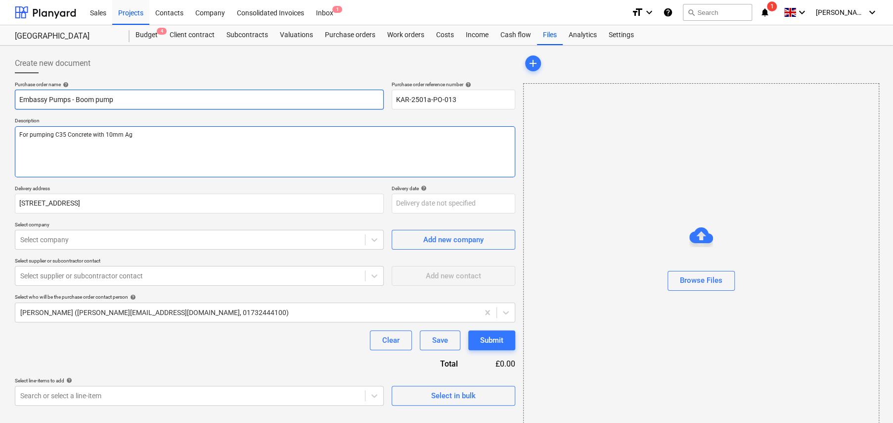
type textarea "x"
type textarea "For pumping C35 Concrete with 10mm Agg"
type textarea "x"
type textarea "For pumping C35 Concrete with 10mm Aggr"
type textarea "x"
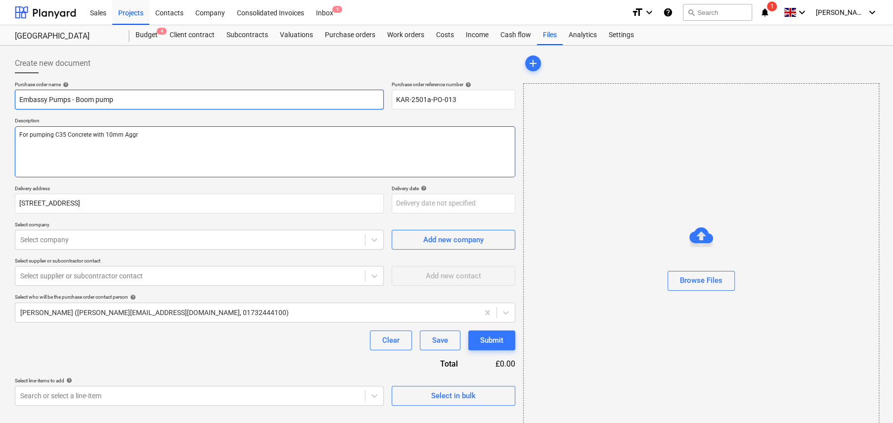
type textarea "For pumping C35 Concrete with 10mm Aggre"
type textarea "x"
type textarea "For pumping C35 Concrete with 10mm Aggreg"
type textarea "x"
type textarea "For pumping C35 Concrete with 10mm Aggrega"
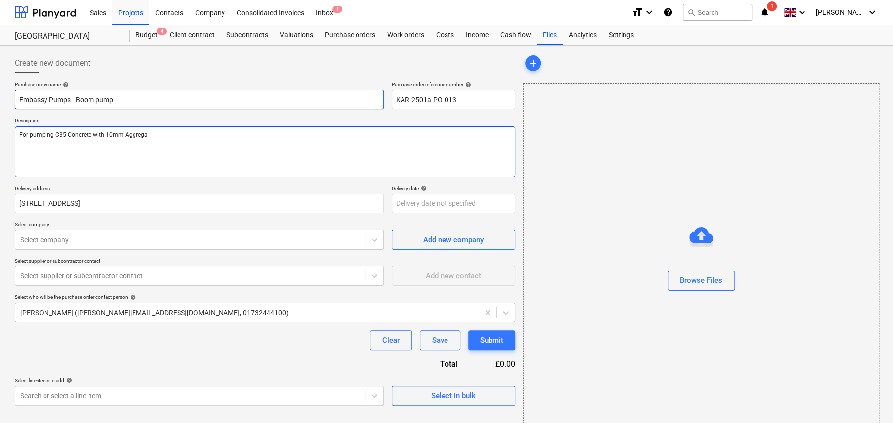
type textarea "x"
type textarea "For pumping C35 Concrete with 10mm Aggregat"
type textarea "x"
type textarea "For pumping C35 Concrete with 10mm Aggregate"
type textarea "x"
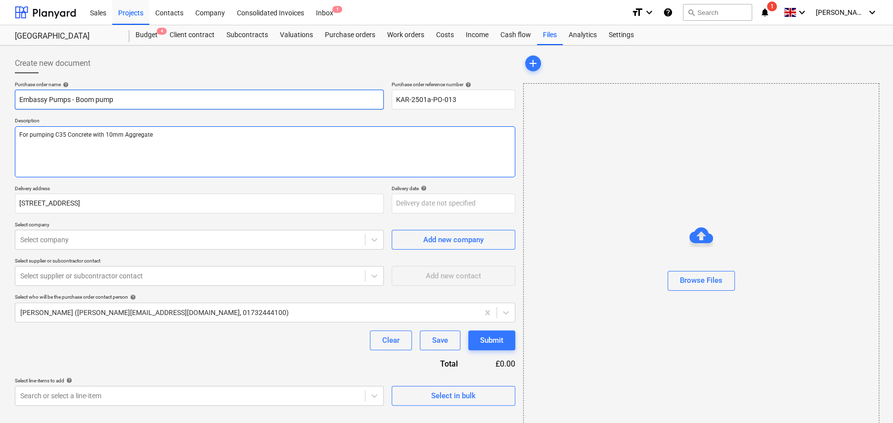
type textarea "For pumping C35 Concrete with 10mm Aggregate,"
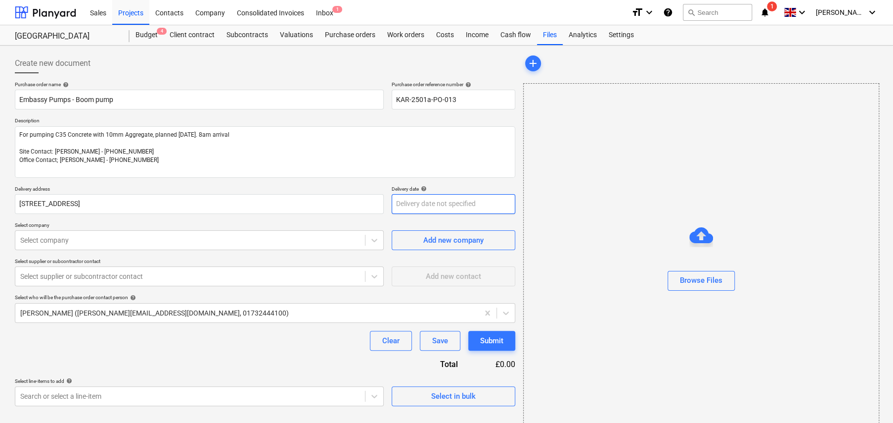
click at [437, 207] on body "Sales Projects Contacts Company Consolidated Invoices Inbox 1 format_size keybo…" at bounding box center [446, 211] width 893 height 423
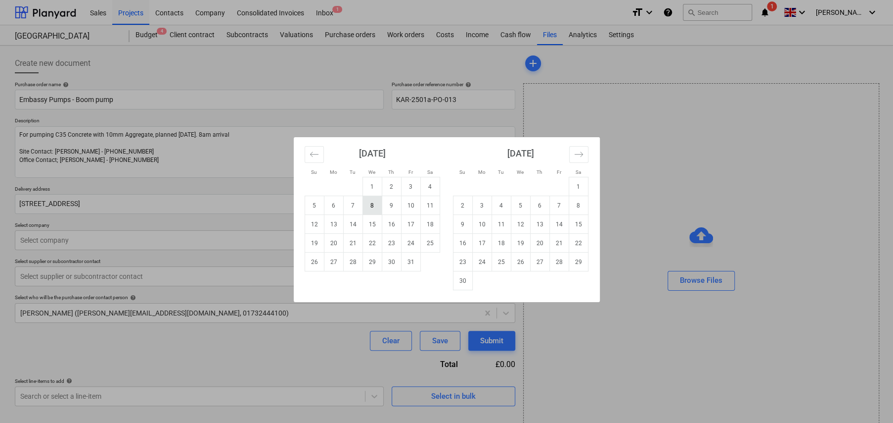
click at [375, 206] on td "8" at bounding box center [372, 205] width 19 height 19
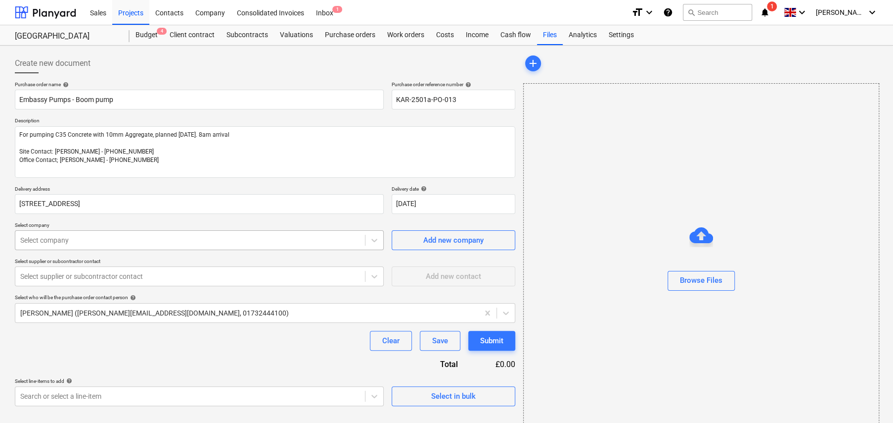
click at [169, 244] on div at bounding box center [190, 240] width 340 height 10
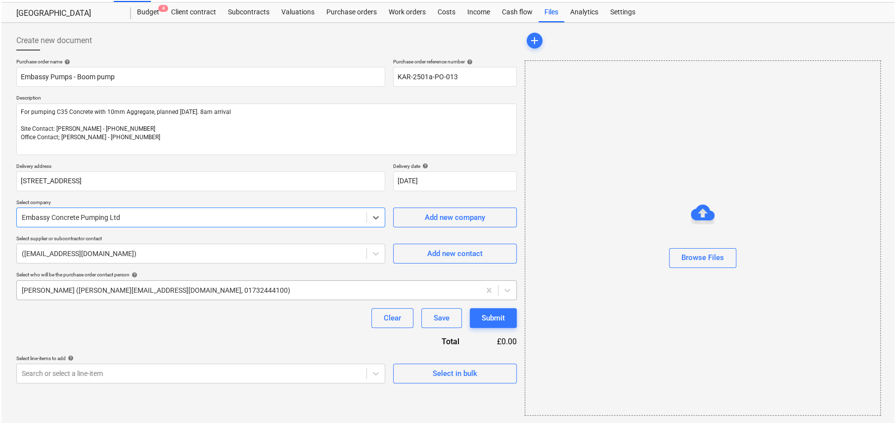
scroll to position [23, 0]
click at [476, 375] on span "Select in bulk" at bounding box center [453, 372] width 99 height 13
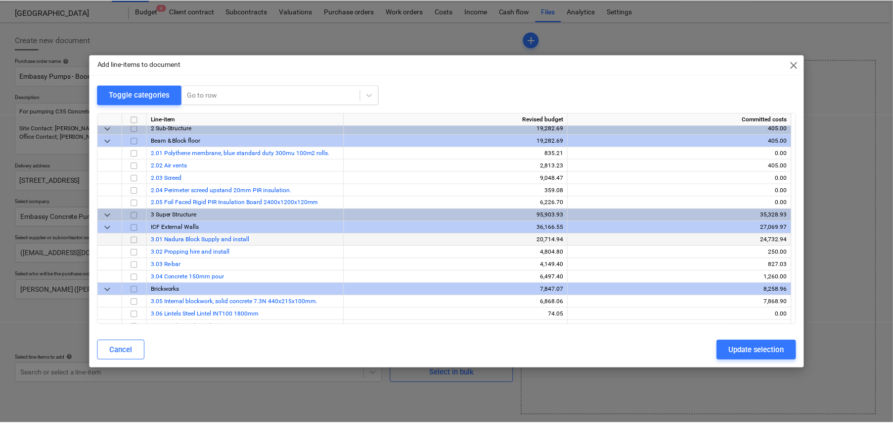
scroll to position [297, 0]
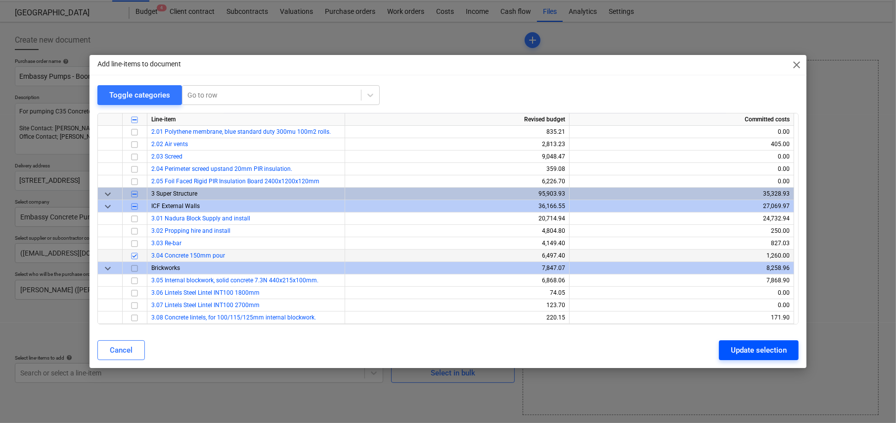
click at [748, 349] on div "Update selection" at bounding box center [759, 349] width 56 height 13
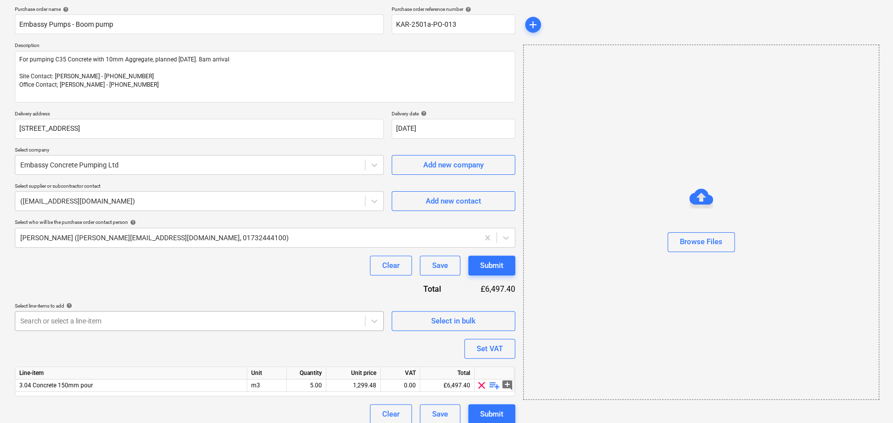
scroll to position [84, 0]
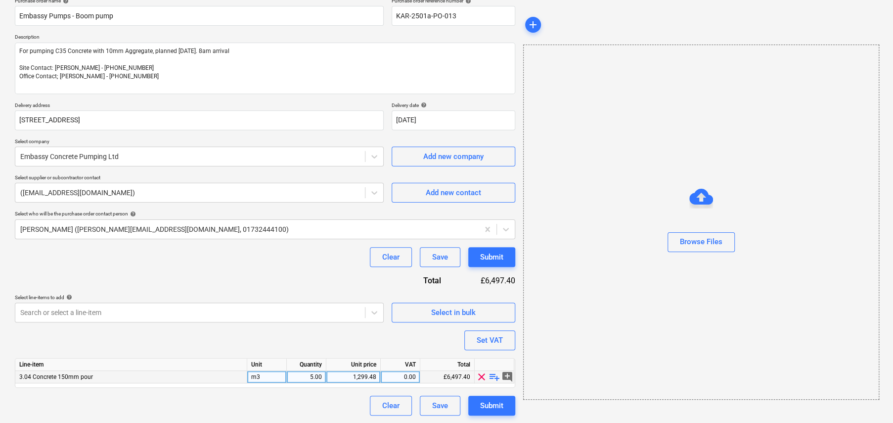
click at [496, 376] on span "playlist_add" at bounding box center [495, 377] width 12 height 12
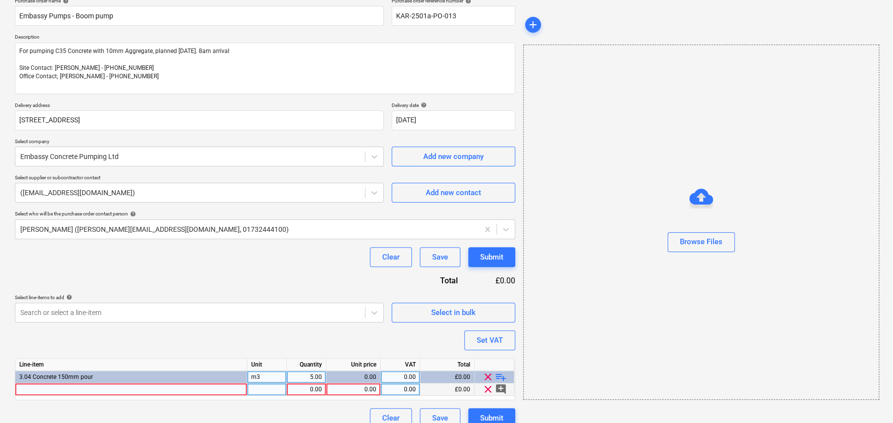
click at [129, 388] on div at bounding box center [131, 389] width 232 height 12
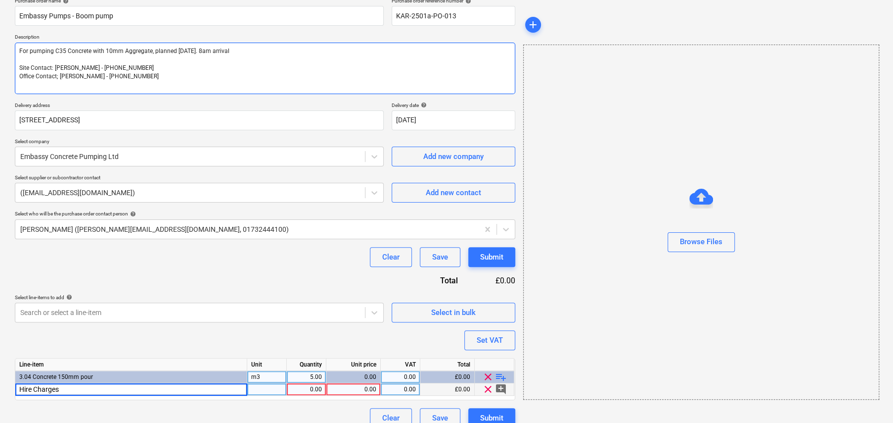
click at [206, 48] on textarea "For pumping C35 Concrete with 10mm Aggregate, planned 8th October. 8am arrival …" at bounding box center [265, 68] width 501 height 51
click at [206, 50] on textarea "For pumping C35 Concrete with 10mm Aggregate, planned 8th October. 8am arrival …" at bounding box center [265, 68] width 501 height 51
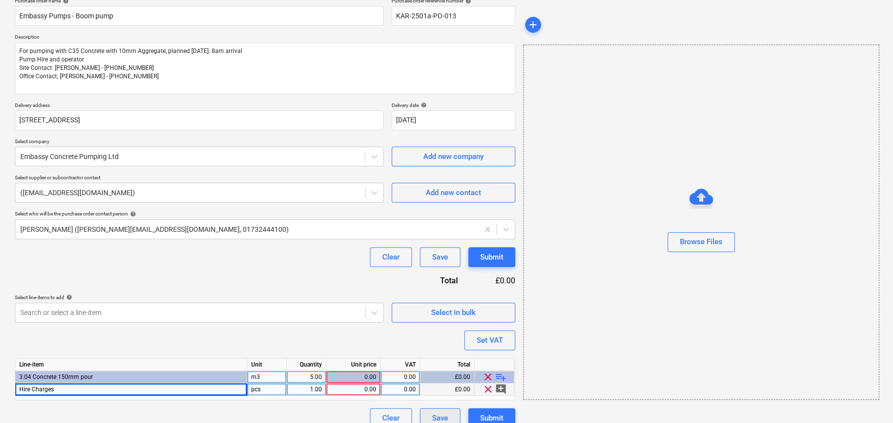
click at [438, 416] on div "Save" at bounding box center [440, 417] width 16 height 13
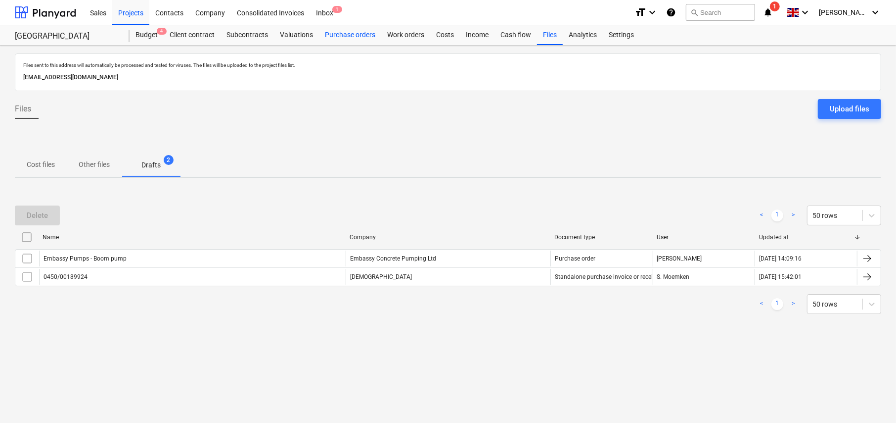
click at [351, 35] on div "Purchase orders" at bounding box center [350, 35] width 62 height 20
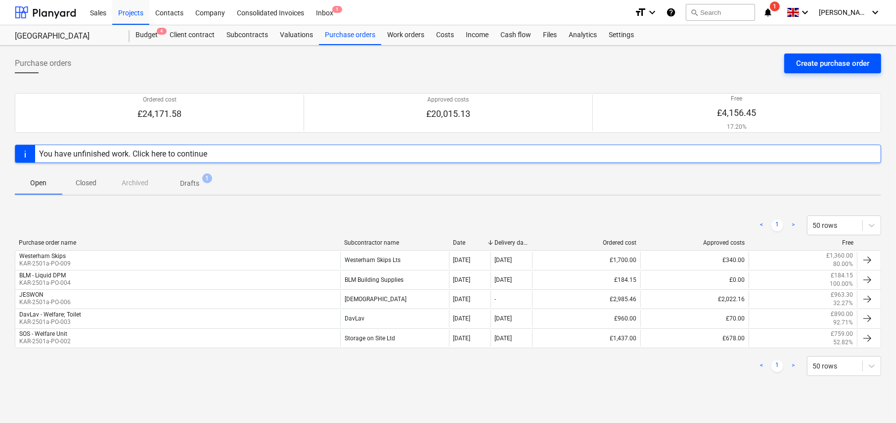
click at [810, 67] on div "Create purchase order" at bounding box center [833, 63] width 73 height 13
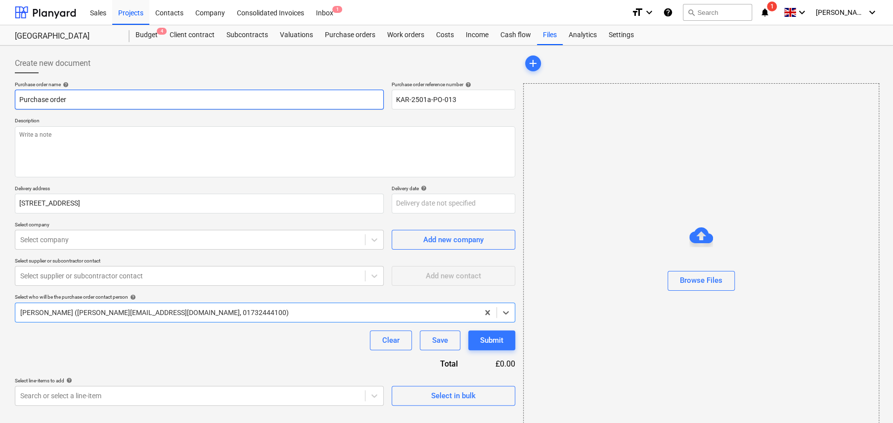
click at [87, 100] on input "Purchase order" at bounding box center [199, 100] width 369 height 20
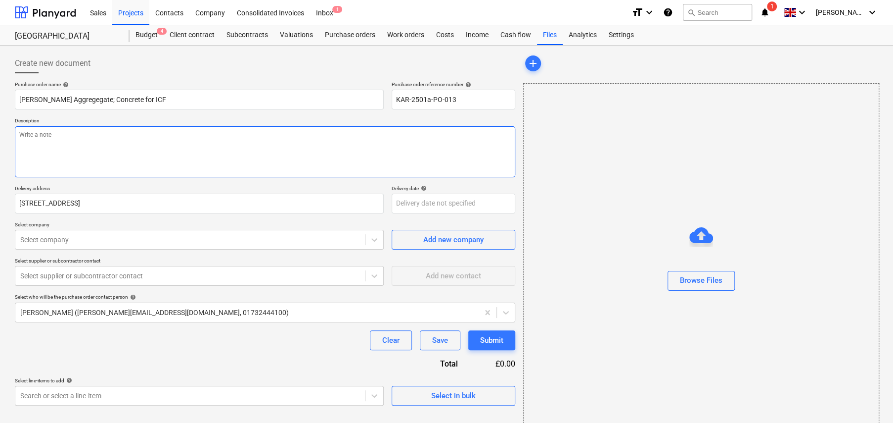
click at [91, 141] on textarea at bounding box center [265, 151] width 501 height 51
click at [109, 152] on textarea "For delivery to site called off when pump is ready, aiming for 8.30 arrival of …" at bounding box center [265, 151] width 501 height 51
paste textarea "Contact: Dave - 07940 523715 Office Contact; Graham - 01732 906 800"
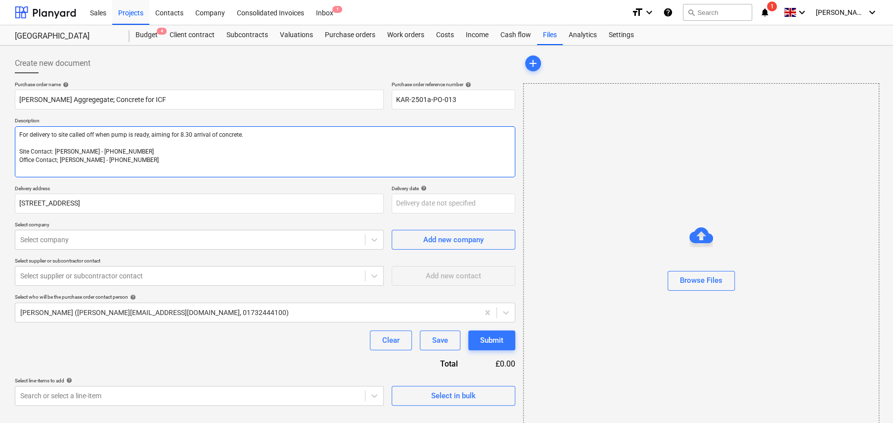
click at [308, 138] on textarea "For delivery to site called off when pump is ready, aiming for 8.30 arrival of …" at bounding box center [265, 151] width 501 height 51
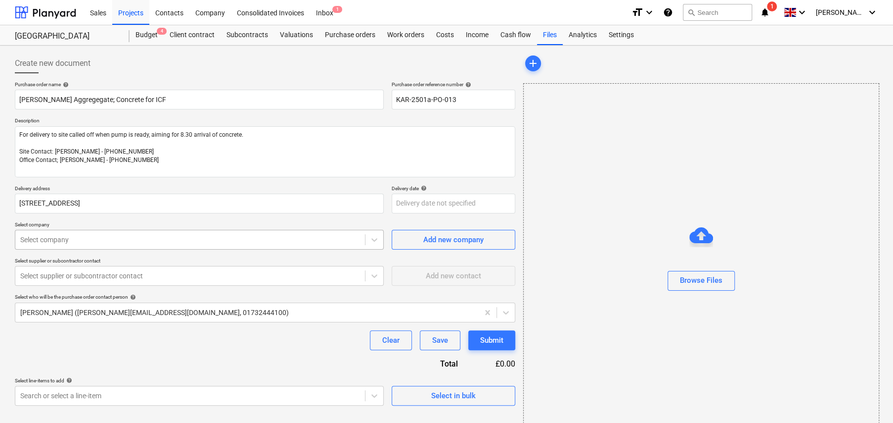
click at [116, 241] on div at bounding box center [190, 240] width 340 height 10
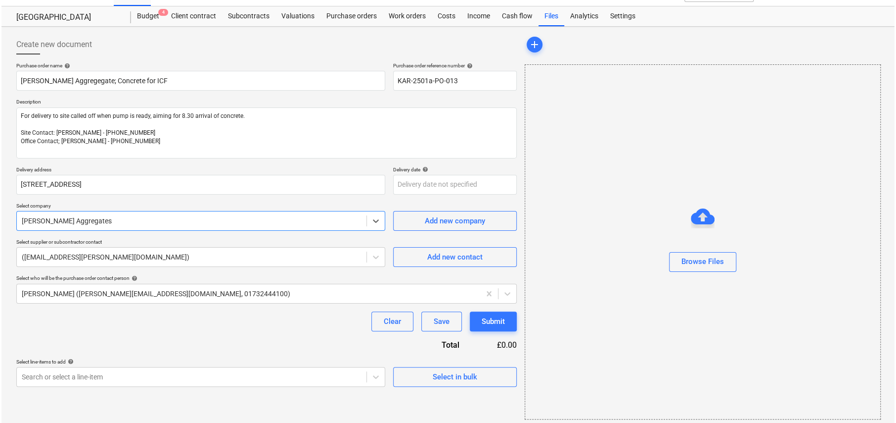
scroll to position [23, 0]
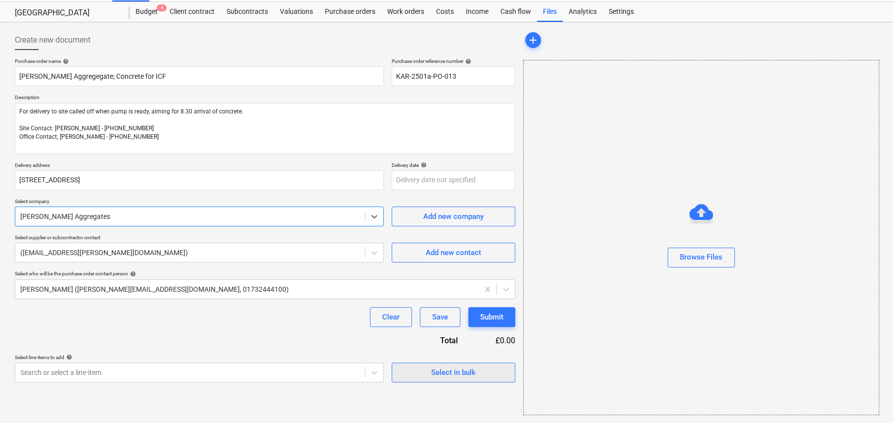
click at [460, 374] on div "Select in bulk" at bounding box center [453, 372] width 45 height 13
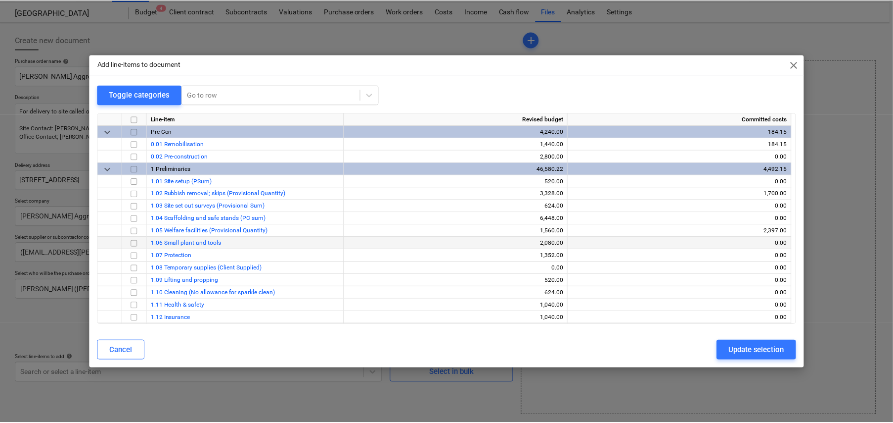
scroll to position [346, 0]
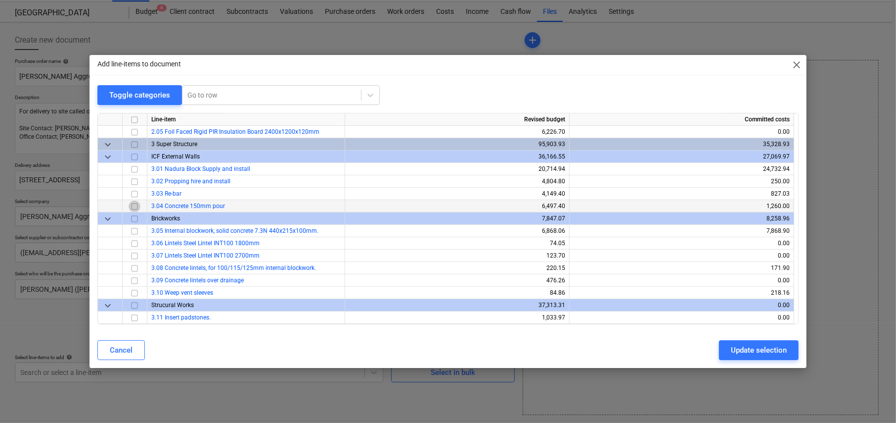
click at [132, 204] on input "checkbox" at bounding box center [135, 206] width 12 height 12
click at [771, 349] on div "Update selection" at bounding box center [759, 349] width 56 height 13
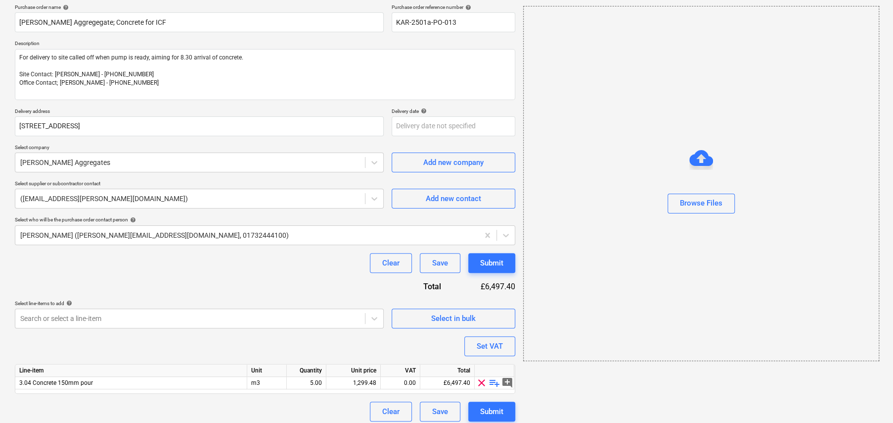
scroll to position [83, 0]
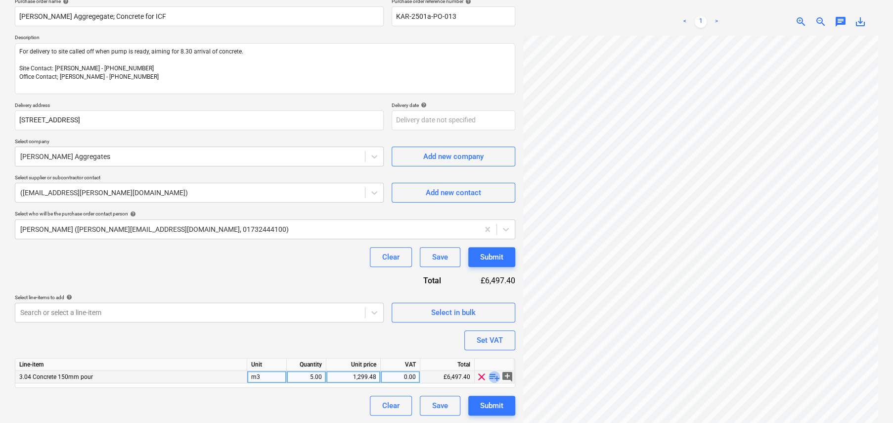
click at [495, 375] on span "playlist_add" at bounding box center [495, 377] width 12 height 12
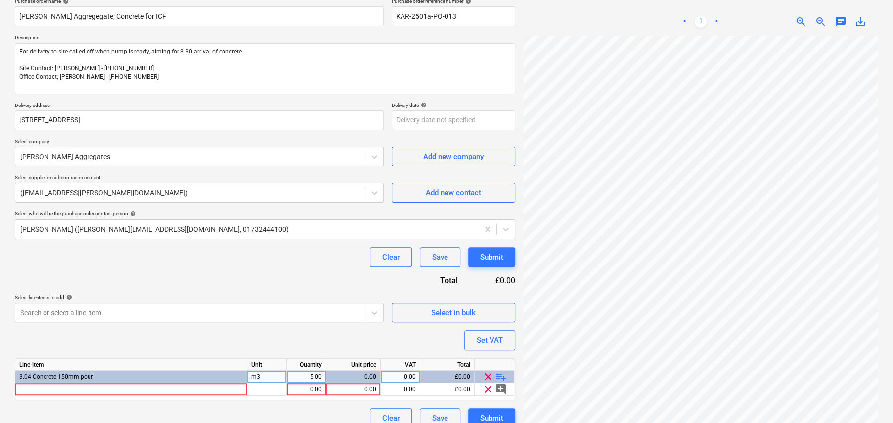
scroll to position [99, 0]
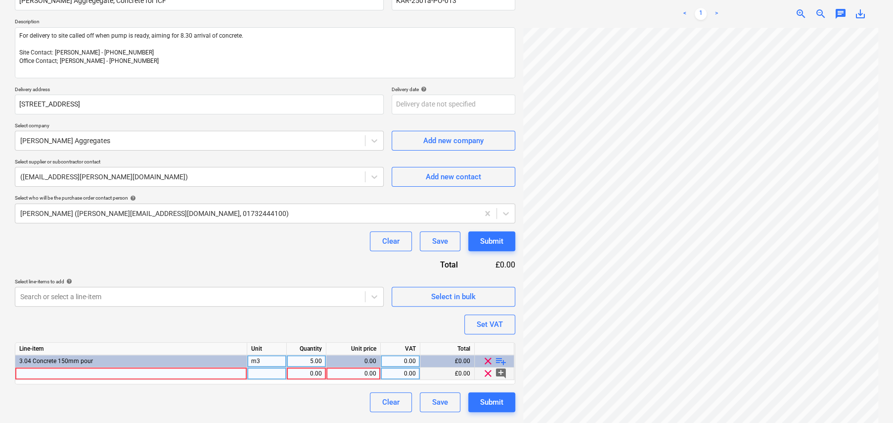
click at [117, 374] on div at bounding box center [131, 373] width 232 height 12
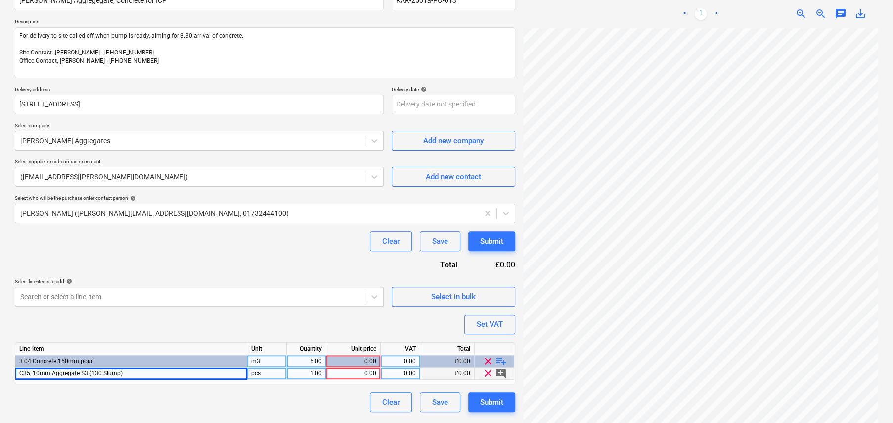
click at [265, 372] on div "pcs" at bounding box center [267, 373] width 40 height 12
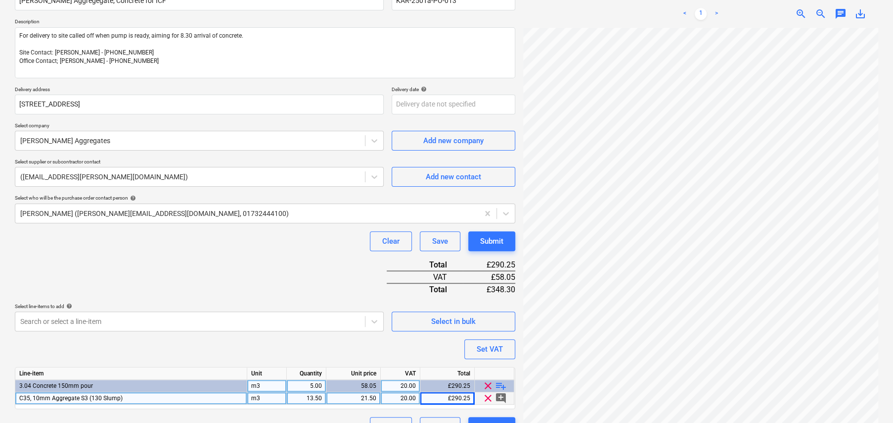
click at [362, 394] on div "21.50" at bounding box center [353, 398] width 46 height 12
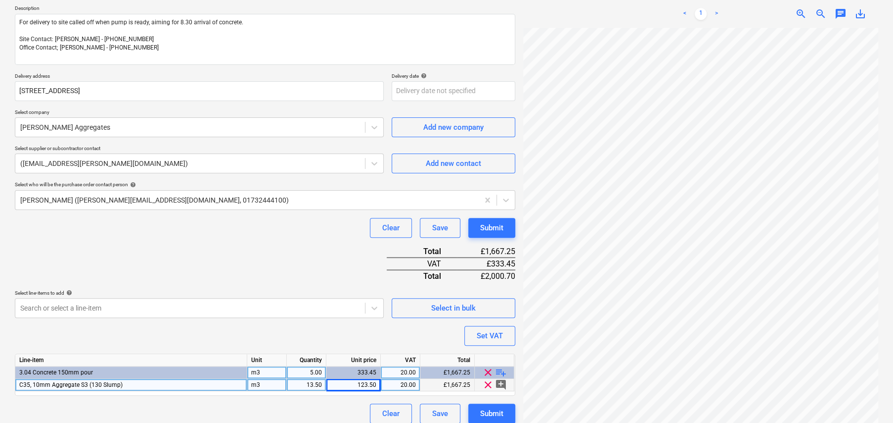
scroll to position [120, 0]
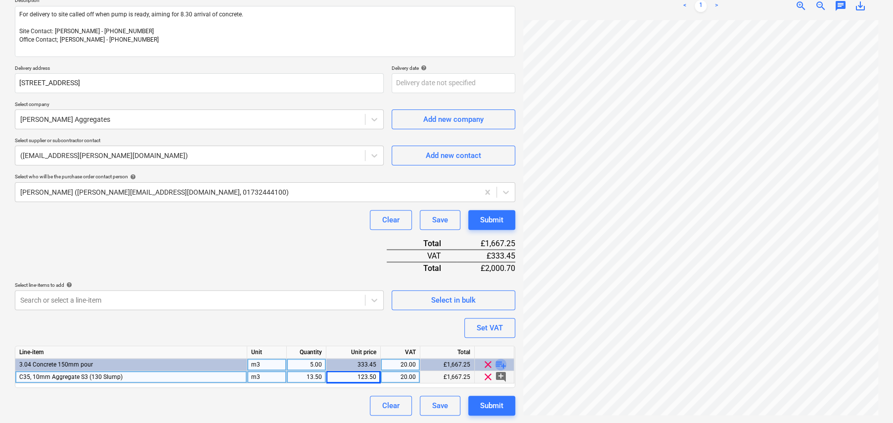
click at [502, 360] on span "playlist_add" at bounding box center [501, 364] width 12 height 12
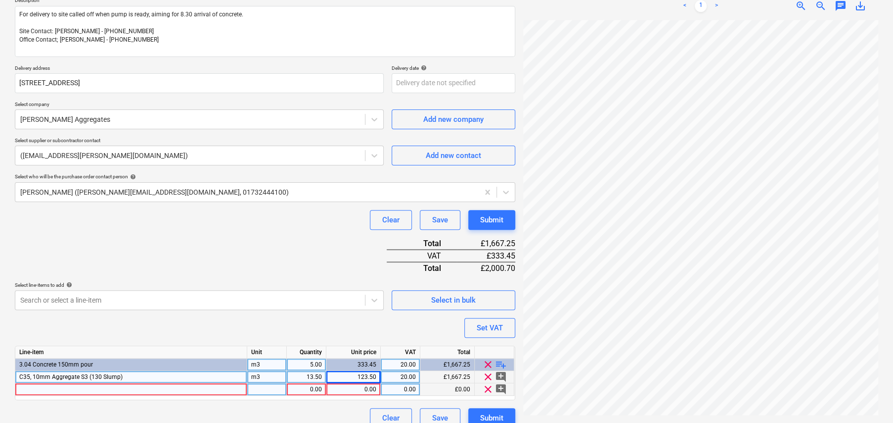
click at [107, 385] on div at bounding box center [131, 389] width 232 height 12
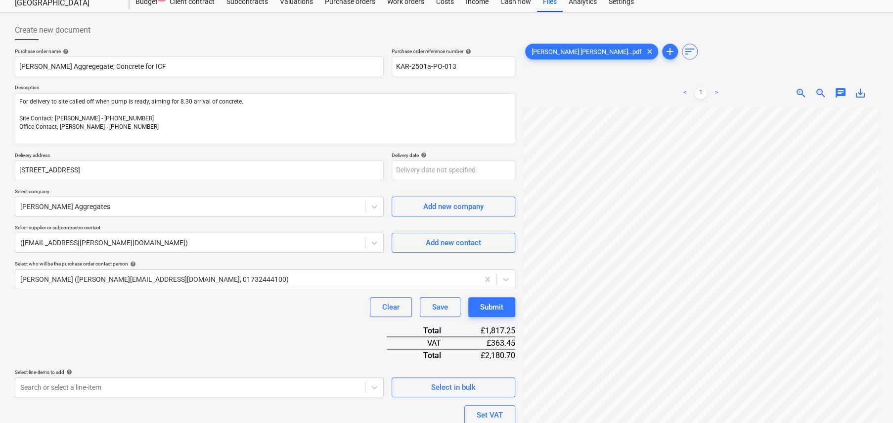
scroll to position [21, 0]
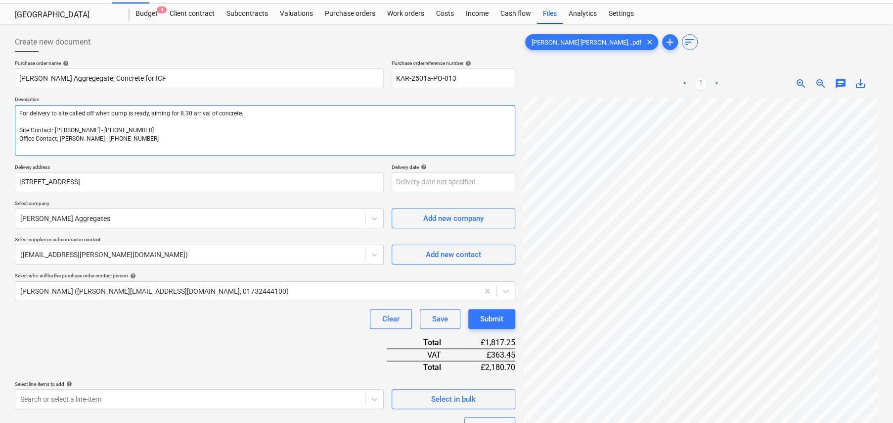
click at [288, 112] on textarea "For delivery to site called off when pump is ready, aiming for 8.30 arrival of …" at bounding box center [265, 130] width 501 height 51
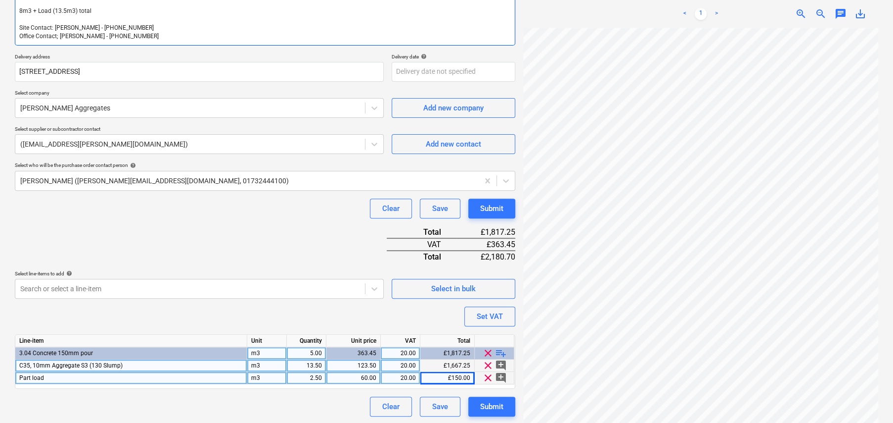
scroll to position [141, 0]
click at [447, 404] on div "Save" at bounding box center [440, 405] width 16 height 13
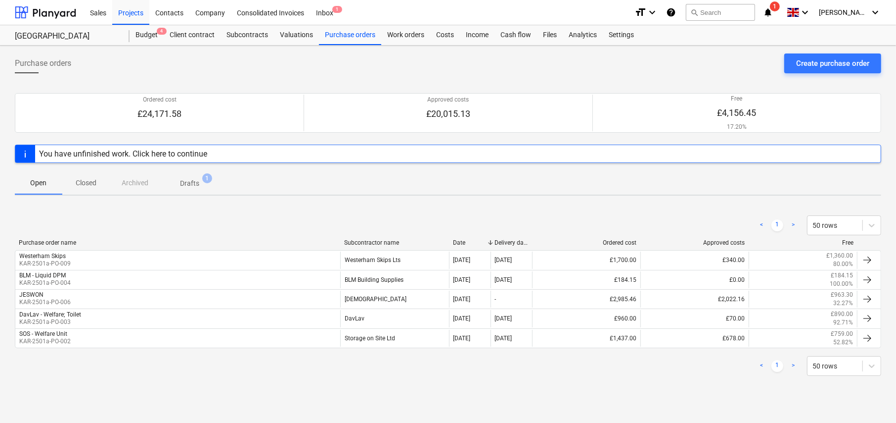
click at [193, 186] on p "Drafts" at bounding box center [189, 183] width 19 height 10
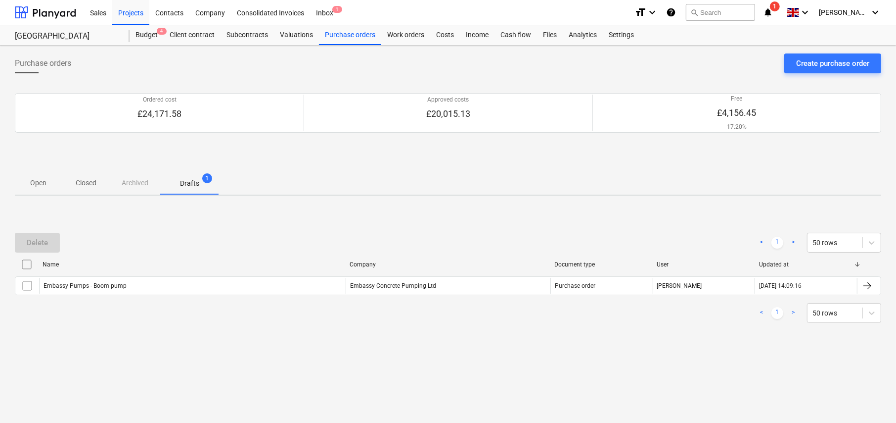
click at [39, 182] on p "Open" at bounding box center [39, 183] width 24 height 10
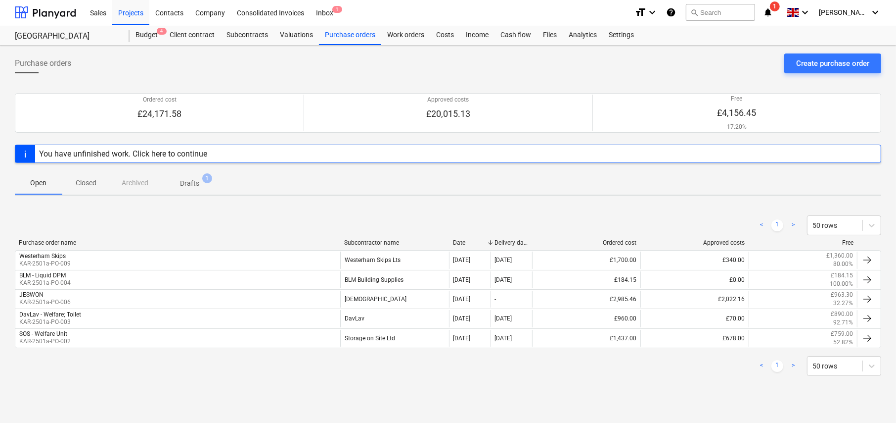
click at [195, 181] on p "Drafts" at bounding box center [189, 183] width 19 height 10
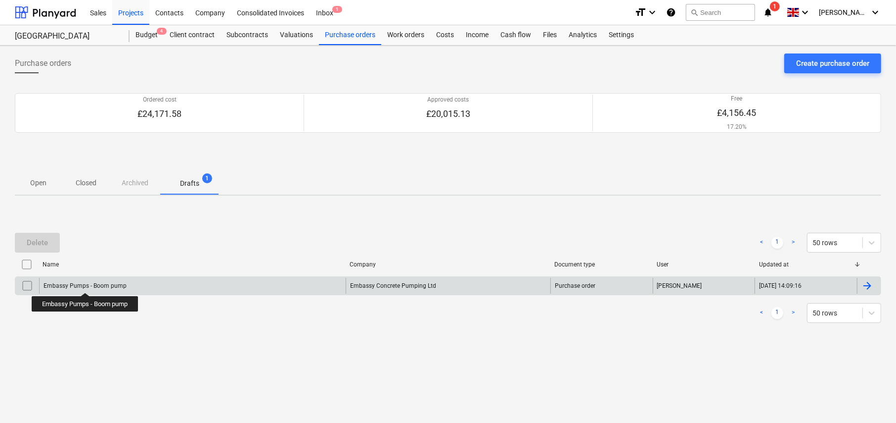
click at [86, 283] on div "Embassy Pumps - Boom pump" at bounding box center [85, 285] width 83 height 7
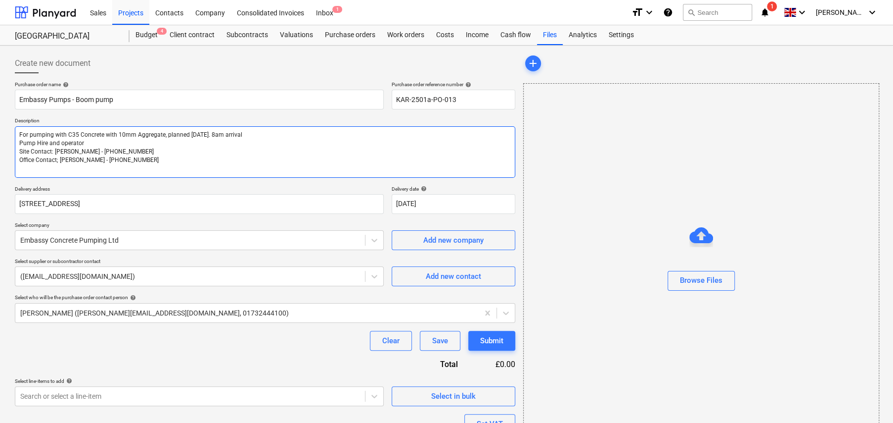
drag, startPoint x: 100, startPoint y: 159, endPoint x: 12, endPoint y: 150, distance: 88.1
click at [12, 150] on div "Create new document Purchase order name help Embassy Pumps - Boom pump Purchase…" at bounding box center [265, 282] width 509 height 466
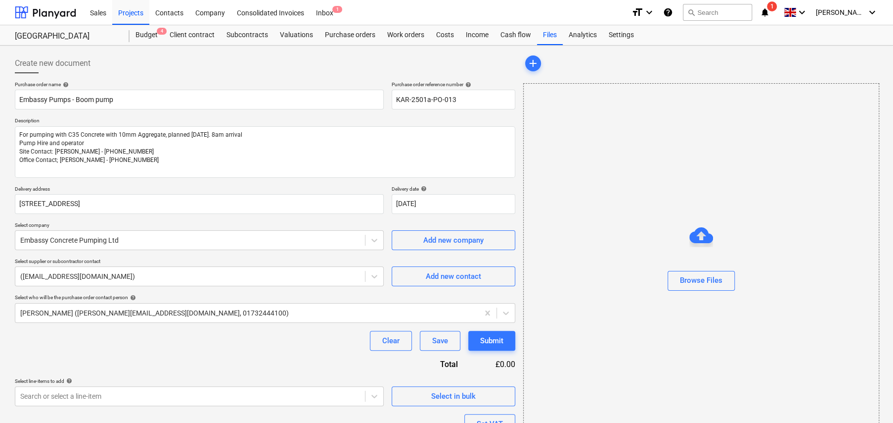
type textarea "x"
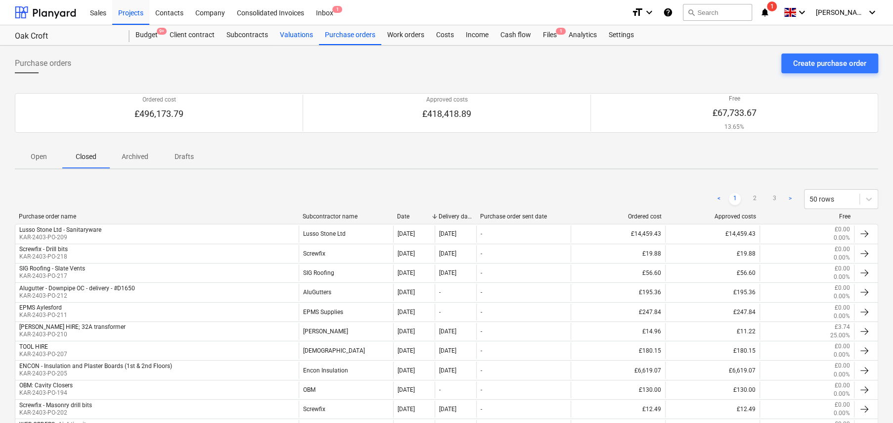
click at [292, 33] on div "Valuations" at bounding box center [296, 35] width 45 height 20
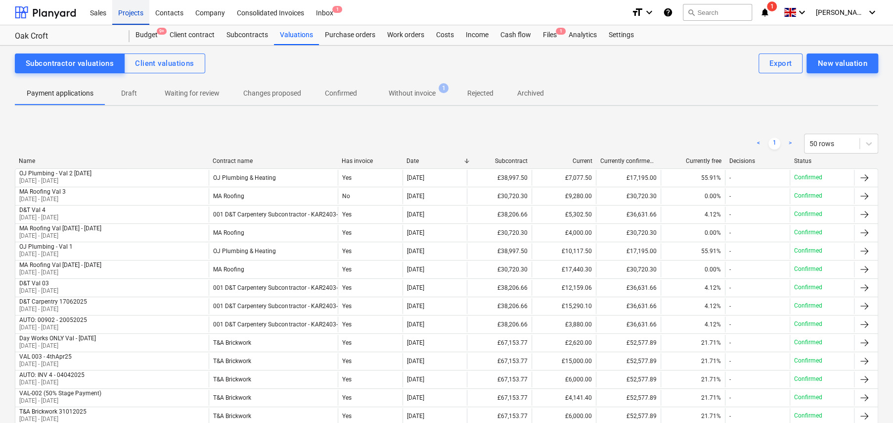
click at [133, 12] on div "Projects" at bounding box center [130, 12] width 37 height 25
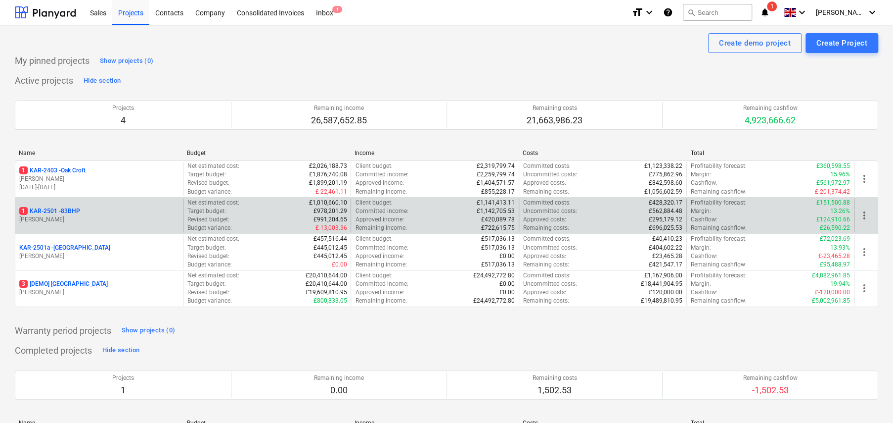
click at [73, 210] on p "1 KAR-2501 - 83BHP" at bounding box center [49, 211] width 61 height 8
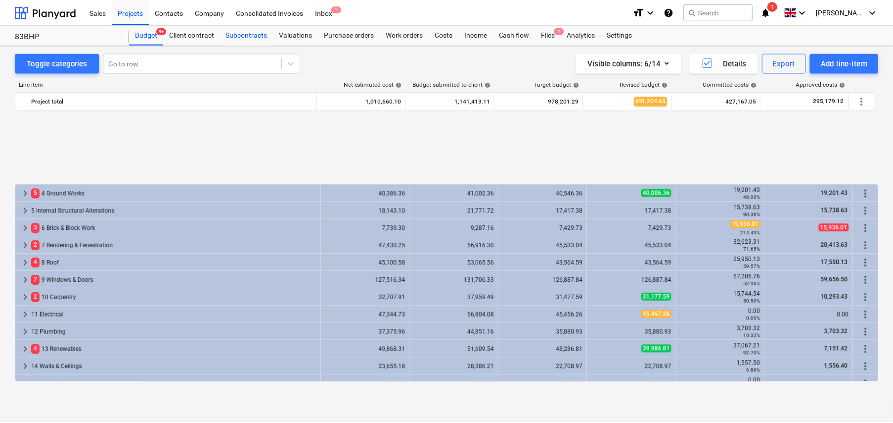
scroll to position [426, 0]
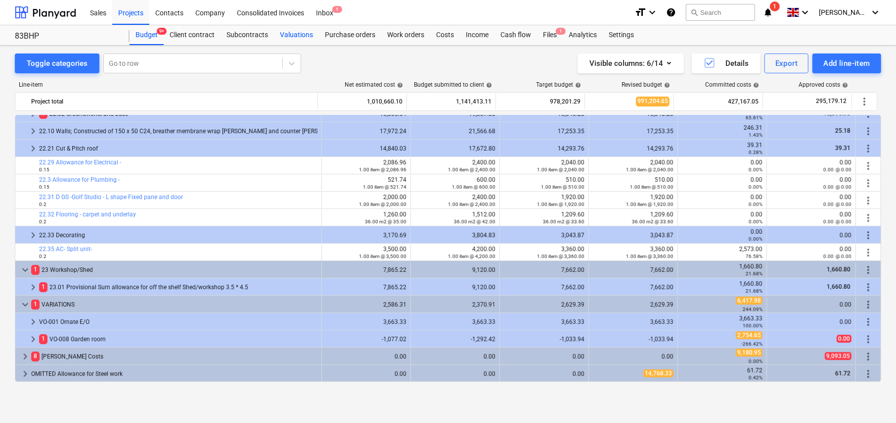
click at [303, 35] on div "Valuations" at bounding box center [296, 35] width 45 height 20
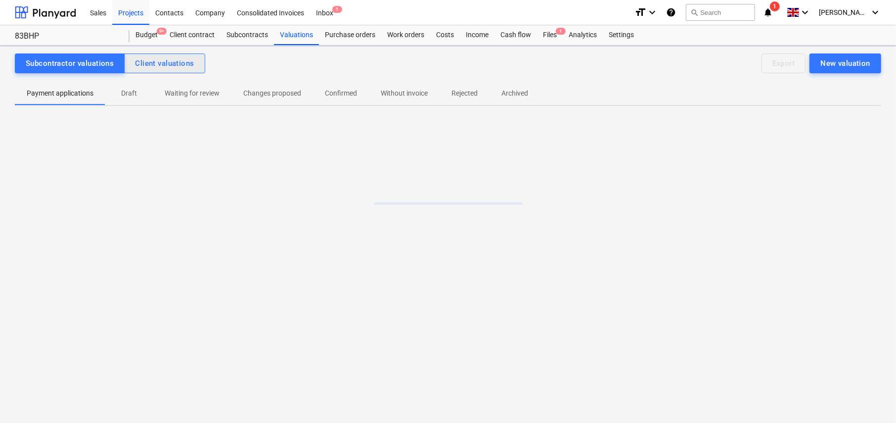
click at [164, 61] on div "Client valuations" at bounding box center [164, 63] width 59 height 13
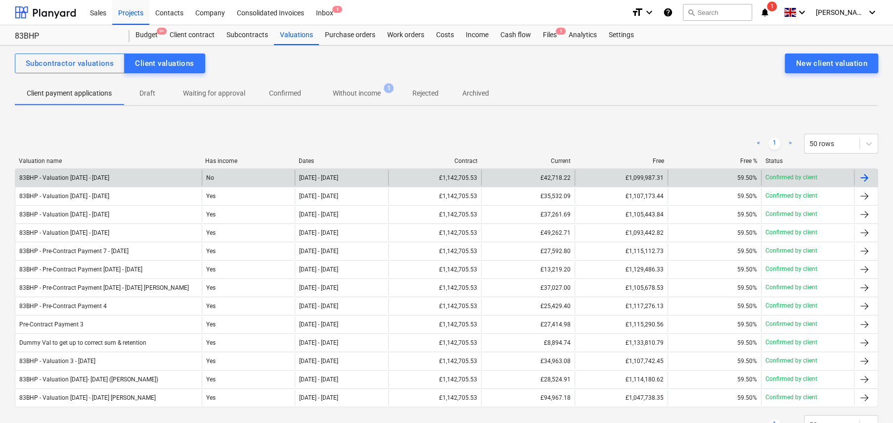
click at [236, 177] on div "No" at bounding box center [248, 178] width 93 height 16
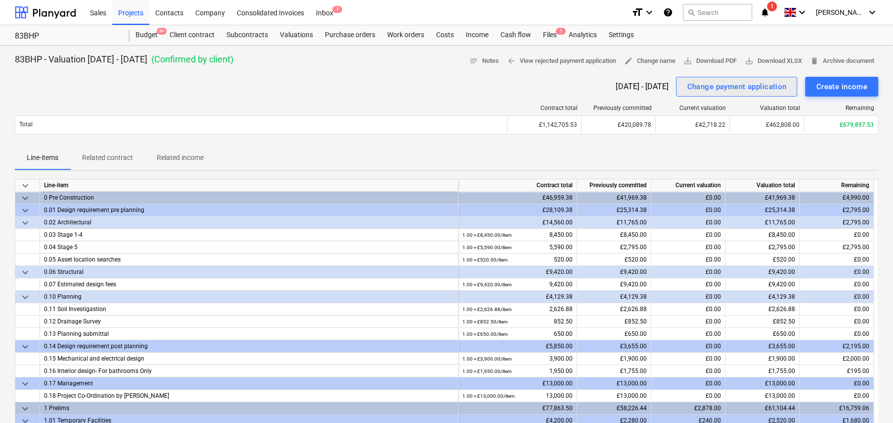
click at [711, 90] on div "Change payment application" at bounding box center [736, 86] width 99 height 13
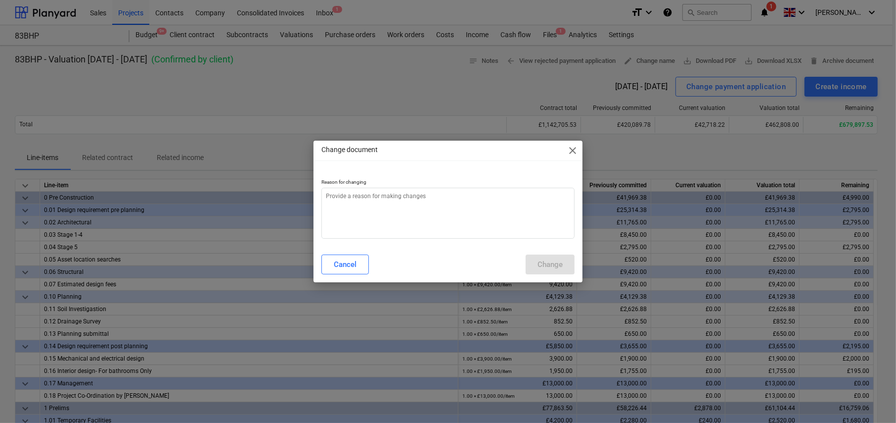
type textarea "x"
click at [493, 212] on textarea at bounding box center [448, 213] width 253 height 51
type textarea "A"
type textarea "x"
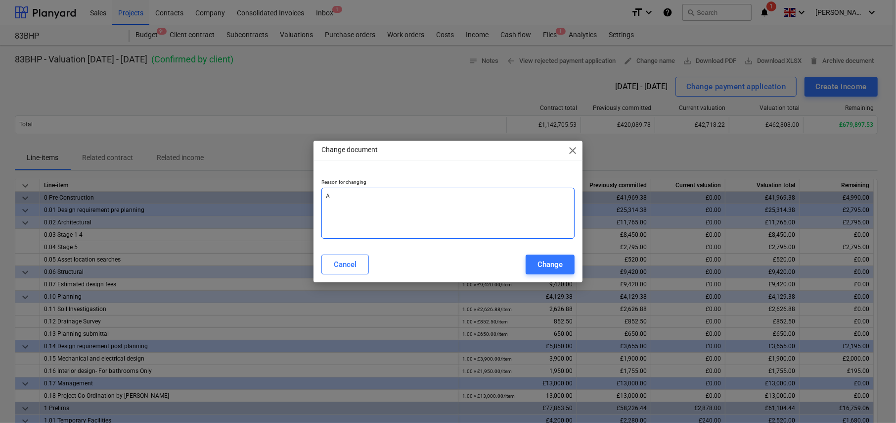
type textarea "Am"
type textarea "x"
type textarea "Ame"
type textarea "x"
type textarea "Amen"
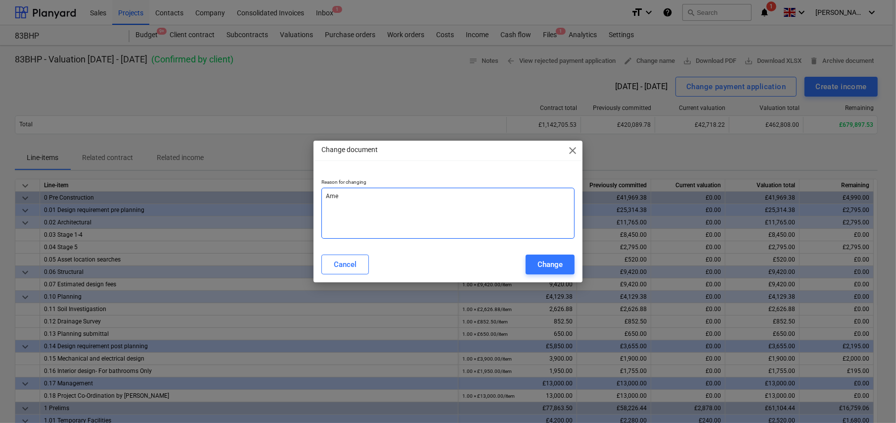
type textarea "x"
type textarea "Amend"
type textarea "x"
type textarea "Amende"
type textarea "x"
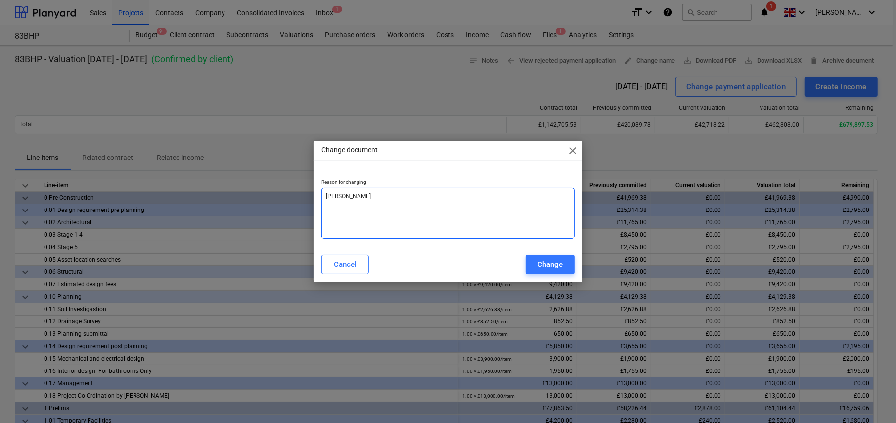
type textarea "Amended"
type textarea "x"
type textarea "Amended"
type textarea "x"
type textarea "Amended b"
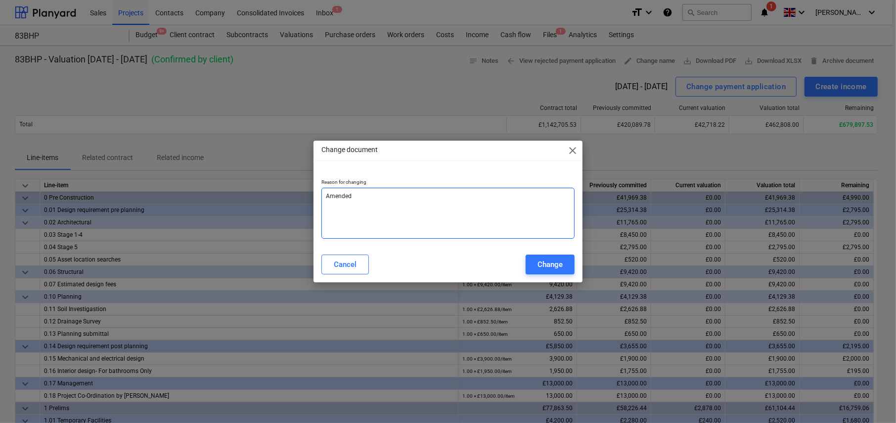
type textarea "x"
type textarea "Amended by"
type textarea "x"
type textarea "Amended by"
type textarea "x"
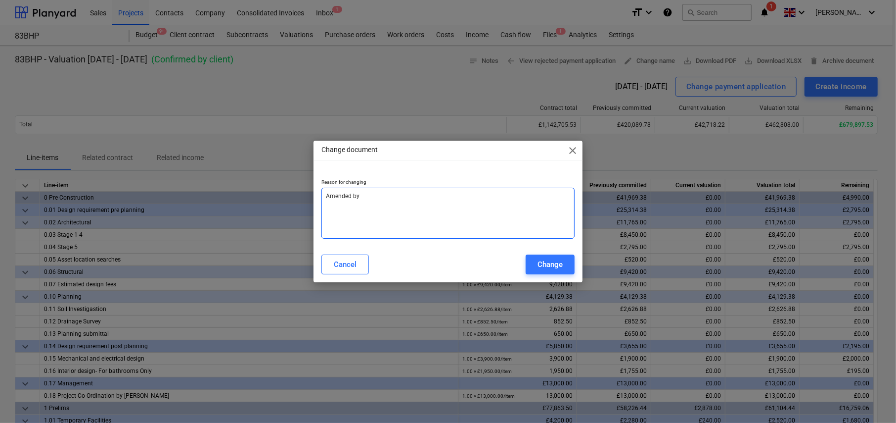
type textarea "Amended by A"
type textarea "x"
type textarea "Amended by Ad"
type textarea "x"
type textarea "Amended by A"
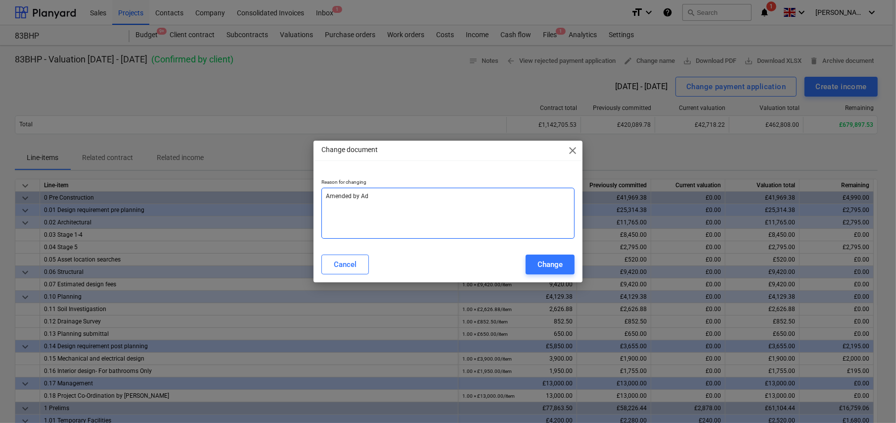
type textarea "x"
type textarea "Amended by"
type textarea "x"
type textarea "Amended by A"
type textarea "x"
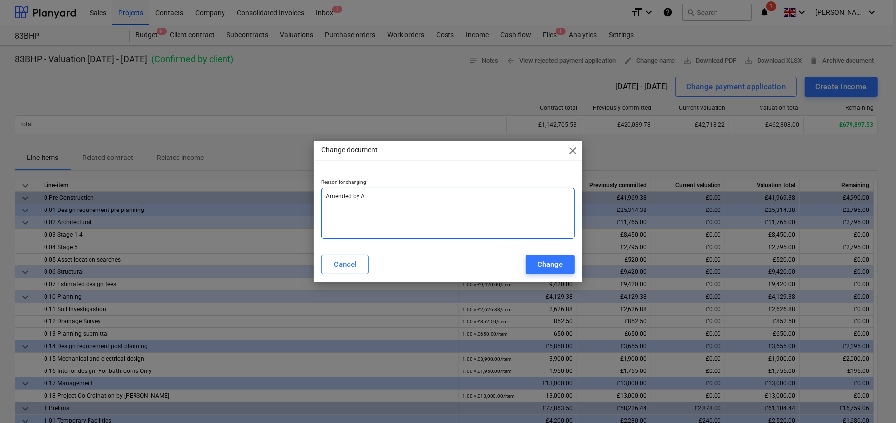
type textarea "Amended by Ad"
type textarea "x"
type textarea "Amended by Adr"
type textarea "x"
type textarea "Amended by Adri"
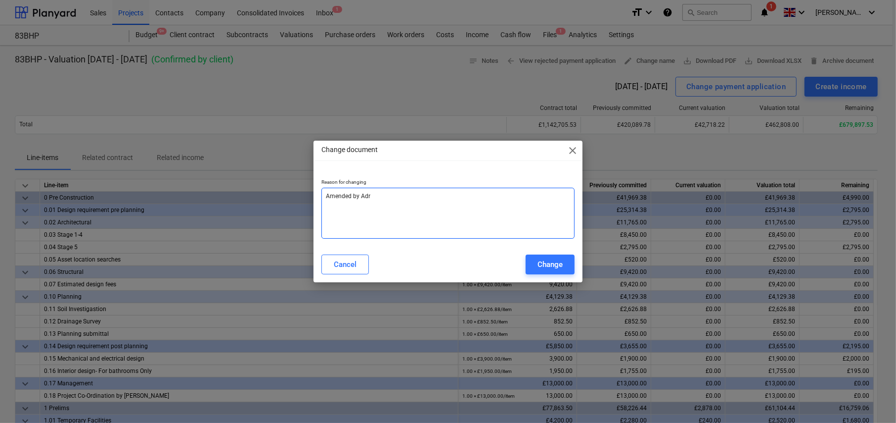
type textarea "x"
type textarea "Amended by Adria"
type textarea "x"
type textarea "Amended by Adrian"
type textarea "x"
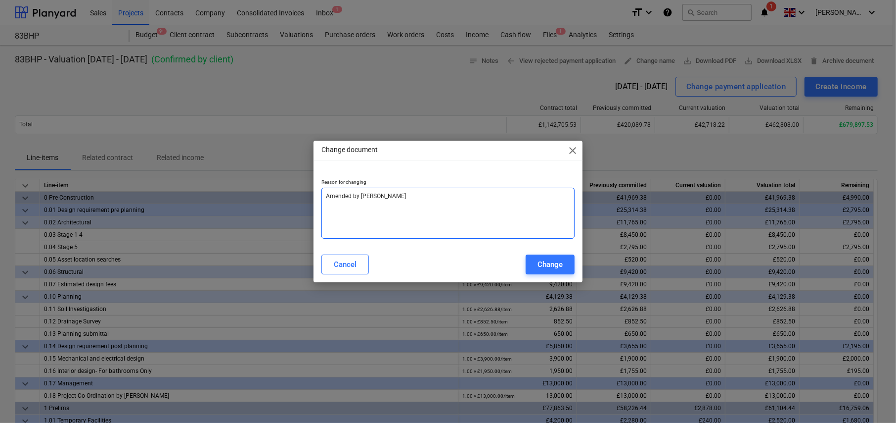
type textarea "Amended by Adrian"
type textarea "x"
type textarea "Amended by Adrian R"
type textarea "x"
type textarea "Amended by Adrian Ro"
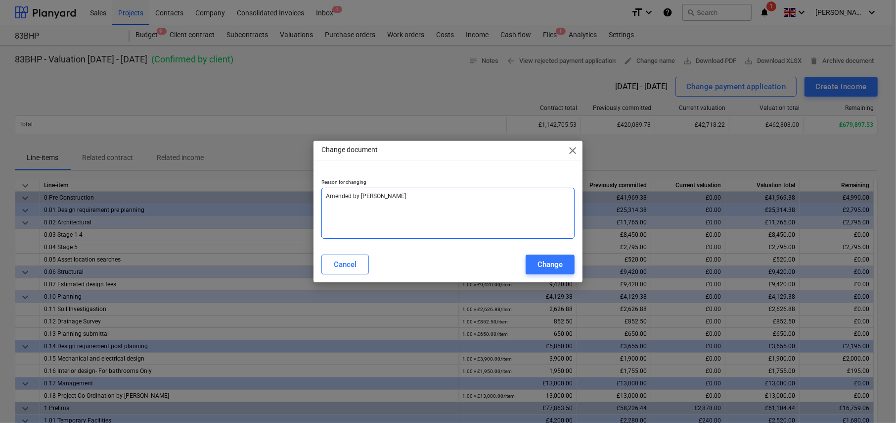
type textarea "x"
type textarea "Amended by Adrian Ros"
type textarea "x"
type textarea "Amended by Adrian Rose"
type textarea "x"
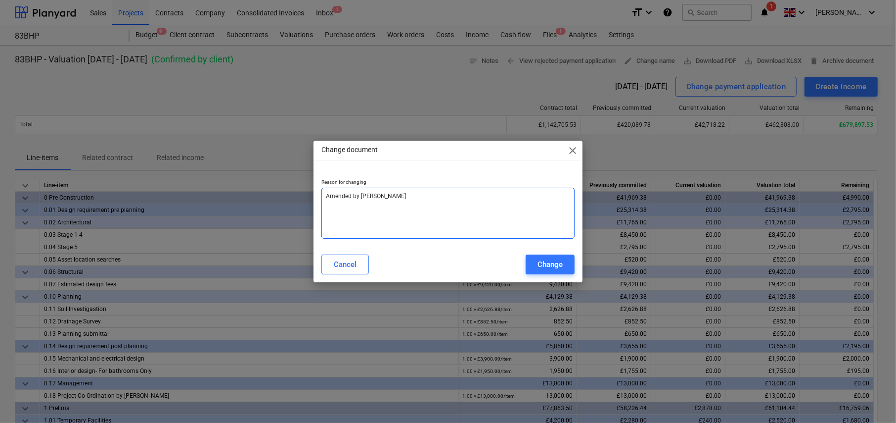
type textarea "Amended by Adrian Rose"
type textarea "x"
type textarea "Amended by Adrian Rose"
type textarea "x"
type textarea "Amended by Adrian Rose"
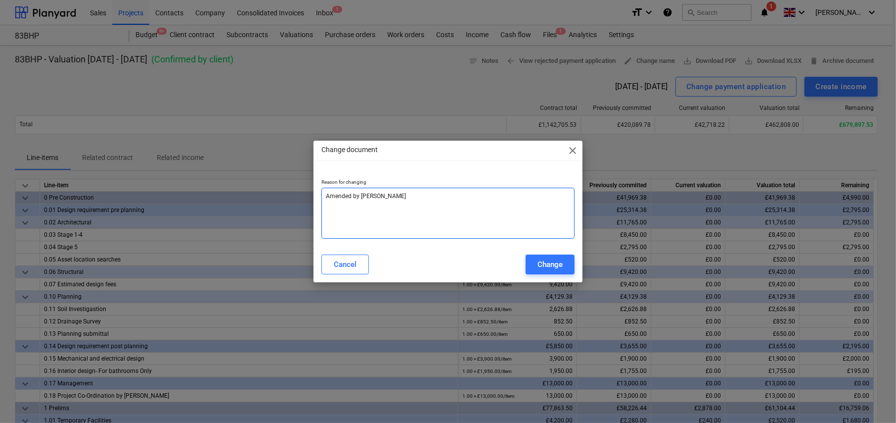
type textarea "x"
type textarea "Amended by Adrian Rose b"
type textarea "x"
type textarea "Amended by Adrian Rose by"
type textarea "x"
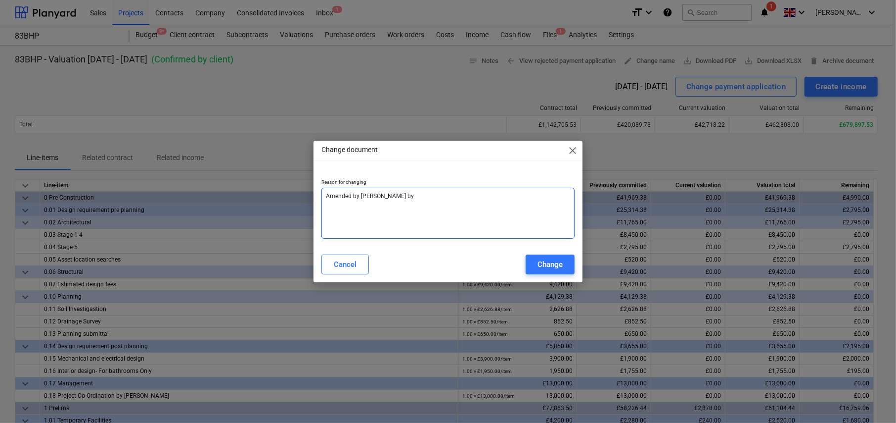
type textarea "Amended by Adrian Rose by"
type textarea "x"
type textarea "Amended by Adrian Rose by a"
type textarea "x"
type textarea "Amended by Adrian Rose by ad"
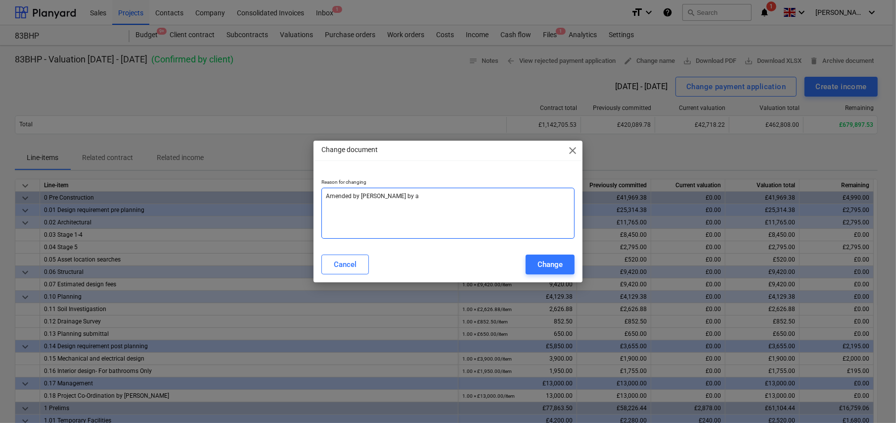
type textarea "x"
type textarea "Amended by Adrian Rose by adj"
type textarea "x"
type textarea "Amended by Adrian Rose by adju"
type textarea "x"
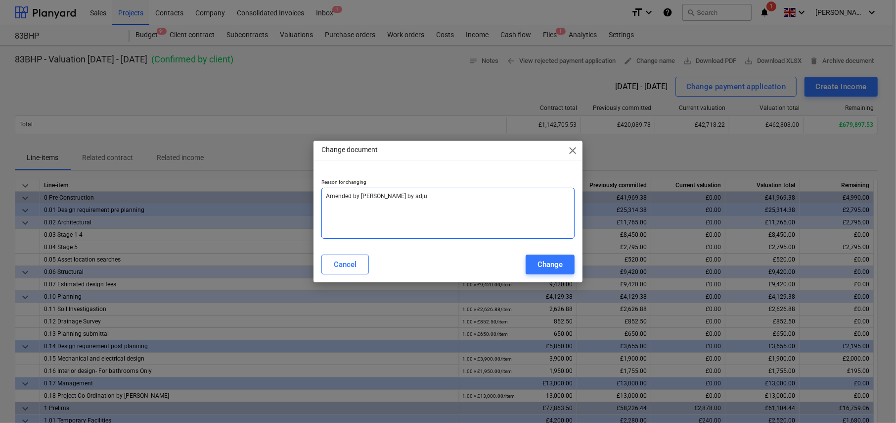
type textarea "Amended by Adrian Rose by adjud"
type textarea "x"
type textarea "Amended by Adrian Rose by adjudi"
type textarea "x"
type textarea "Amended by Adrian Rose by adjudic"
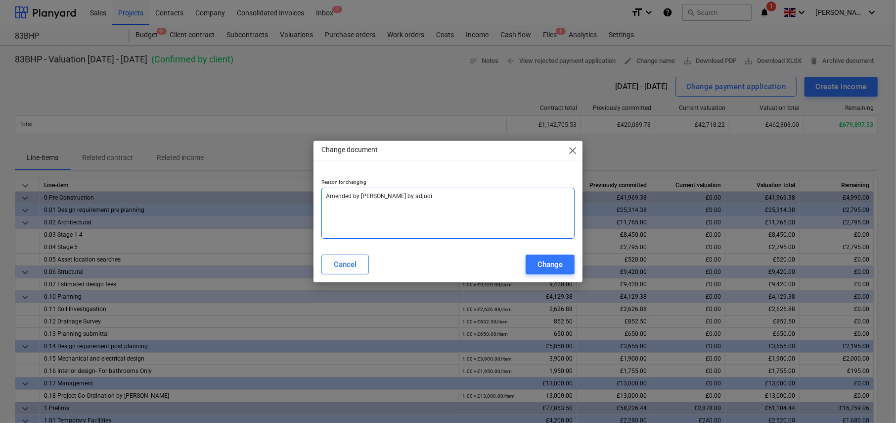
type textarea "x"
type textarea "Amended by Adrian Rose by adjudica"
type textarea "x"
type textarea "Amended by Adrian Rose by adjudicat"
type textarea "x"
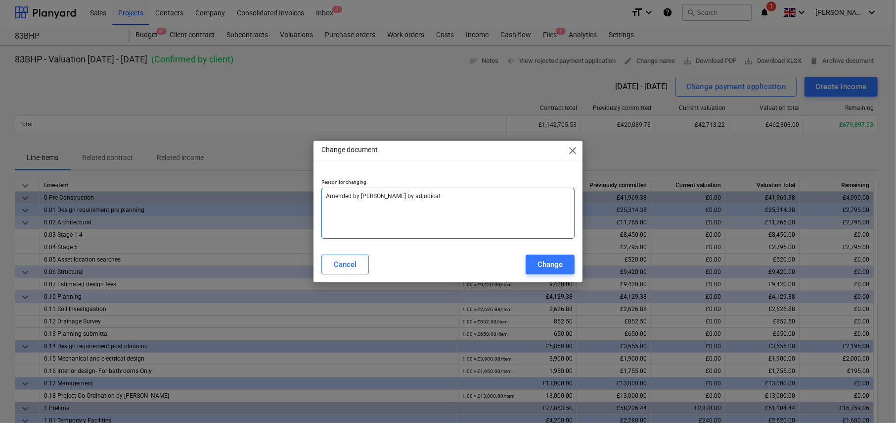
type textarea "Amended by Adrian Rose by adjudicati"
type textarea "x"
type textarea "Amended by Adrian Rose by adjudicatio"
type textarea "x"
type textarea "Amended by Adrian Rose by adjudication"
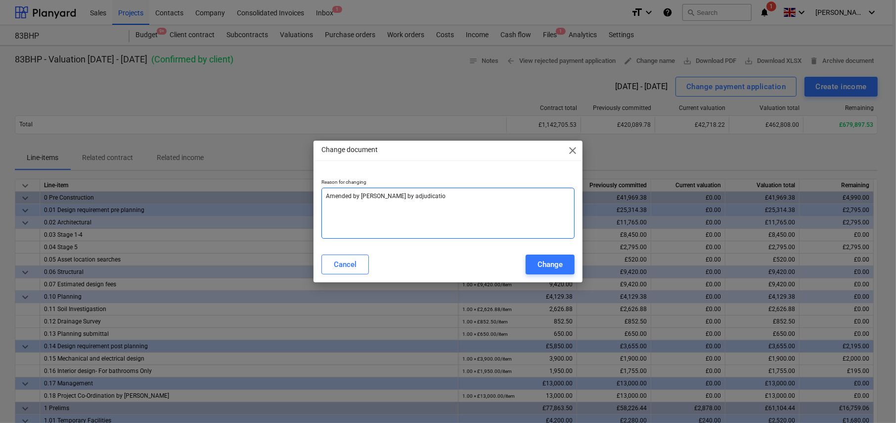
type textarea "x"
type textarea "Amended by Adrian Rose by adjudication"
click at [552, 269] on div "Change" at bounding box center [550, 264] width 25 height 13
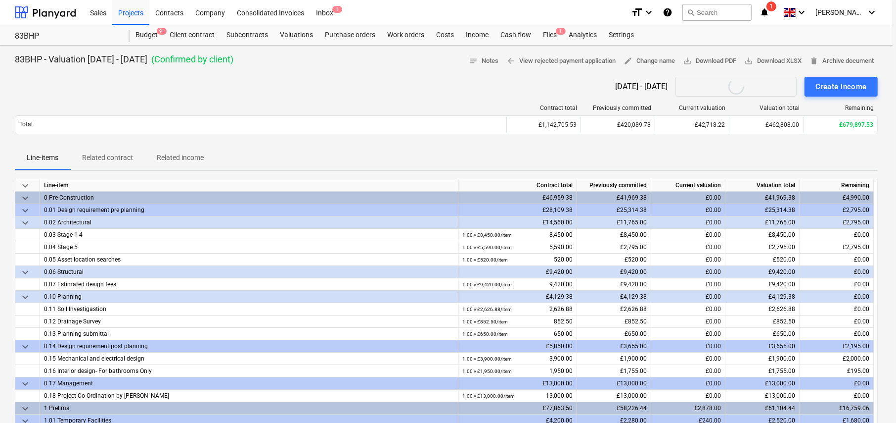
type textarea "x"
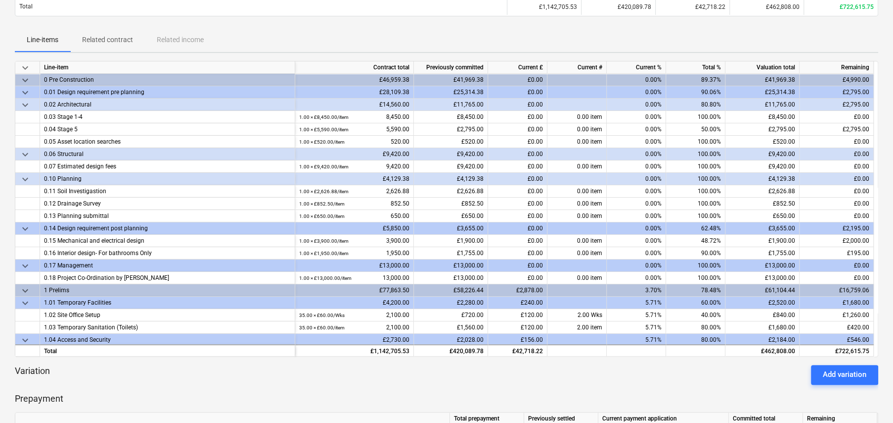
scroll to position [148, 0]
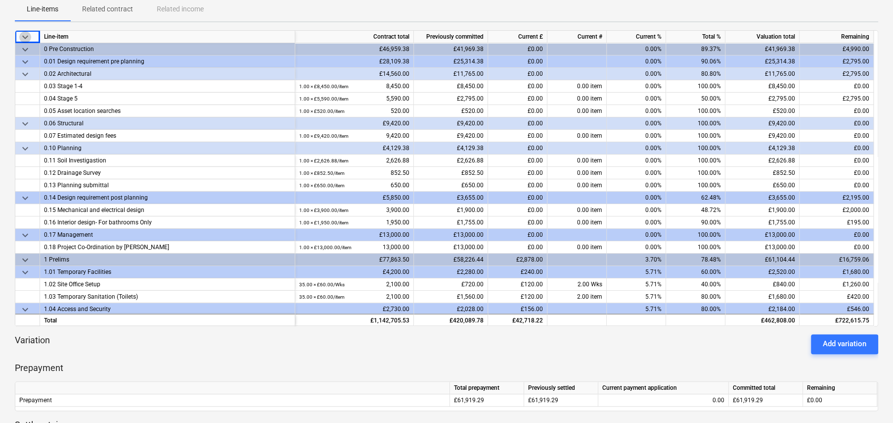
click at [25, 35] on span "keyboard_arrow_down" at bounding box center [25, 37] width 12 height 12
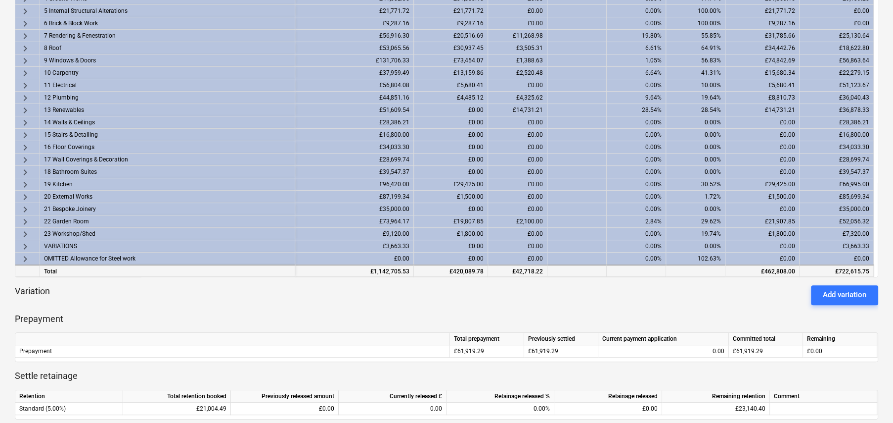
scroll to position [198, 0]
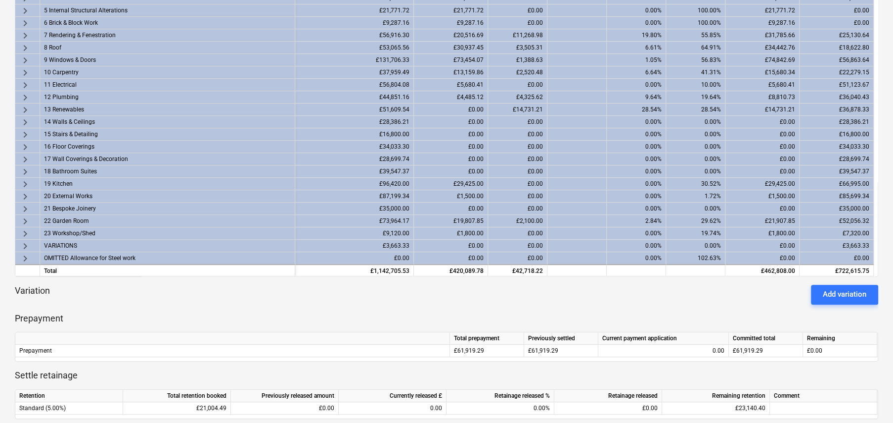
click at [21, 217] on span "keyboard_arrow_right" at bounding box center [25, 221] width 12 height 12
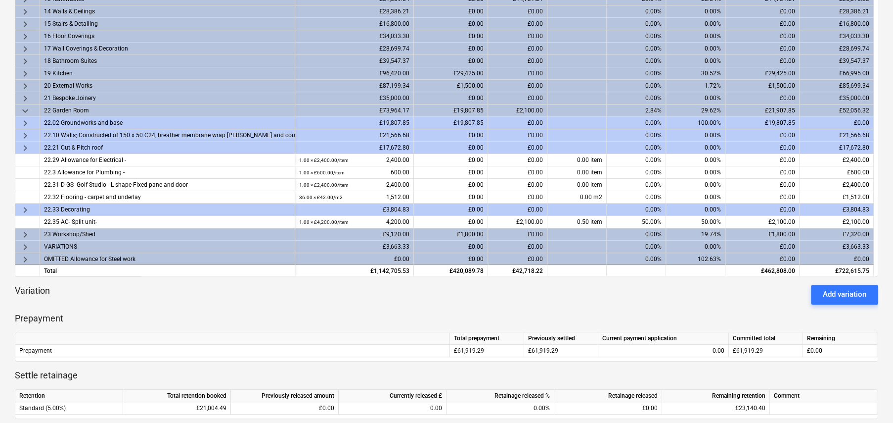
scroll to position [162, 0]
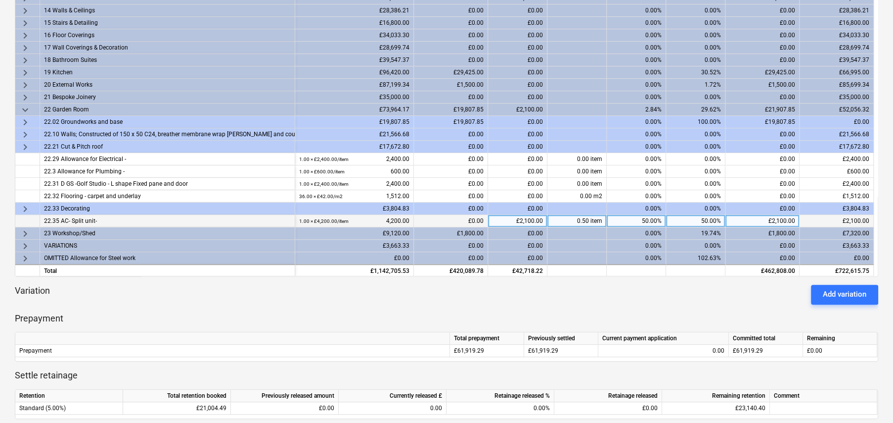
click at [527, 218] on div "£2,100.00" at bounding box center [517, 221] width 59 height 12
type input "0"
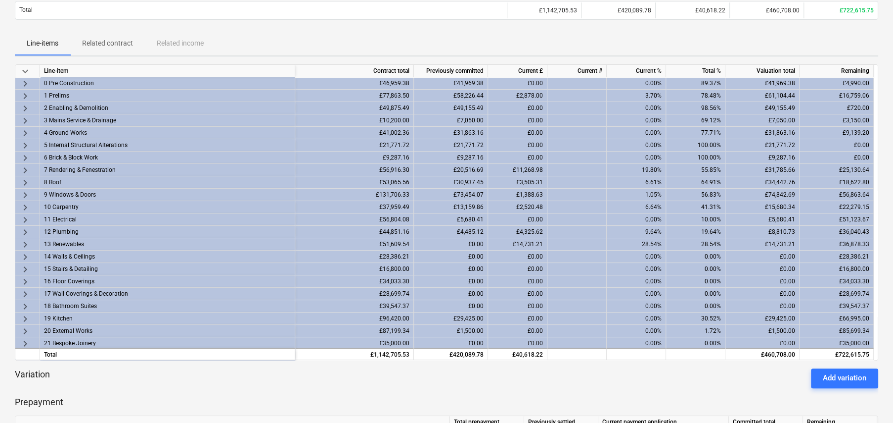
scroll to position [148, 0]
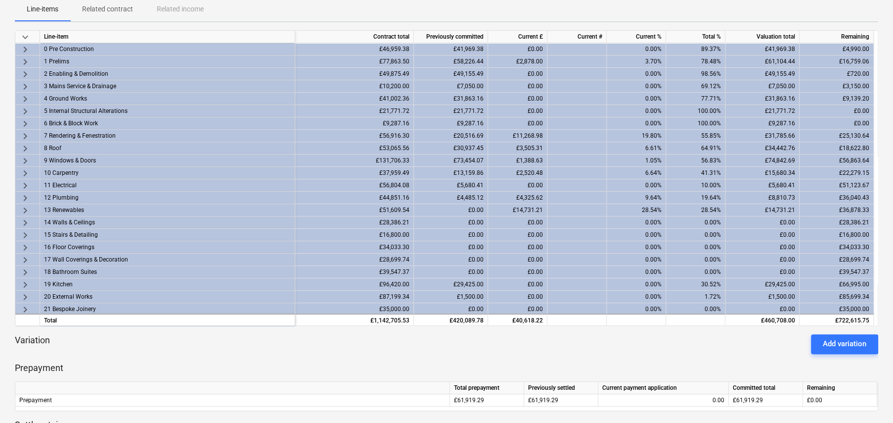
click at [24, 209] on span "keyboard_arrow_right" at bounding box center [25, 210] width 12 height 12
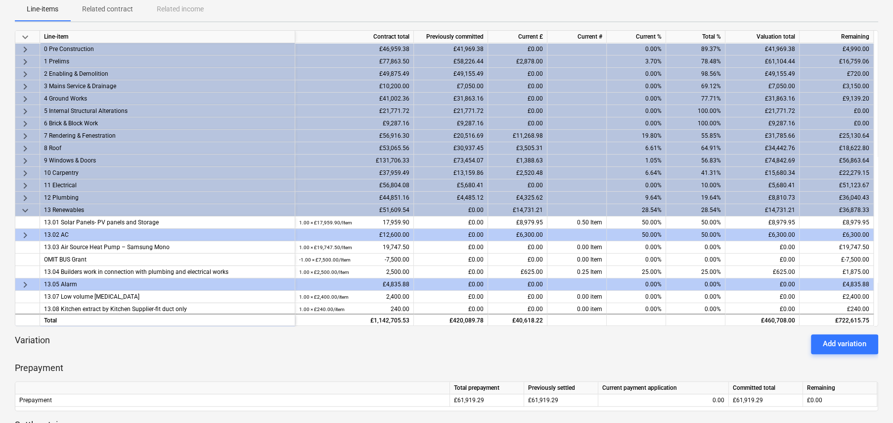
click at [25, 233] on span "keyboard_arrow_right" at bounding box center [25, 235] width 12 height 12
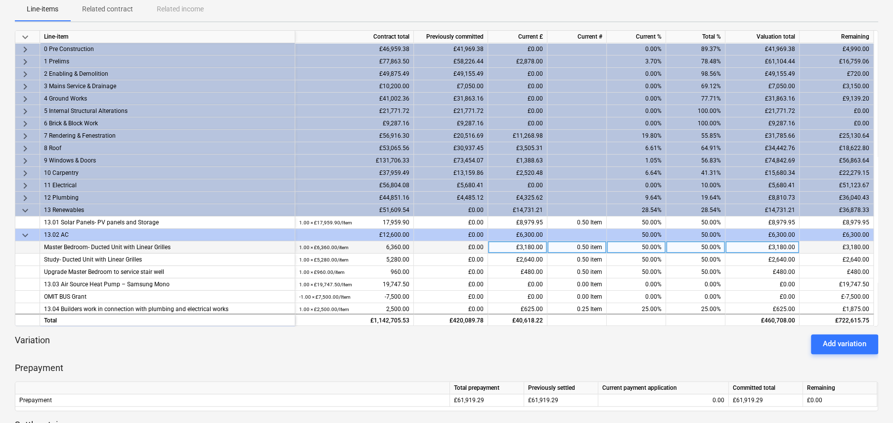
click at [519, 245] on div "£3,180.00" at bounding box center [517, 247] width 59 height 12
type input "2200"
type input "1800"
click at [532, 248] on div "£2,200.00" at bounding box center [517, 247] width 59 height 12
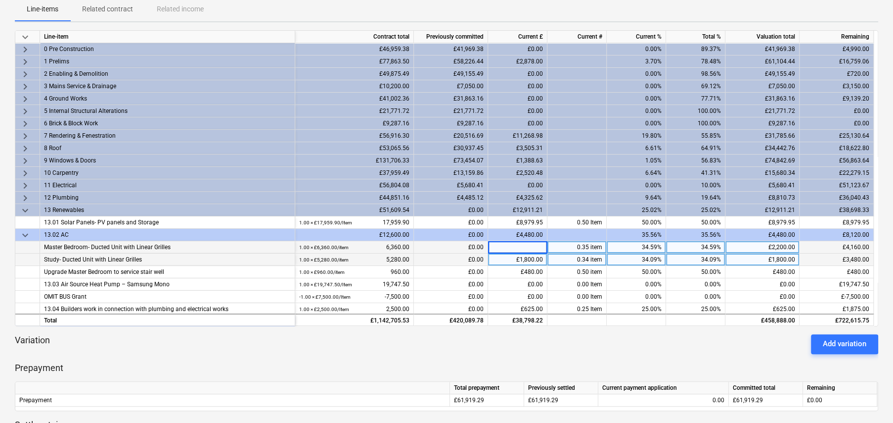
click at [527, 260] on div "£1,800.00" at bounding box center [517, 259] width 59 height 12
type input "1500"
type input "2750"
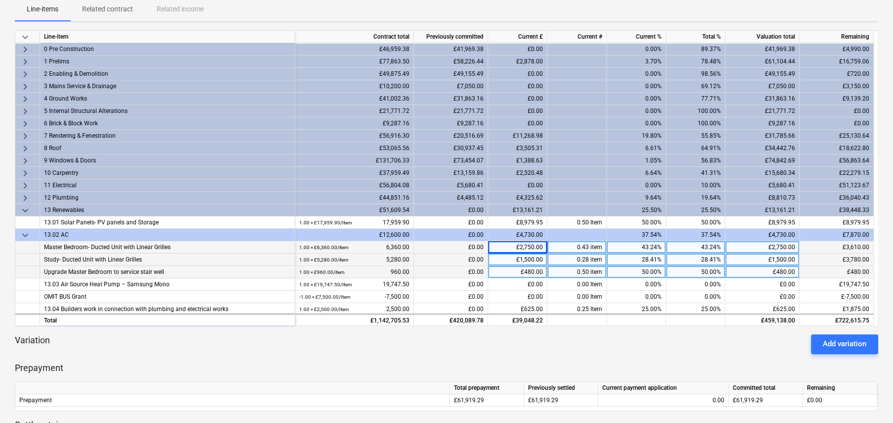
click at [509, 274] on div "£480.00" at bounding box center [517, 272] width 59 height 12
type input "0"
click at [539, 245] on div "£2,750.00" at bounding box center [517, 247] width 59 height 12
type input "2800"
type input "2500"
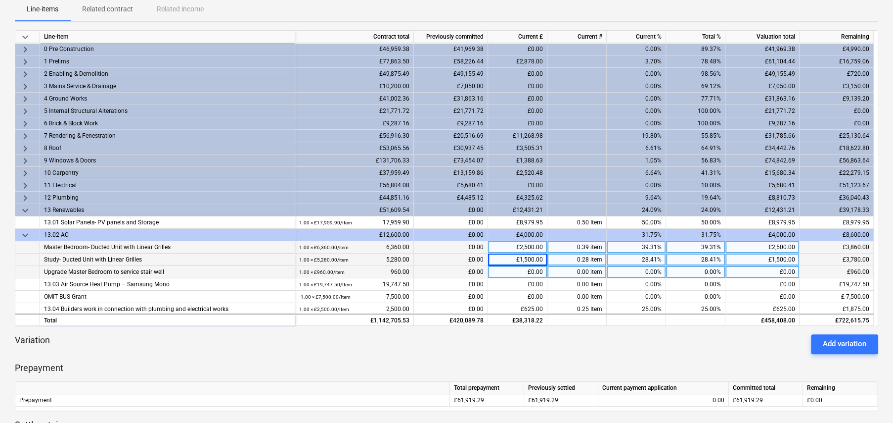
click at [528, 255] on div "£1,500.00" at bounding box center [517, 259] width 59 height 12
type input "2000"
type input "2850"
type input "2100"
type input "2750"
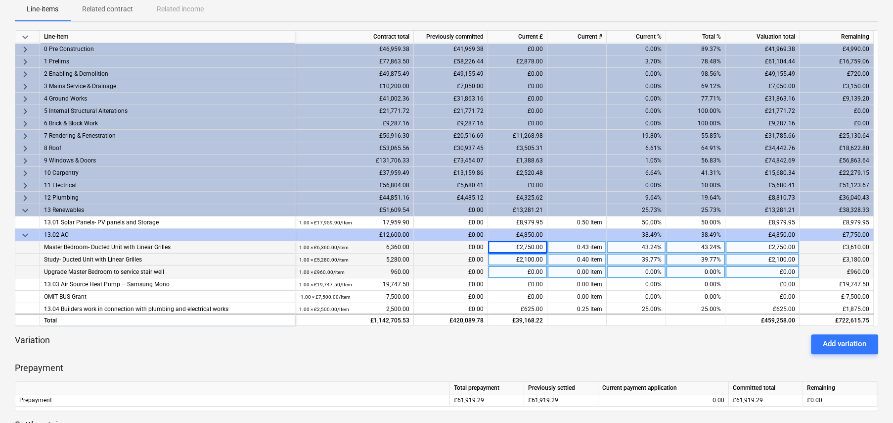
scroll to position [49, 0]
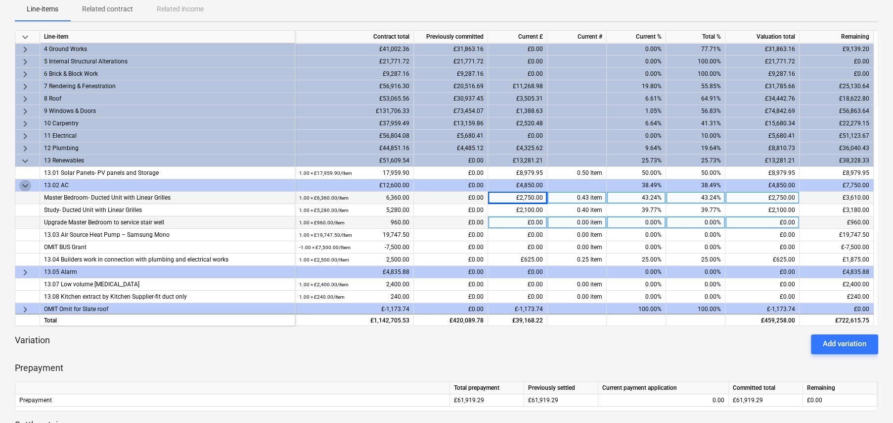
click at [25, 183] on span "keyboard_arrow_down" at bounding box center [25, 186] width 12 height 12
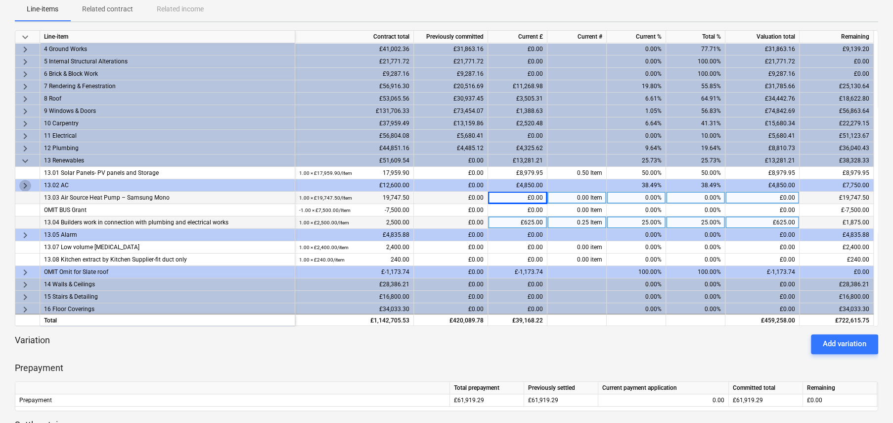
click at [25, 183] on span "keyboard_arrow_right" at bounding box center [25, 186] width 12 height 12
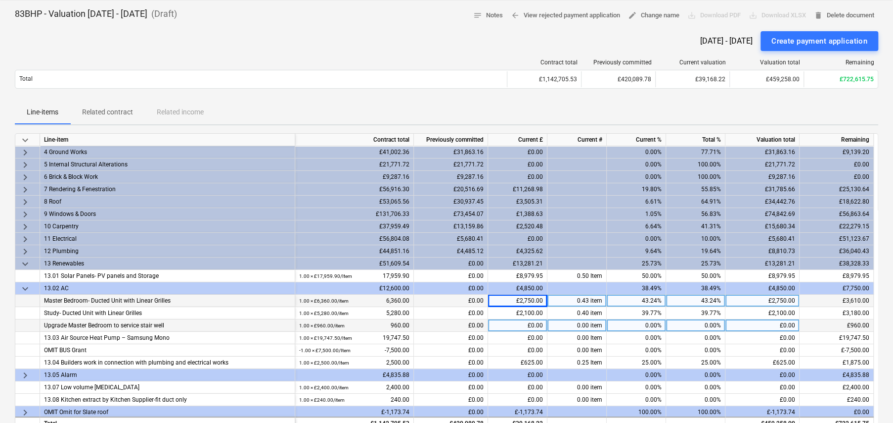
scroll to position [0, 0]
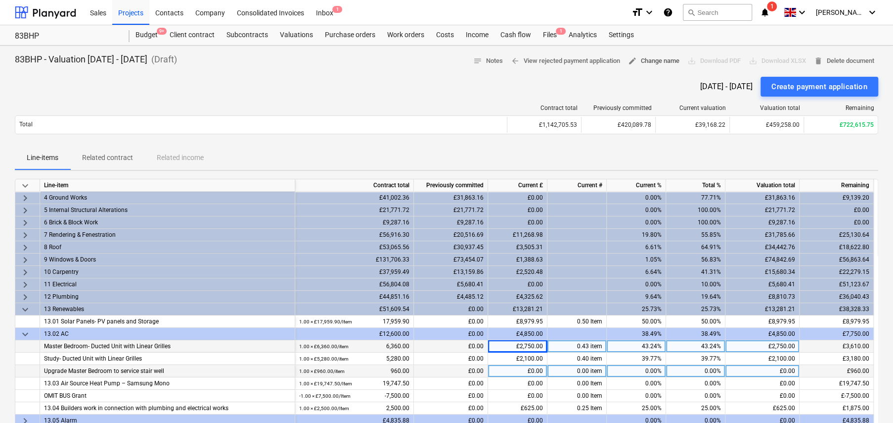
click at [664, 63] on span "edit Change name" at bounding box center [653, 60] width 51 height 11
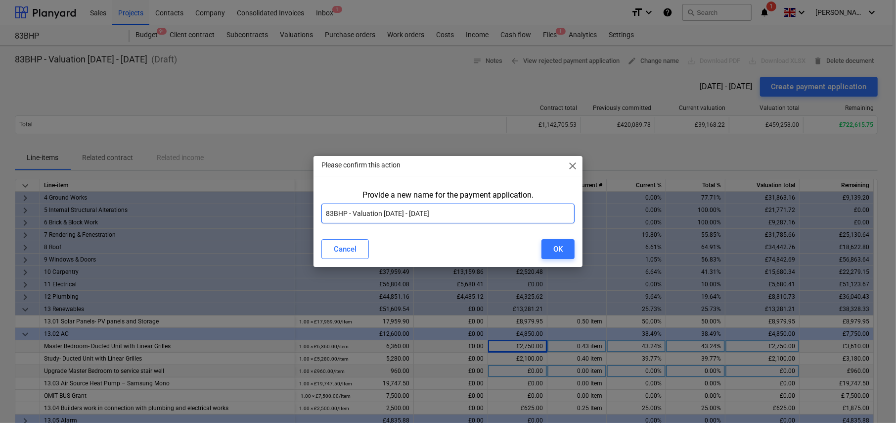
click at [434, 210] on input "83BHP - Valuation 7 - 26Sep25" at bounding box center [448, 213] width 253 height 20
type input "83BHP - Valuation 7 - 26Sep25 (Adjudicated AR 3.10.25)"
click at [562, 250] on div "OK" at bounding box center [558, 248] width 9 height 13
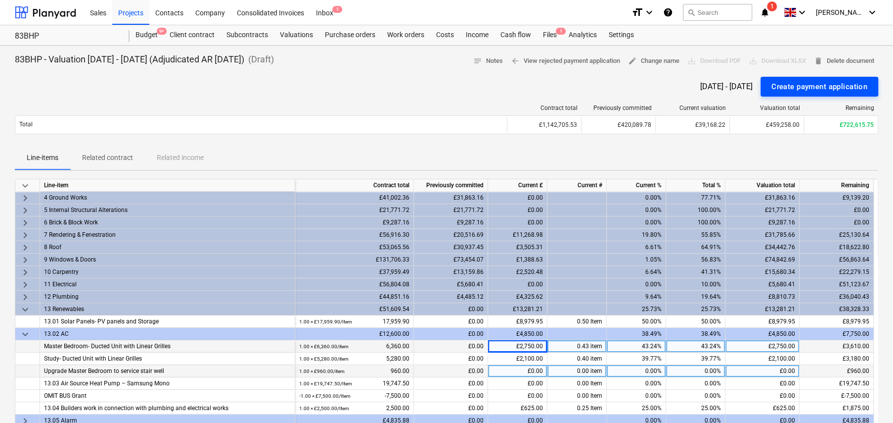
click at [799, 89] on div "Create payment application" at bounding box center [820, 86] width 96 height 13
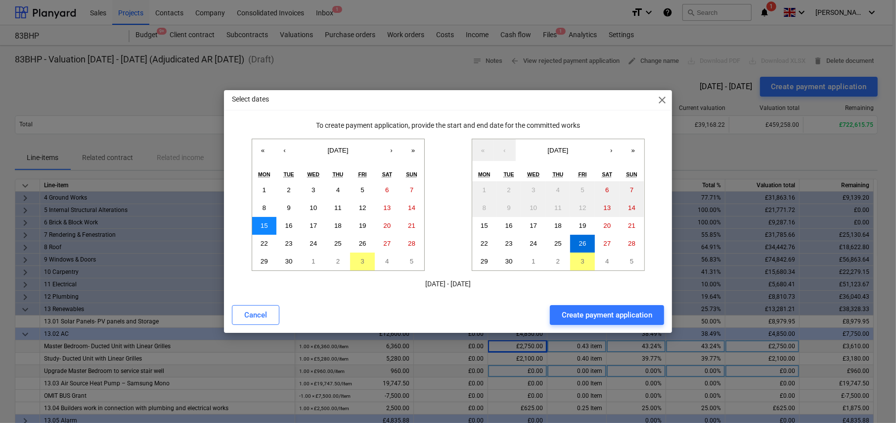
click at [261, 223] on abbr "15" at bounding box center [264, 225] width 7 height 7
click at [585, 241] on abbr "26" at bounding box center [582, 242] width 7 height 7
click at [603, 314] on div "Create payment application" at bounding box center [607, 314] width 91 height 13
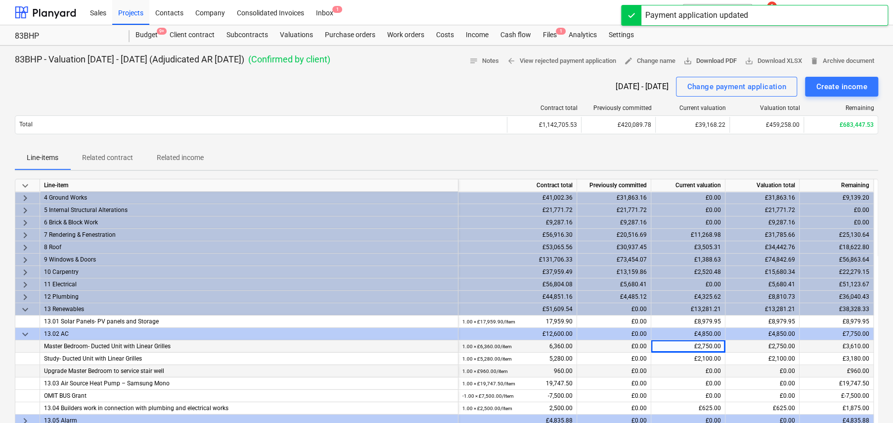
click at [705, 60] on span "save_alt Download PDF" at bounding box center [710, 60] width 53 height 11
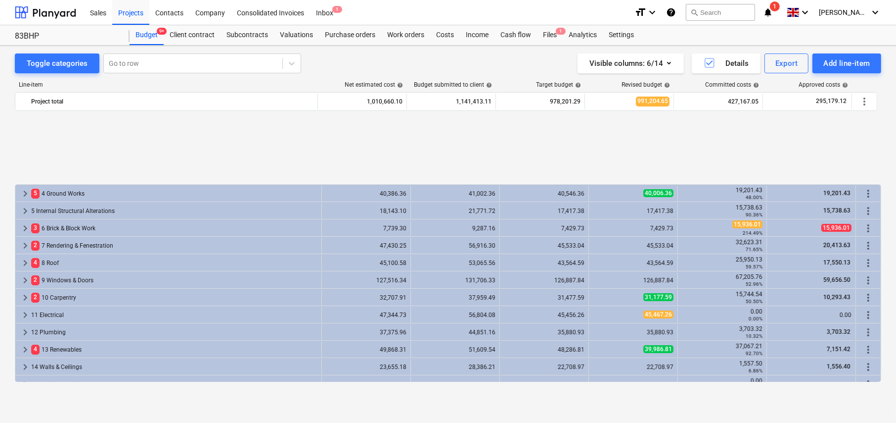
scroll to position [426, 0]
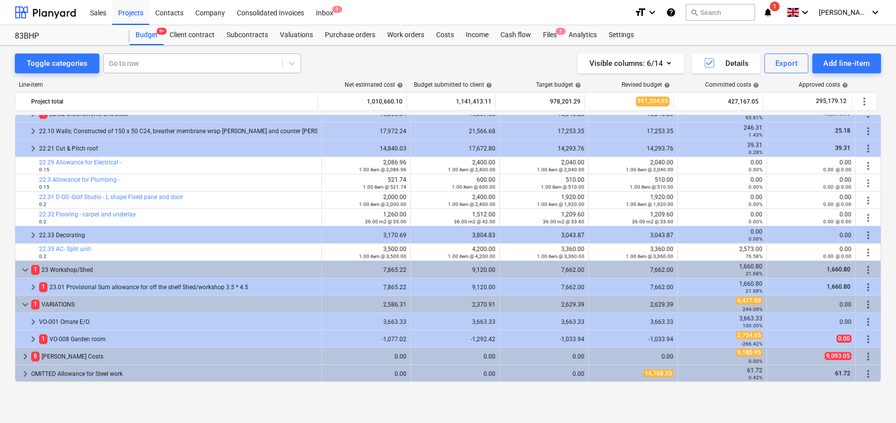
click at [139, 56] on div "Go to row" at bounding box center [193, 63] width 179 height 14
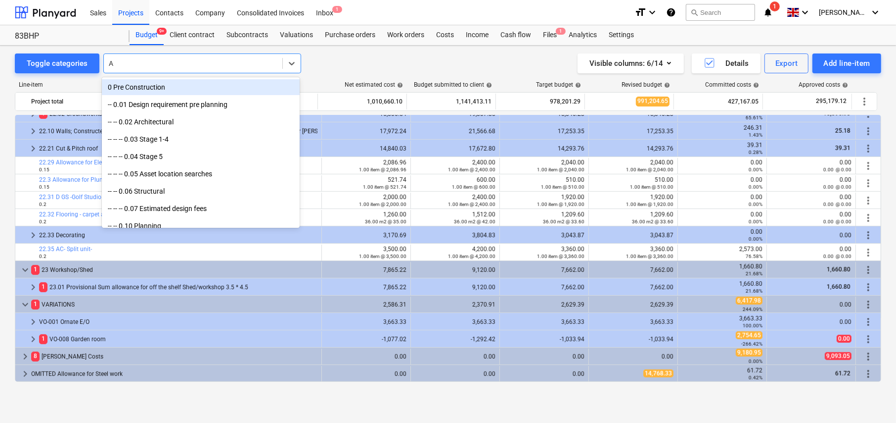
type input "AC"
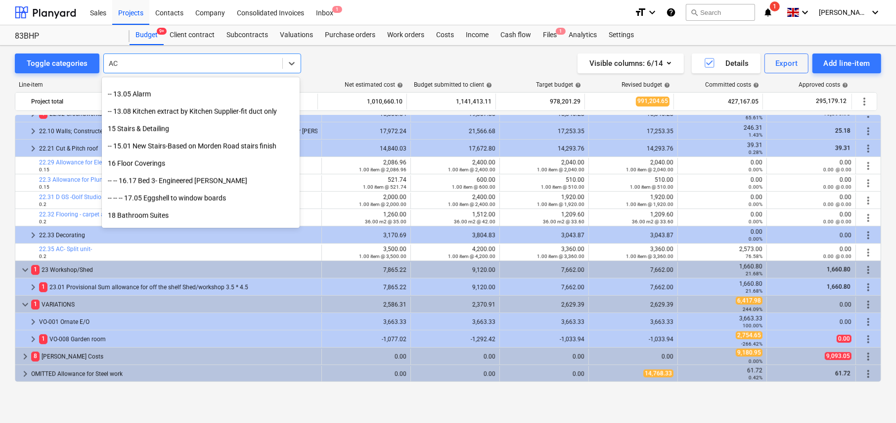
scroll to position [1237, 0]
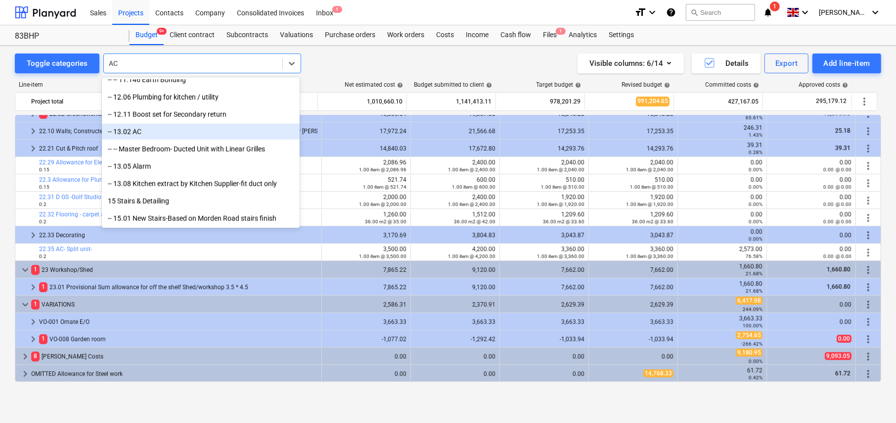
click at [124, 133] on div "-- 13.02 AC" at bounding box center [201, 132] width 198 height 16
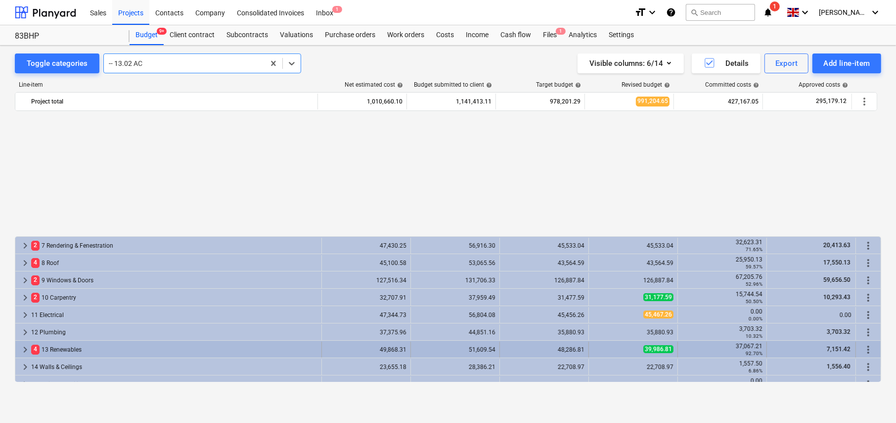
scroll to position [148, 0]
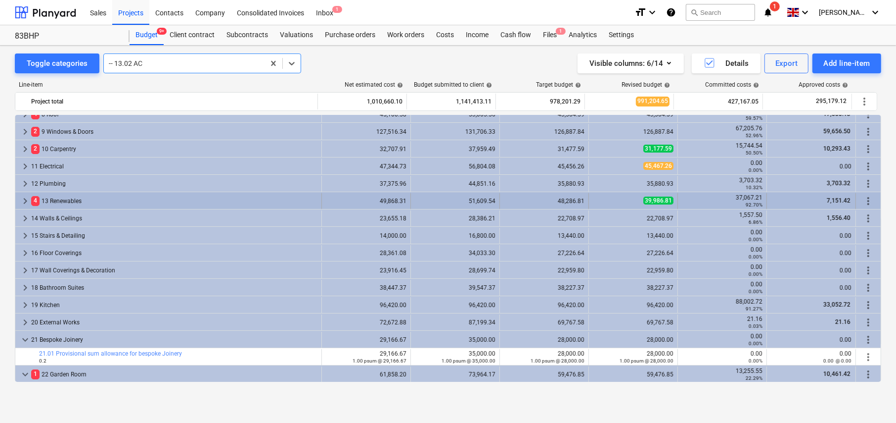
click at [24, 200] on span "keyboard_arrow_right" at bounding box center [25, 201] width 12 height 12
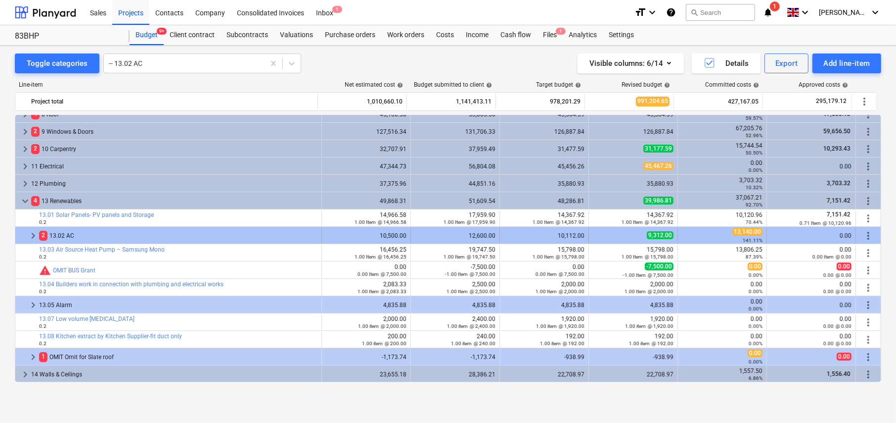
click at [33, 233] on span "keyboard_arrow_right" at bounding box center [33, 236] width 12 height 12
